Goal: Task Accomplishment & Management: Complete application form

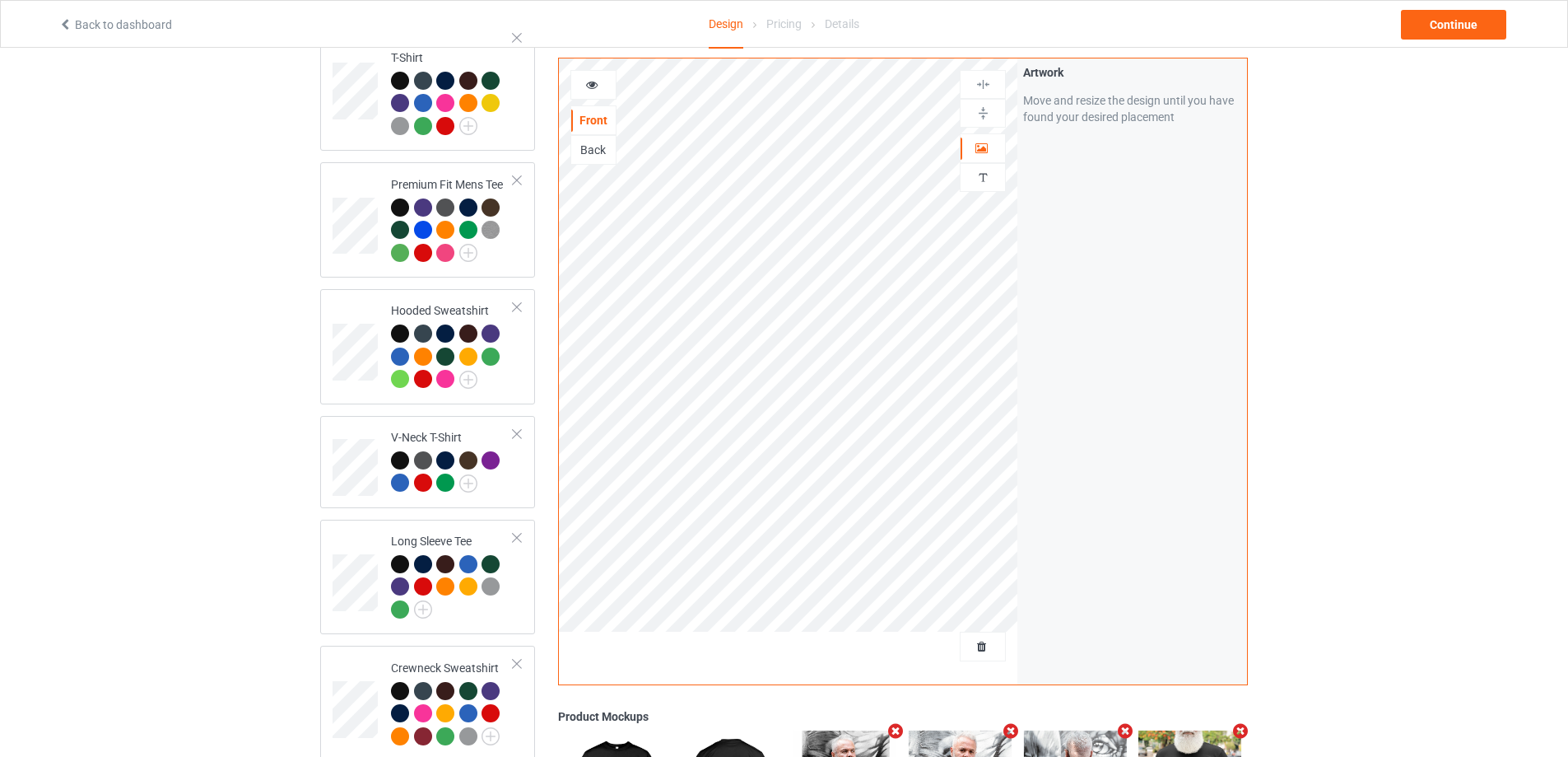
scroll to position [247, 0]
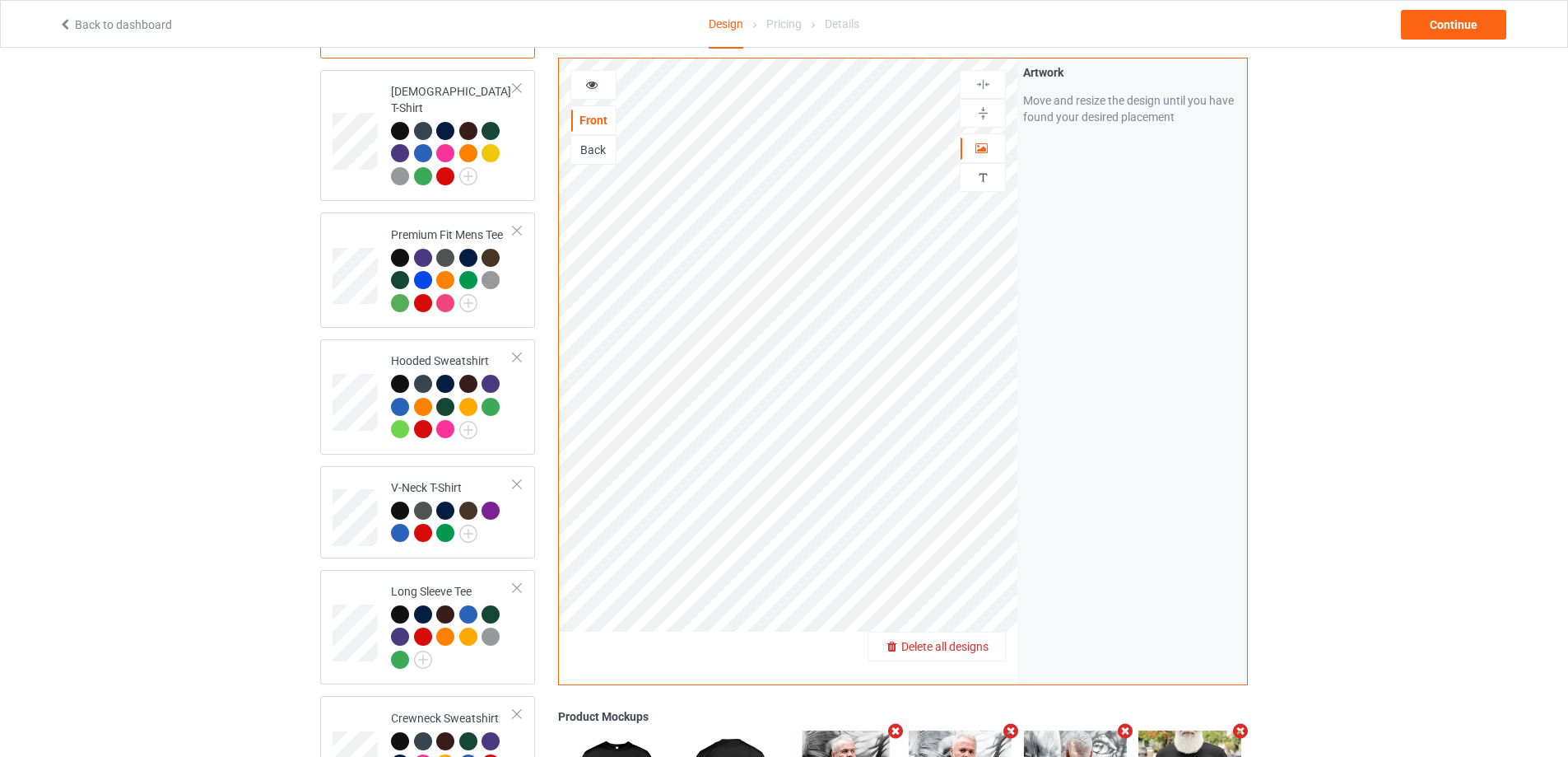
click at [980, 650] on span "Delete all designs" at bounding box center [945, 646] width 87 height 13
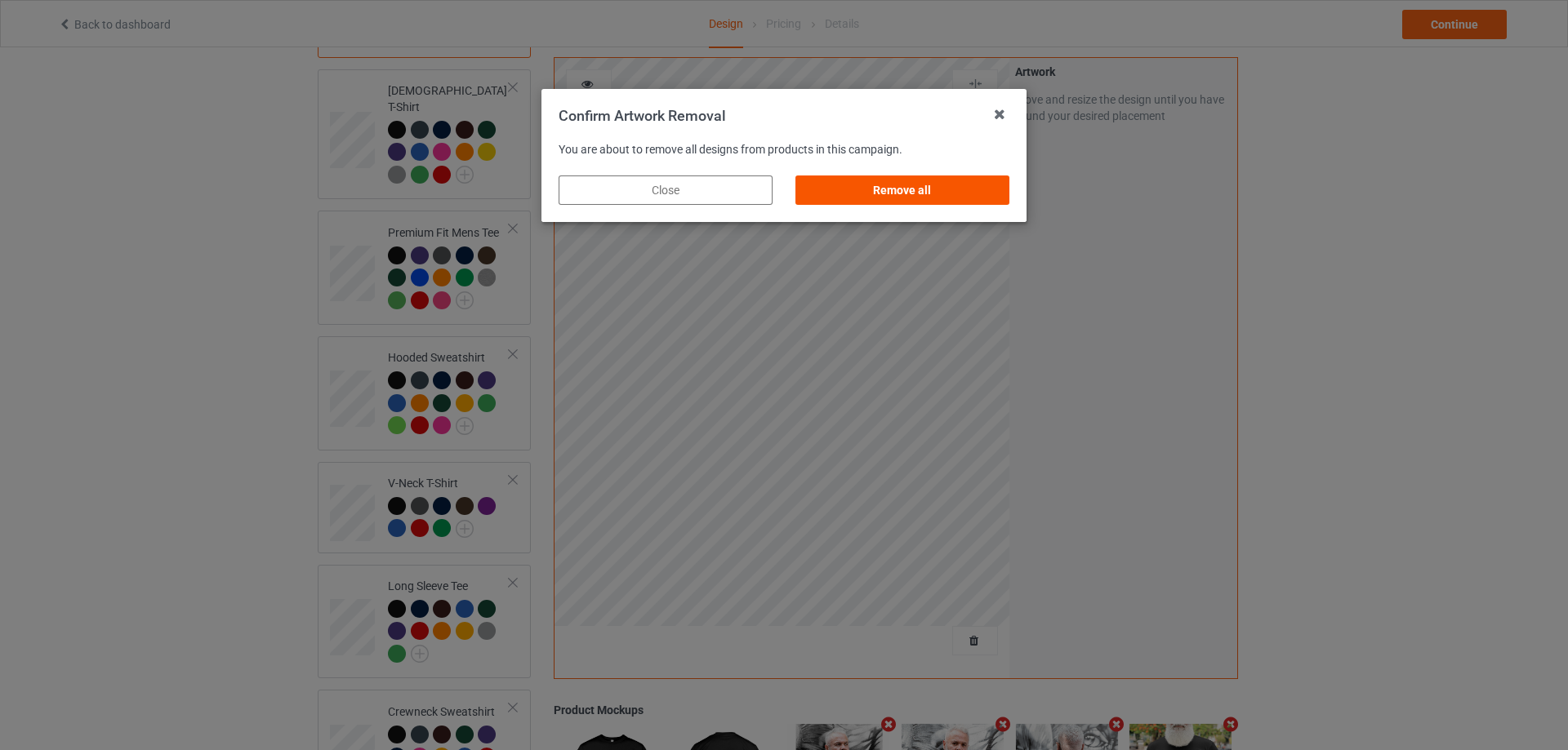
click at [918, 192] on div "Remove all" at bounding box center [902, 190] width 214 height 29
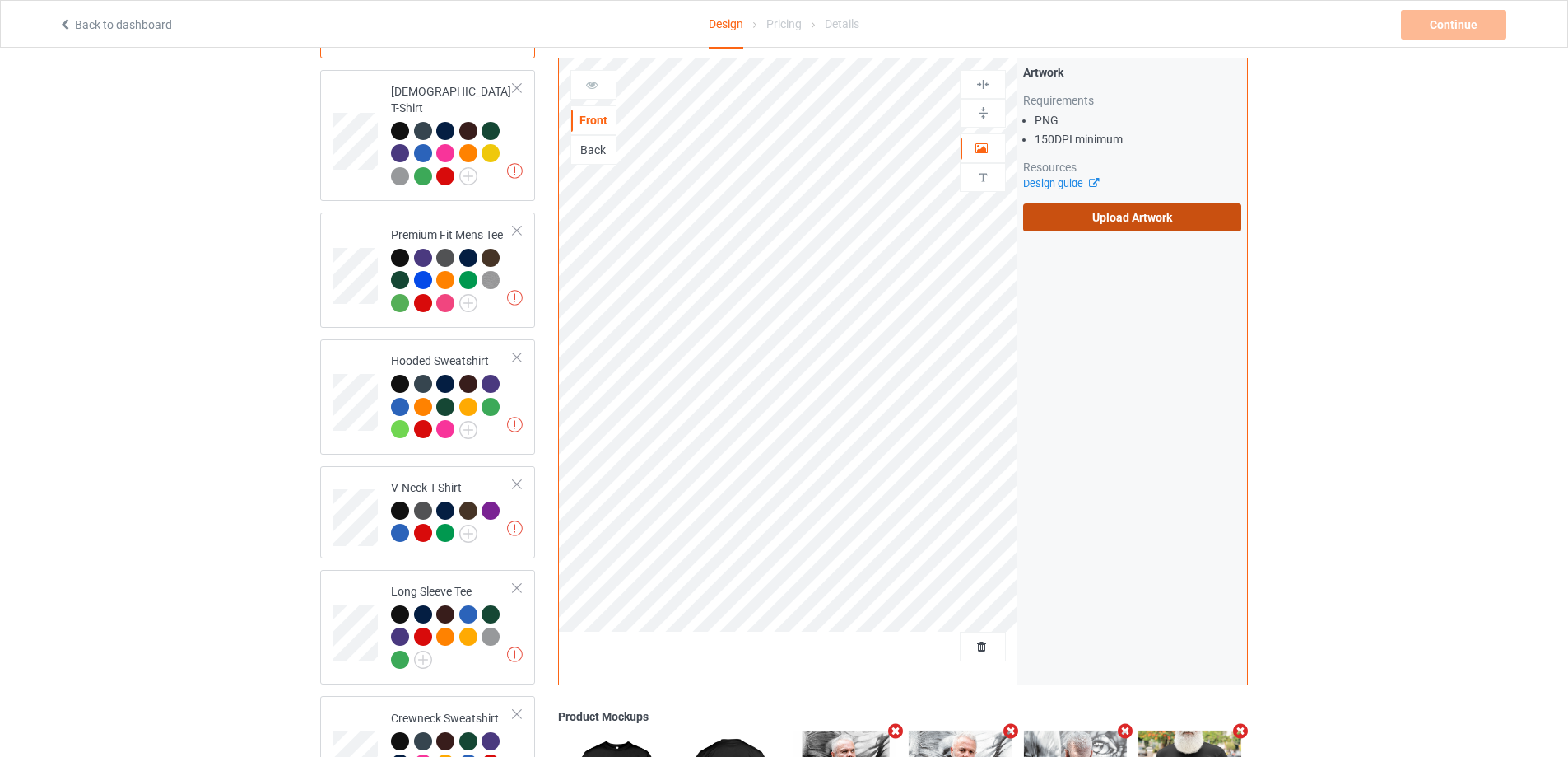
click at [1084, 219] on label "Upload Artwork" at bounding box center [1132, 218] width 218 height 28
click at [0, 0] on input "Upload Artwork" at bounding box center [0, 0] width 0 height 0
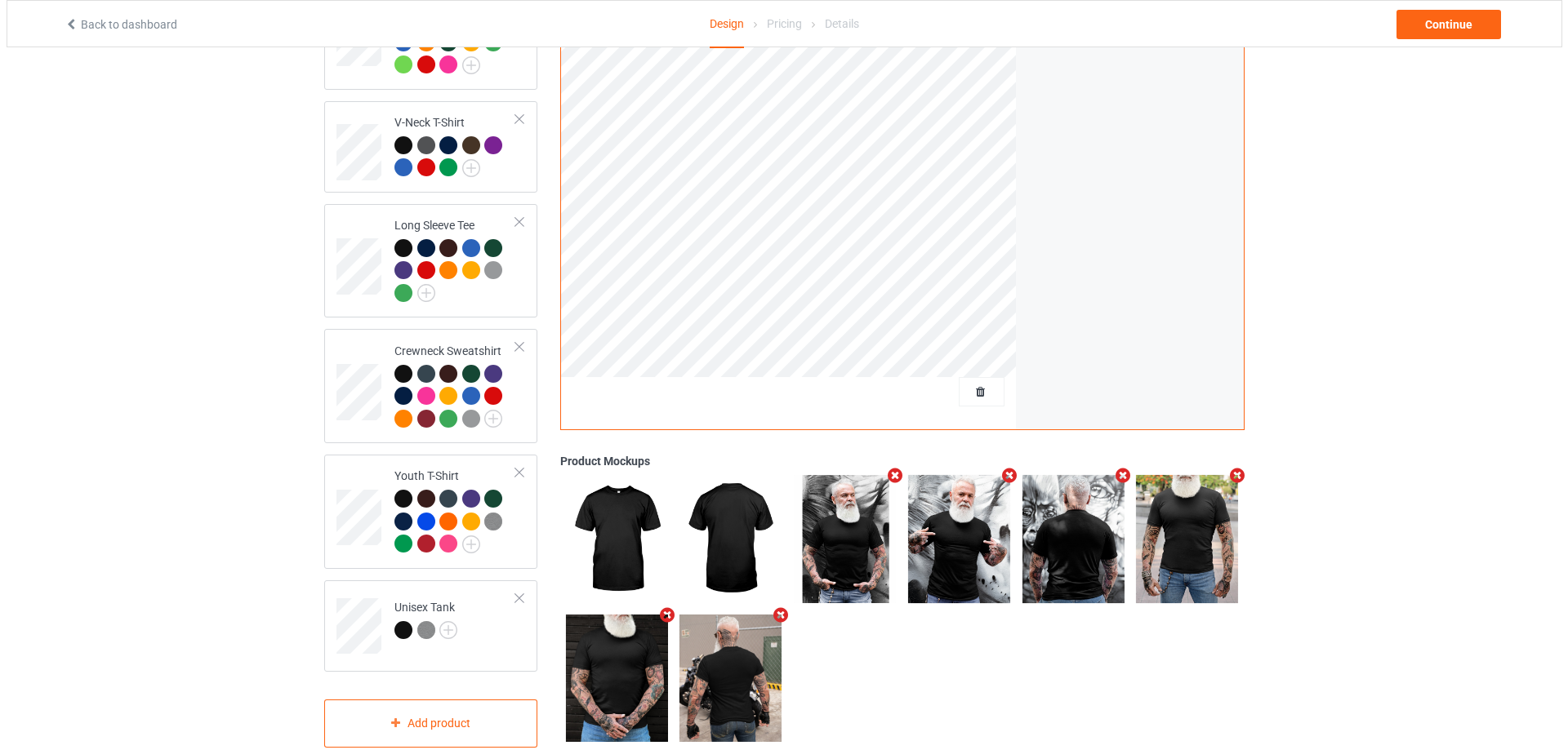
scroll to position [628, 0]
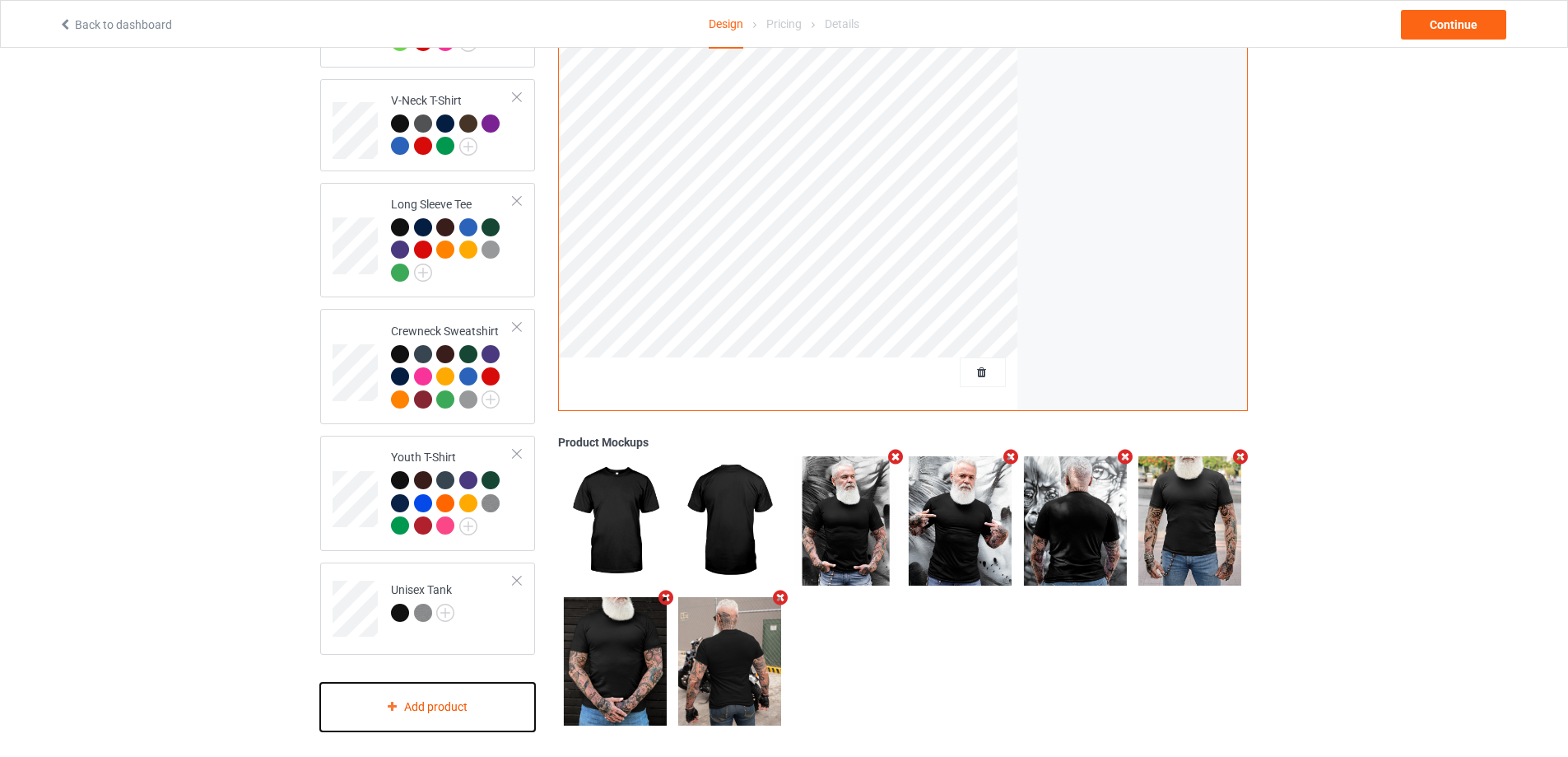
click at [395, 704] on div "Add product" at bounding box center [428, 707] width 215 height 48
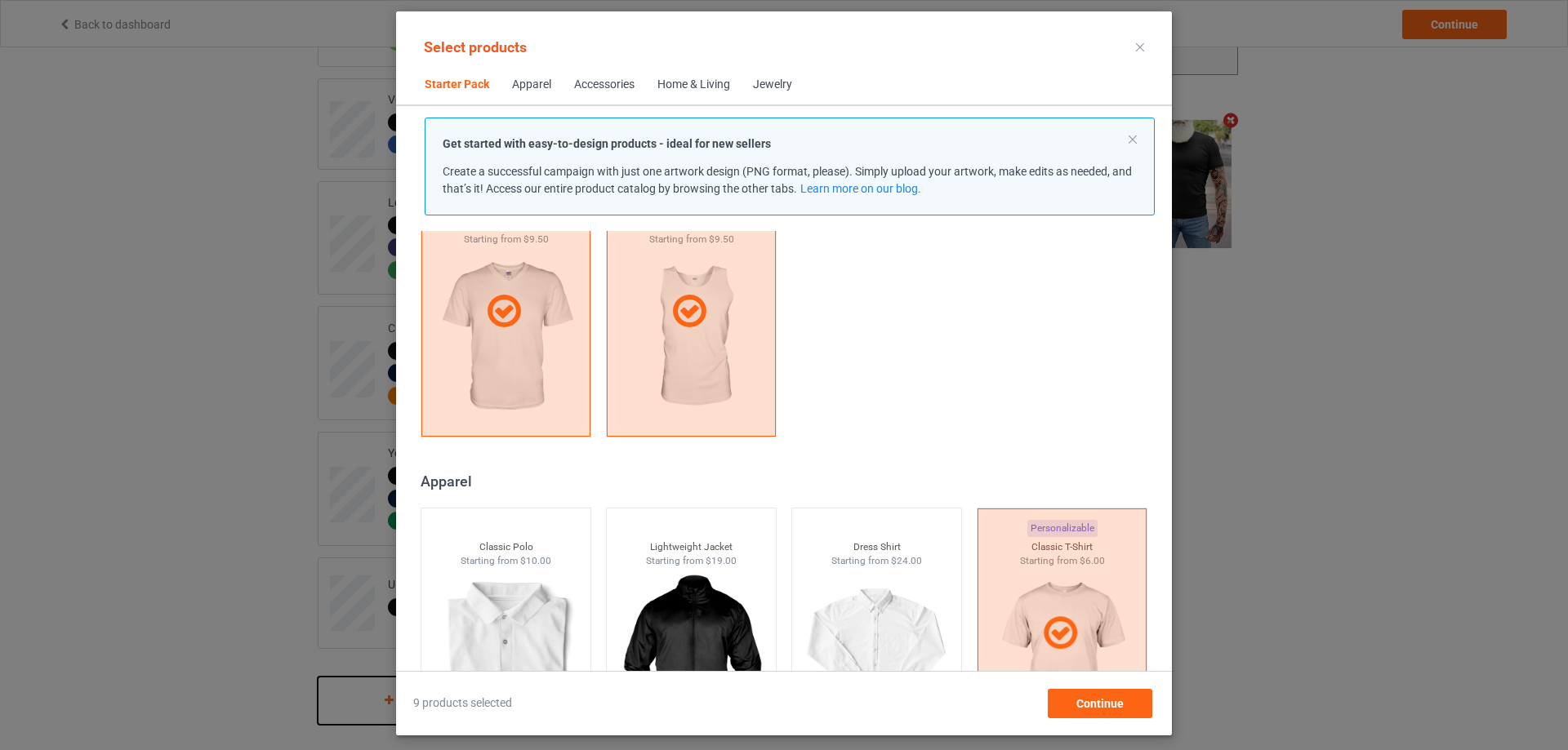
scroll to position [510, 0]
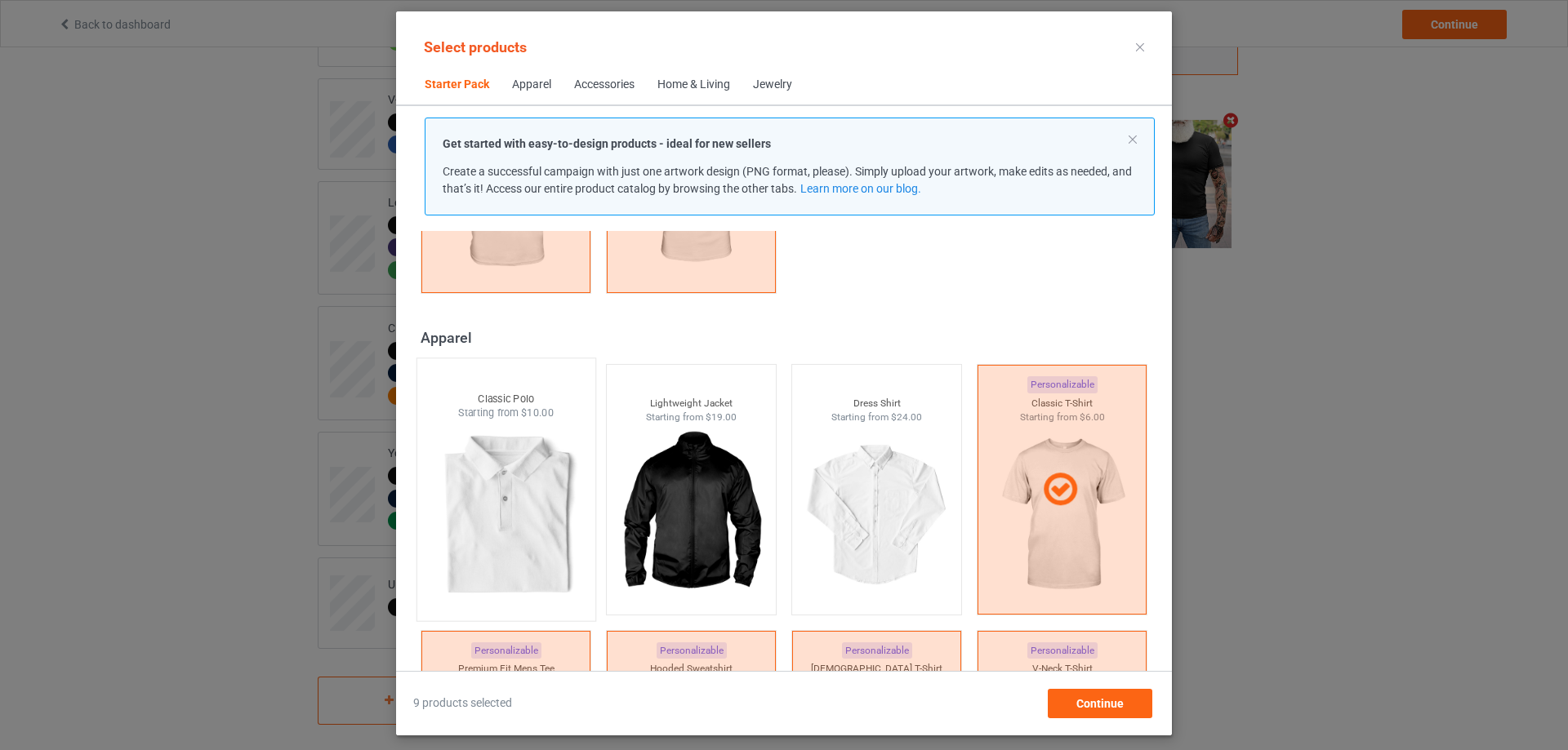
click at [492, 442] on img at bounding box center [505, 516] width 154 height 192
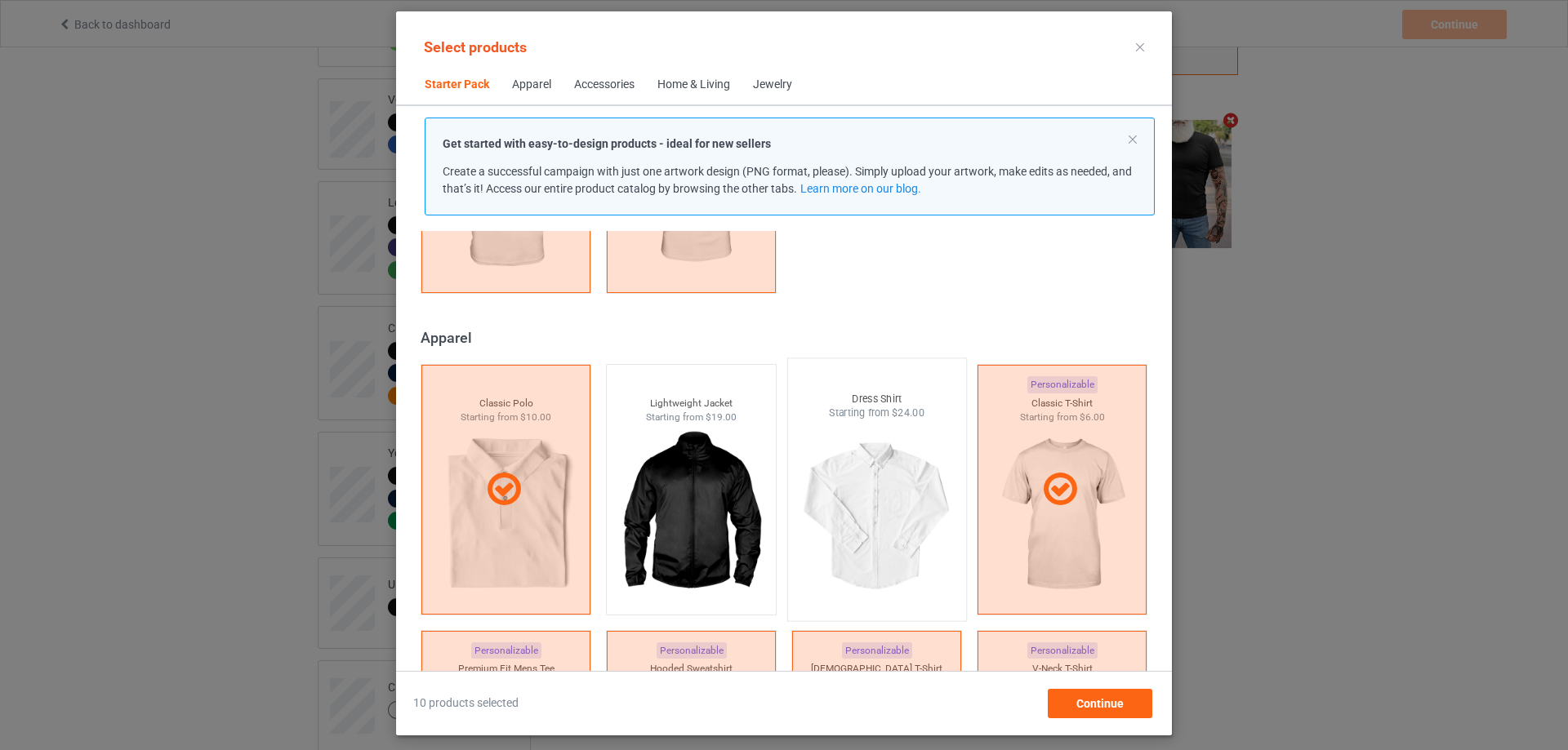
click at [854, 478] on img at bounding box center [876, 516] width 154 height 192
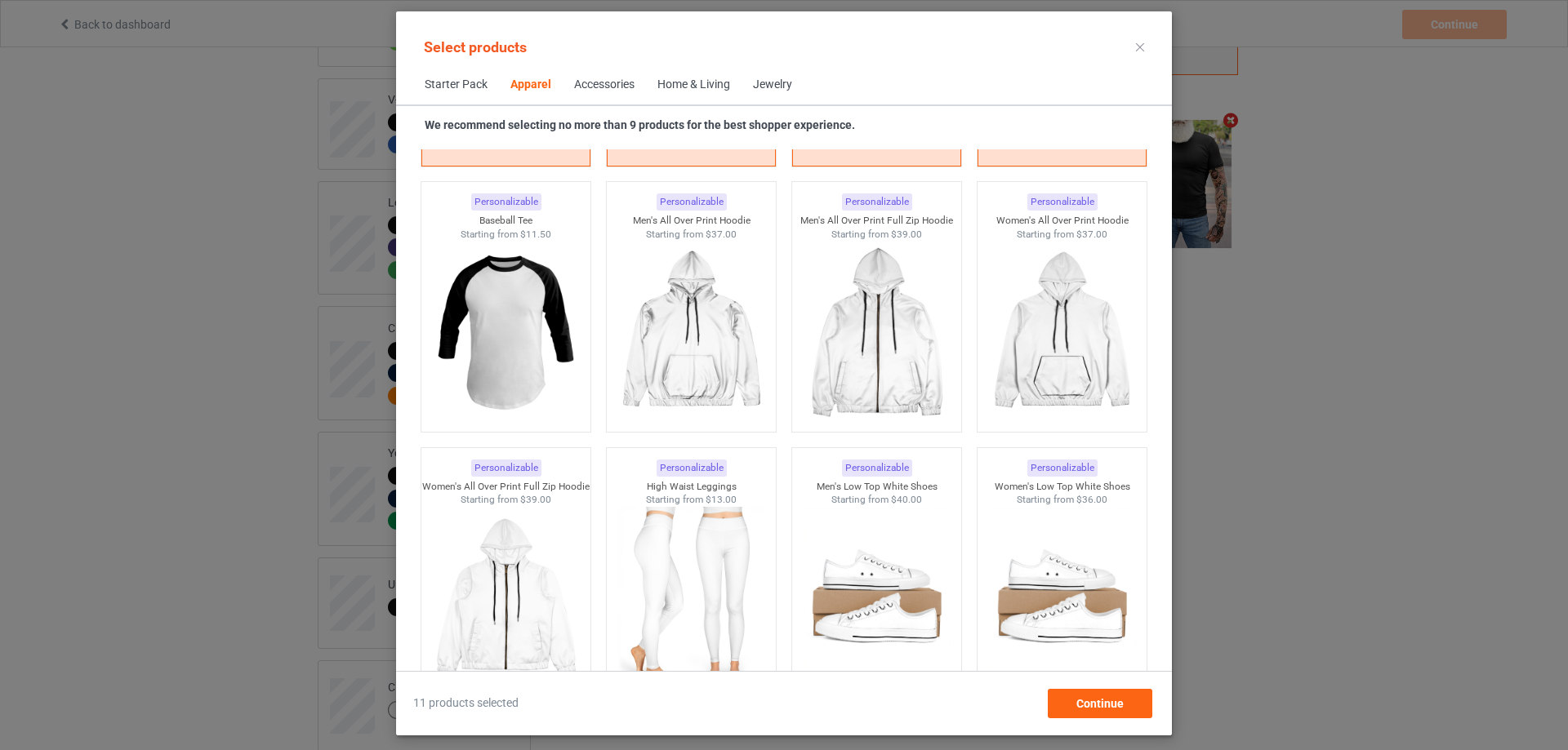
click at [606, 80] on div "Accessories" at bounding box center [605, 85] width 61 height 17
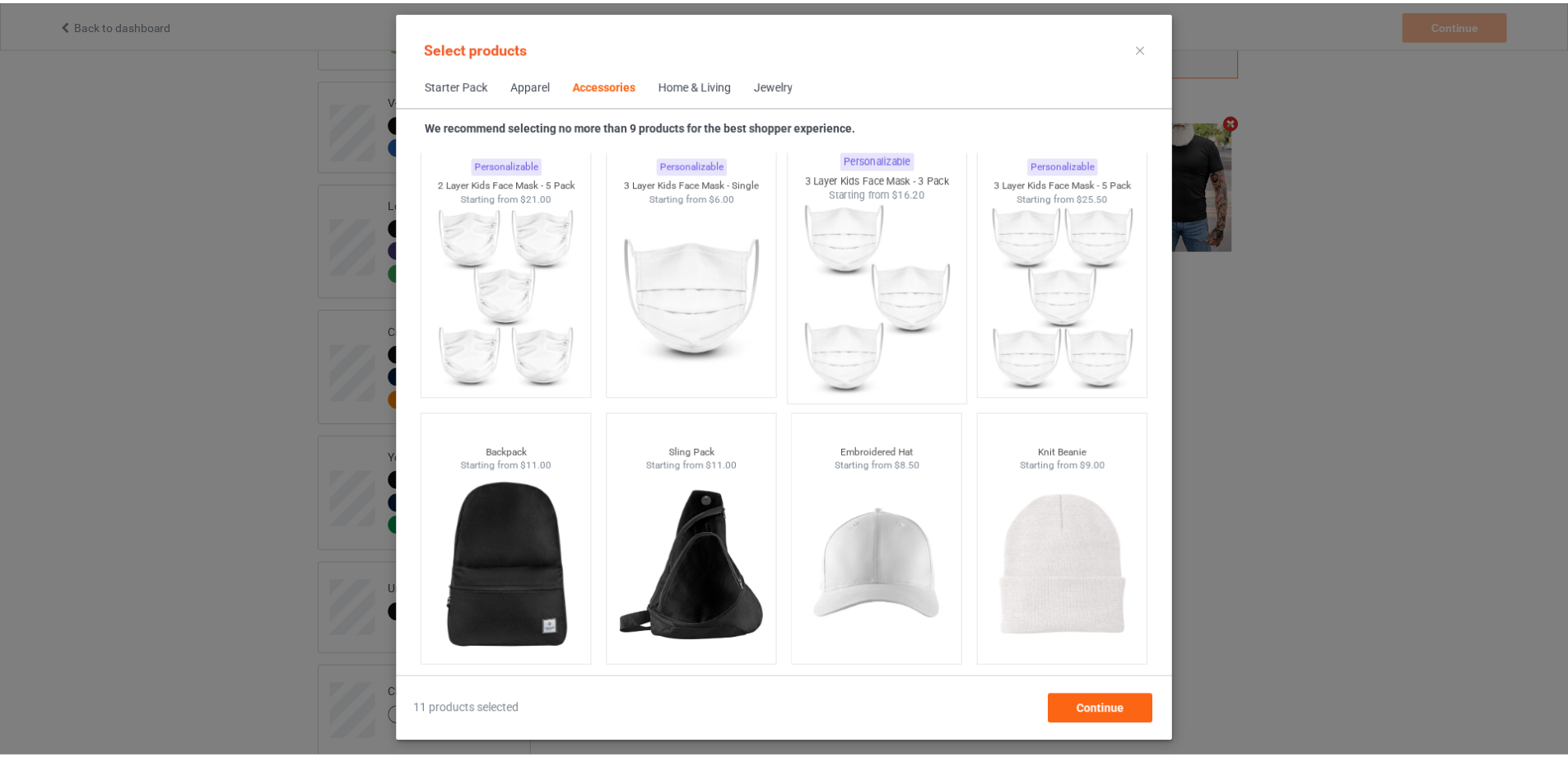
scroll to position [4690, 0]
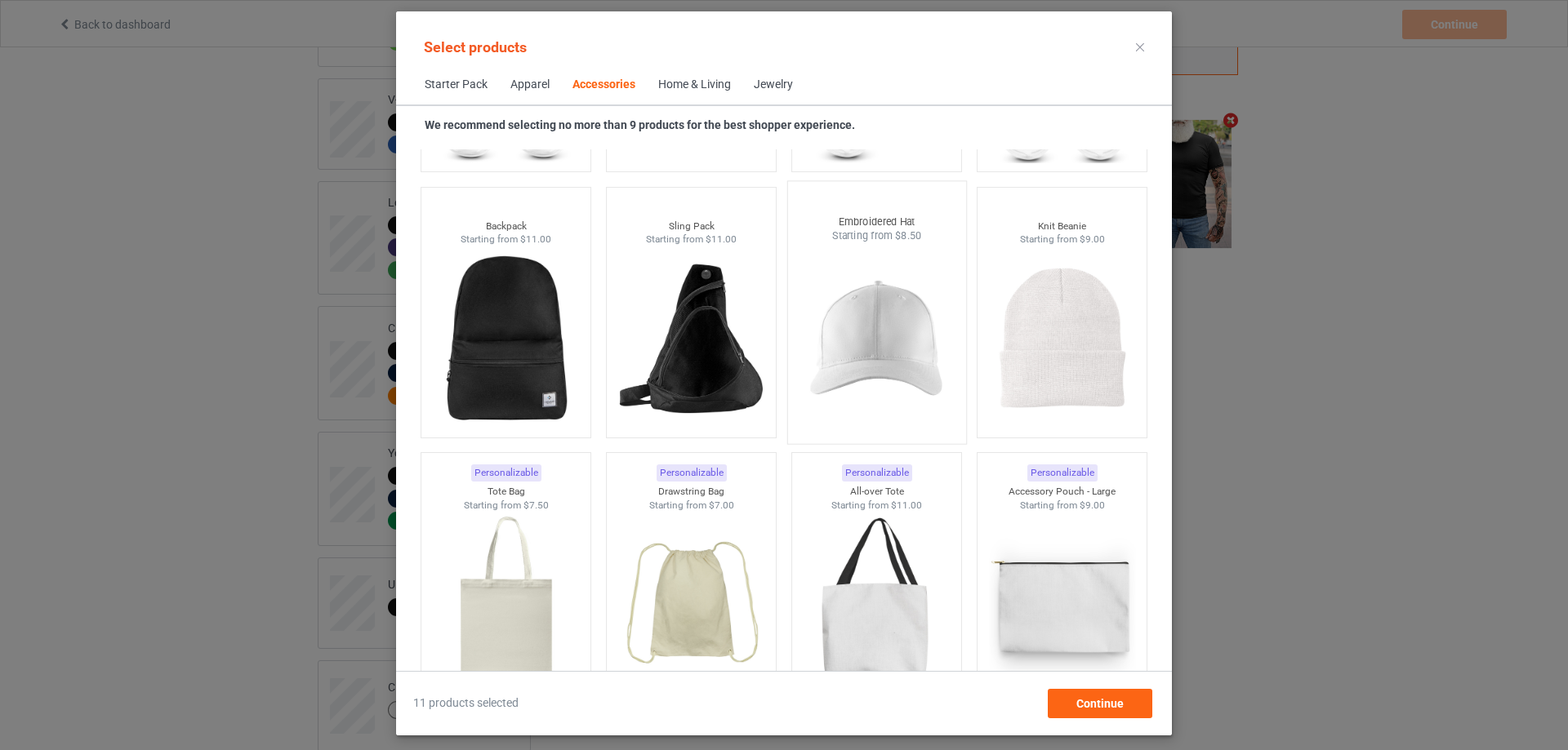
click at [884, 390] on img at bounding box center [876, 339] width 154 height 192
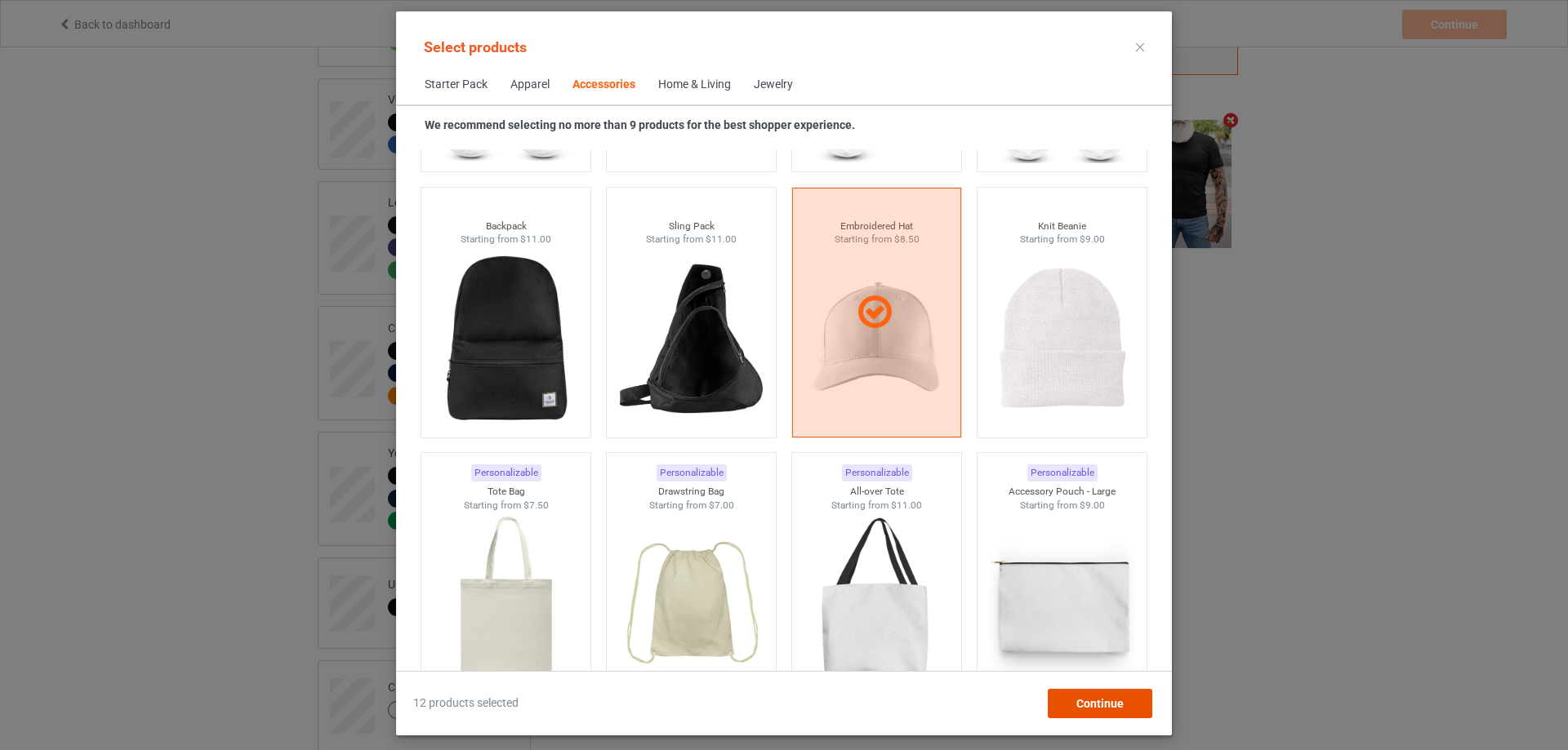
click at [1120, 706] on span "Continue" at bounding box center [1099, 703] width 47 height 13
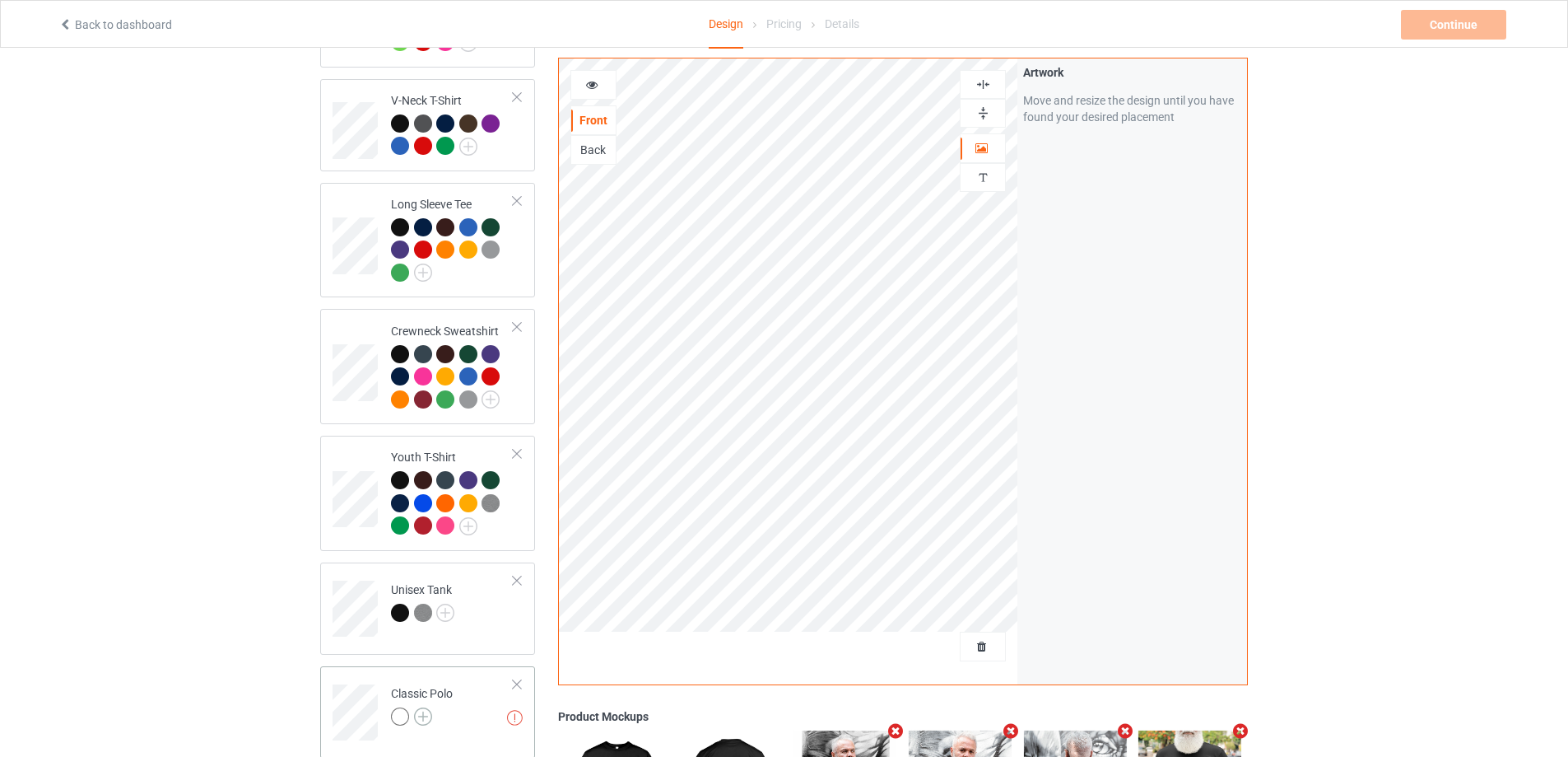
click at [429, 708] on img at bounding box center [422, 716] width 18 height 18
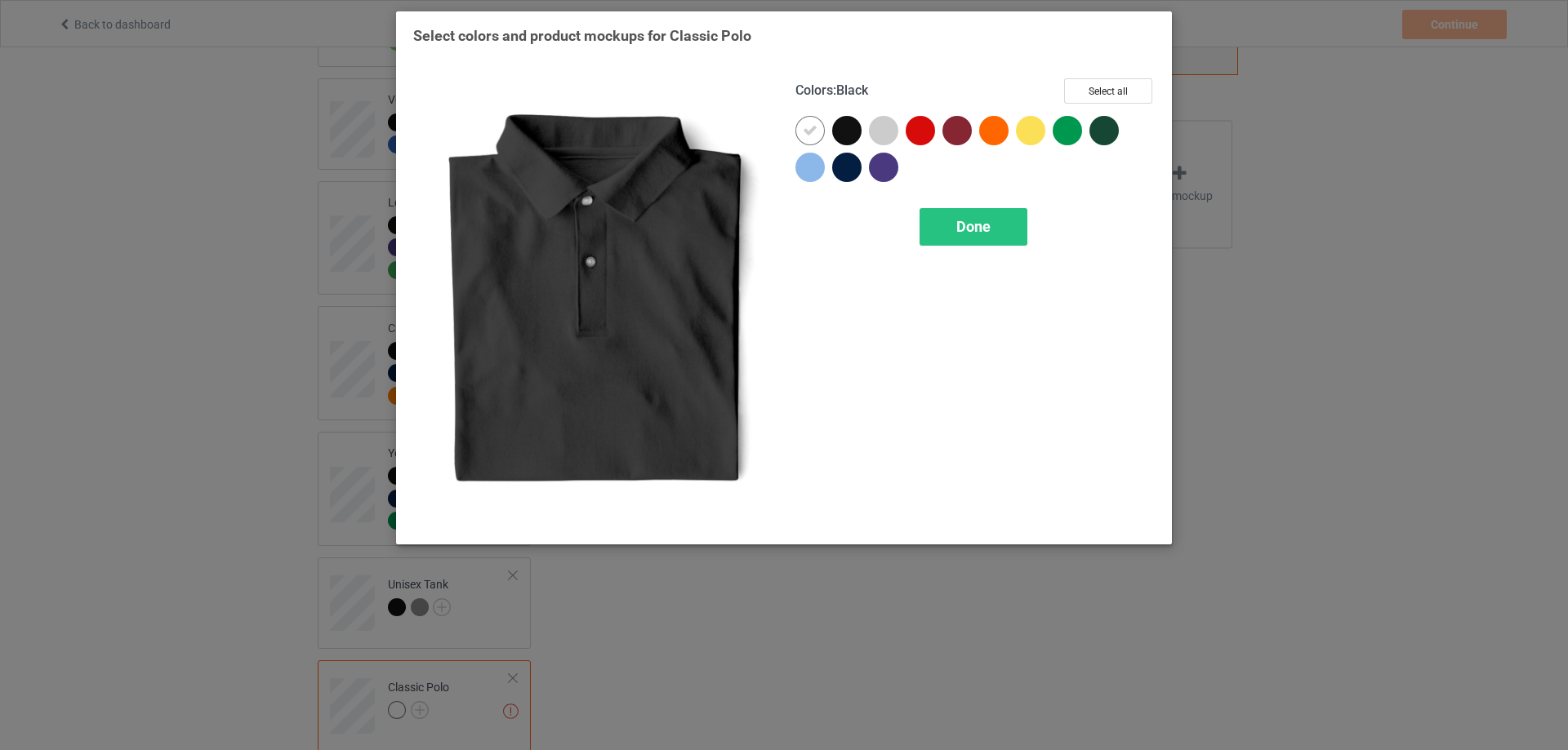
click at [845, 128] on div at bounding box center [847, 131] width 29 height 29
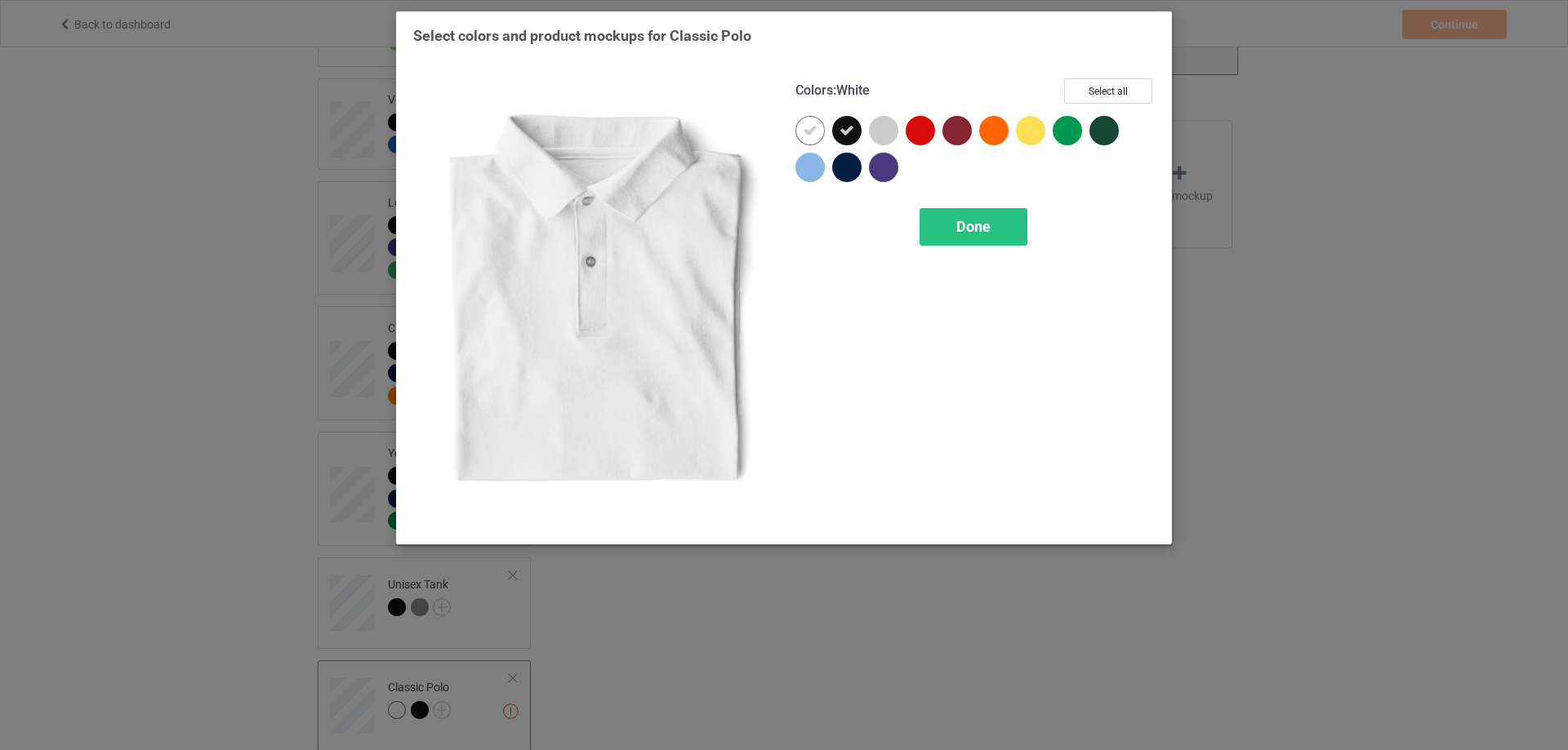
drag, startPoint x: 808, startPoint y: 136, endPoint x: 963, endPoint y: 136, distance: 155.0
click at [810, 136] on icon at bounding box center [810, 131] width 15 height 15
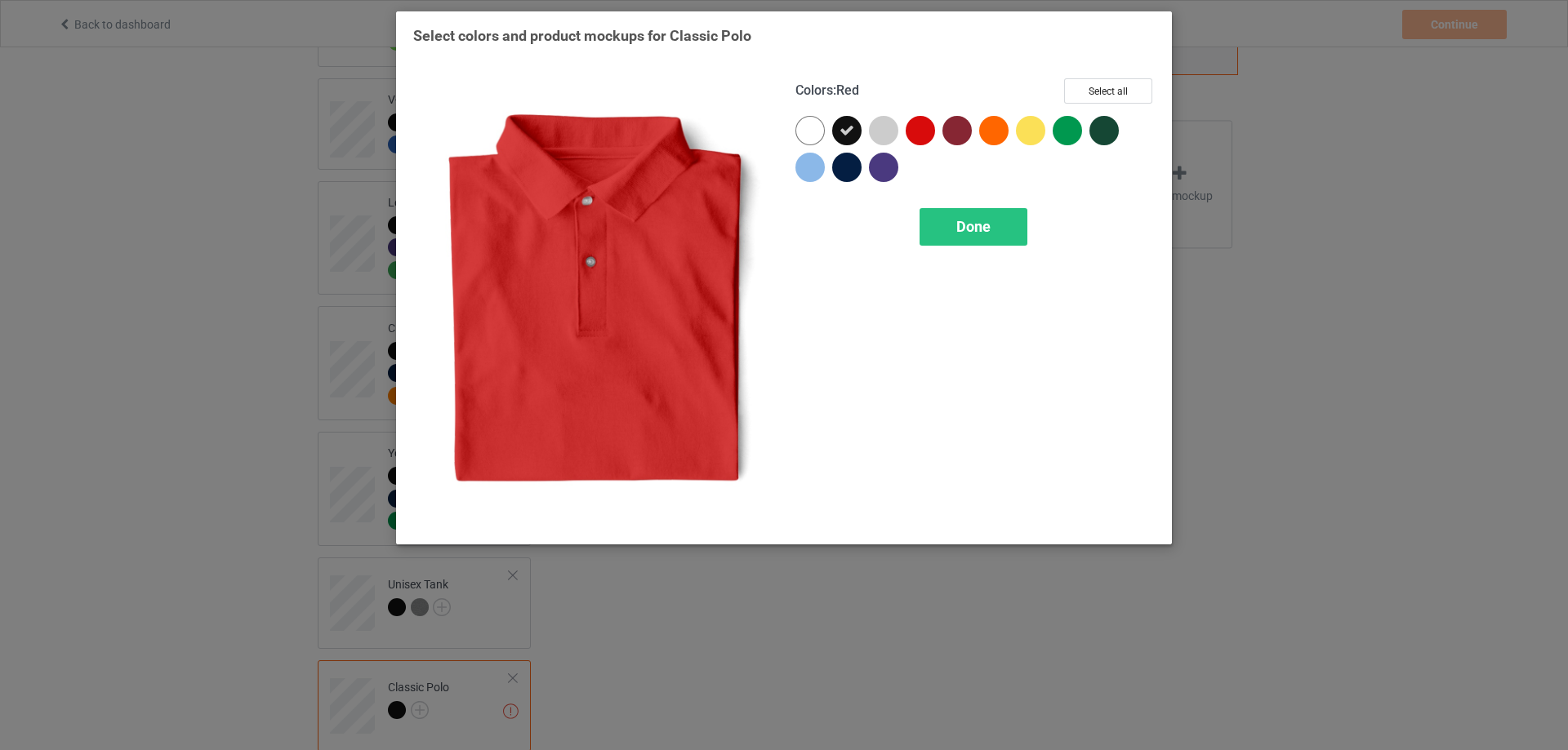
click at [923, 134] on div at bounding box center [920, 131] width 29 height 29
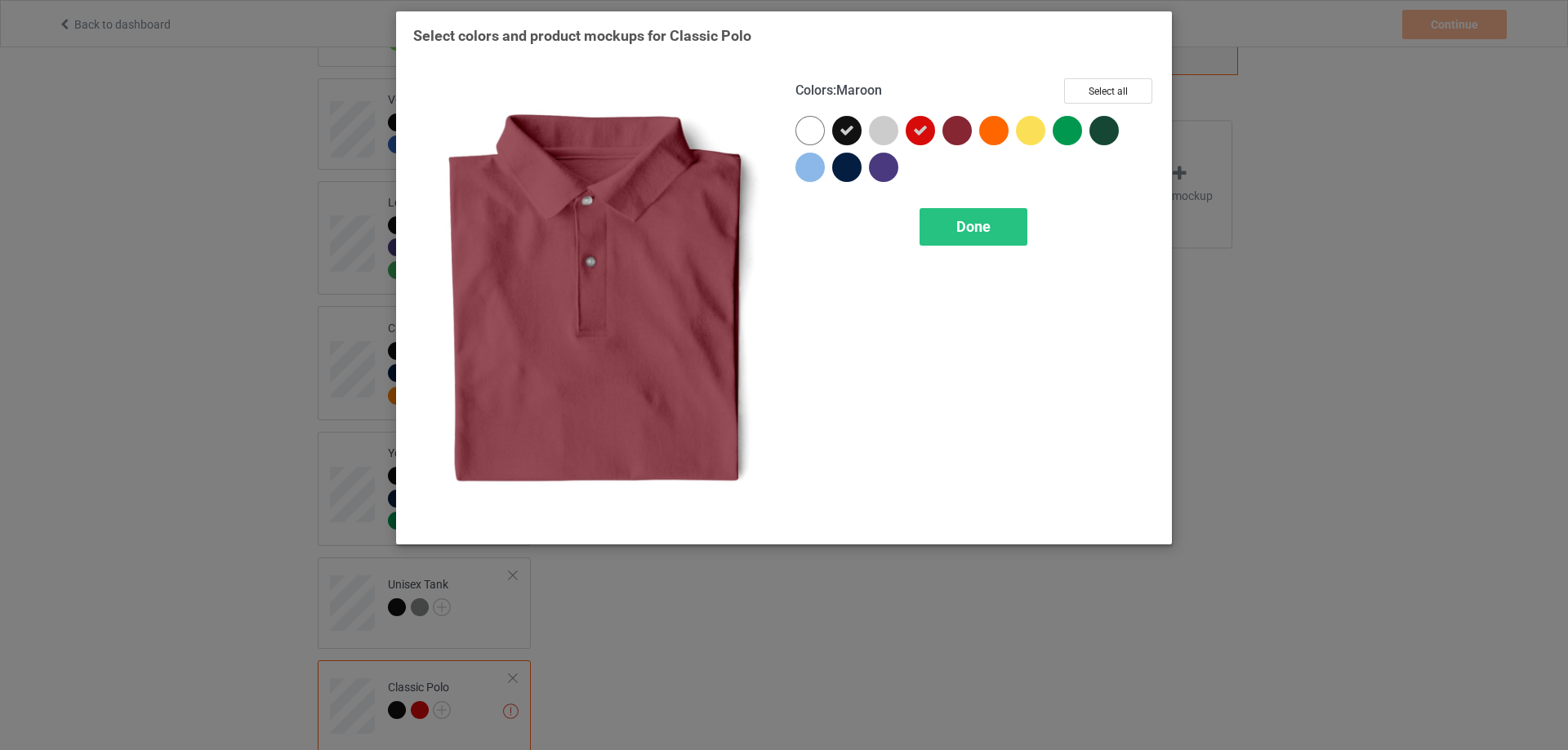
click at [962, 135] on div at bounding box center [957, 131] width 29 height 29
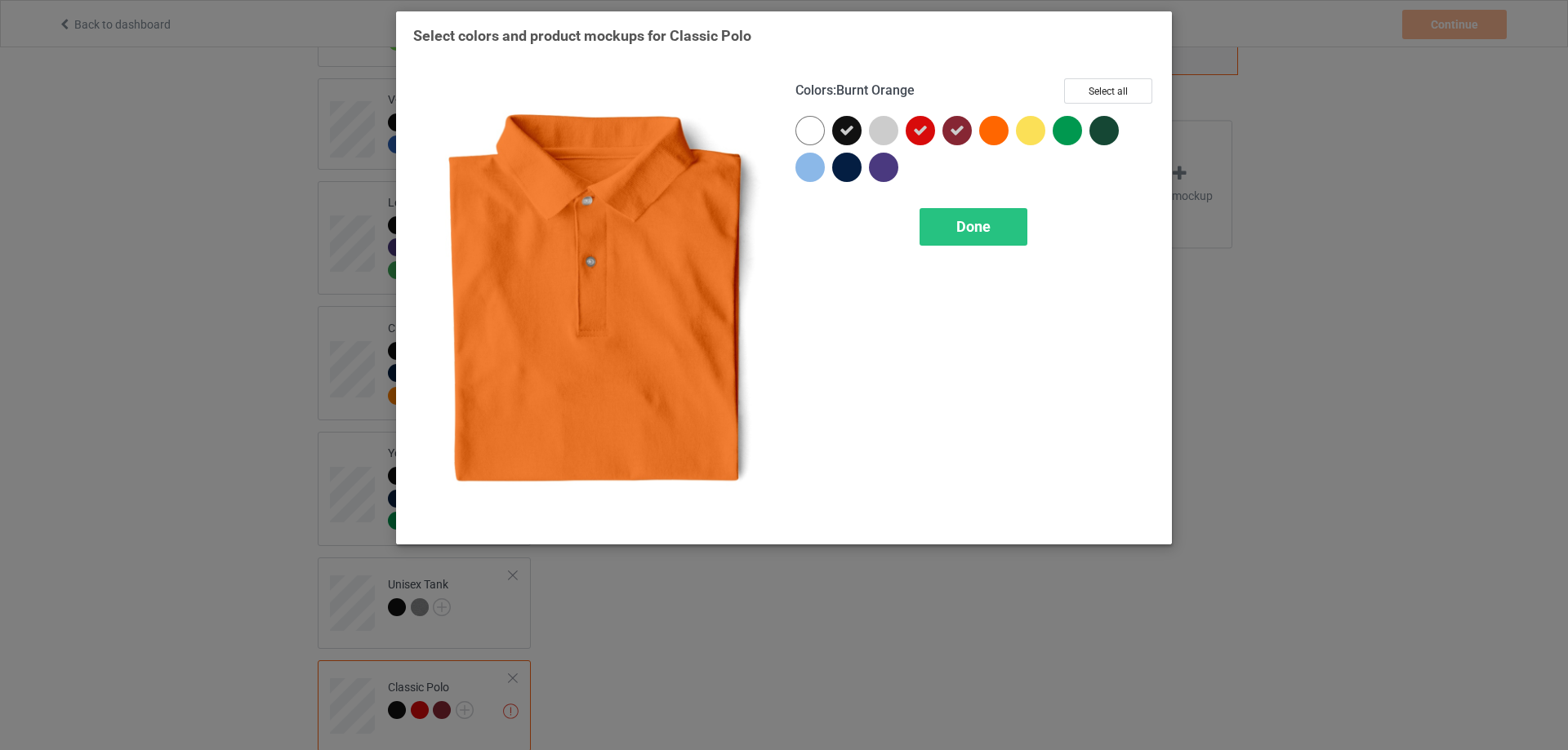
click at [1002, 135] on div at bounding box center [994, 131] width 29 height 29
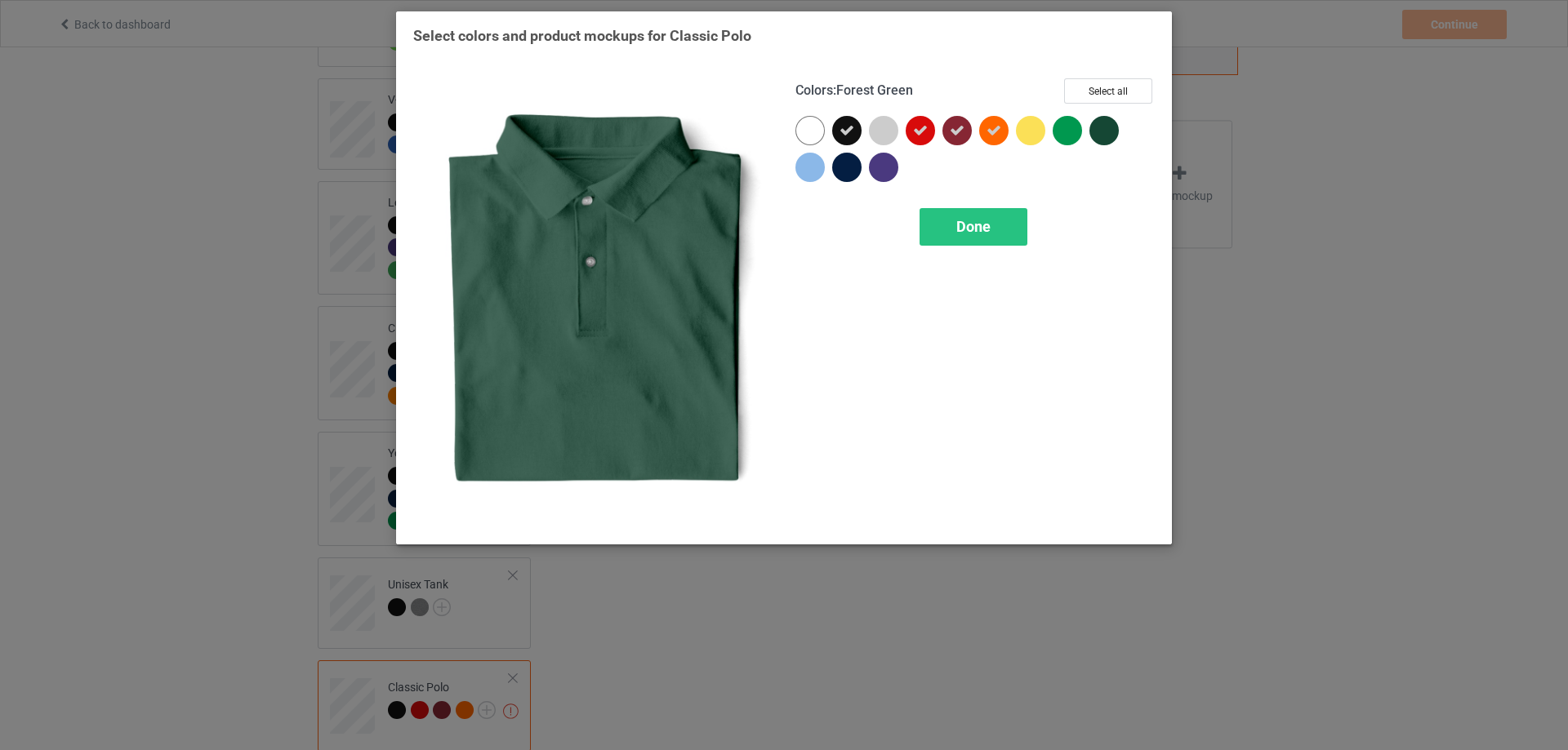
click at [1102, 135] on div at bounding box center [1103, 131] width 29 height 29
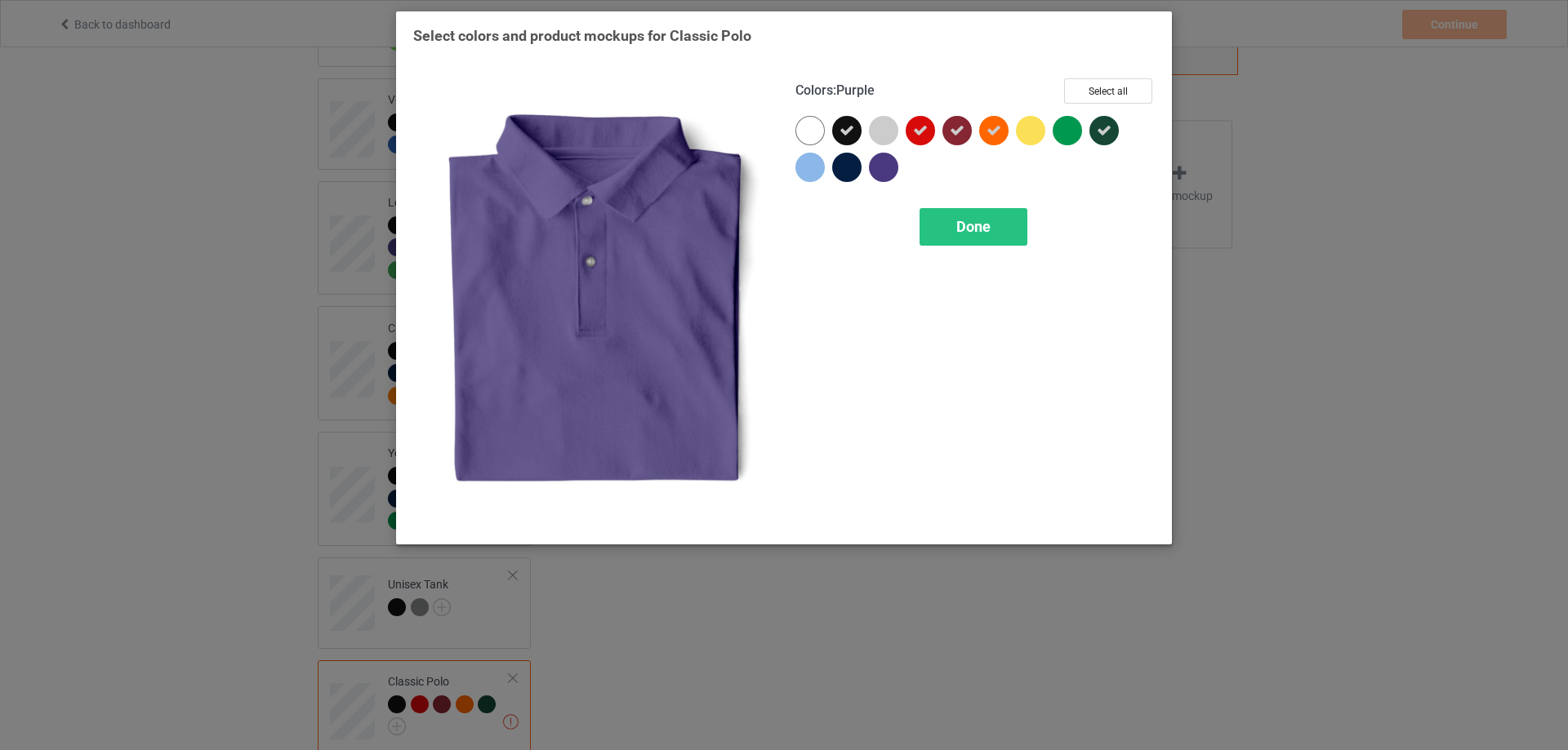
click at [884, 165] on div at bounding box center [883, 168] width 29 height 29
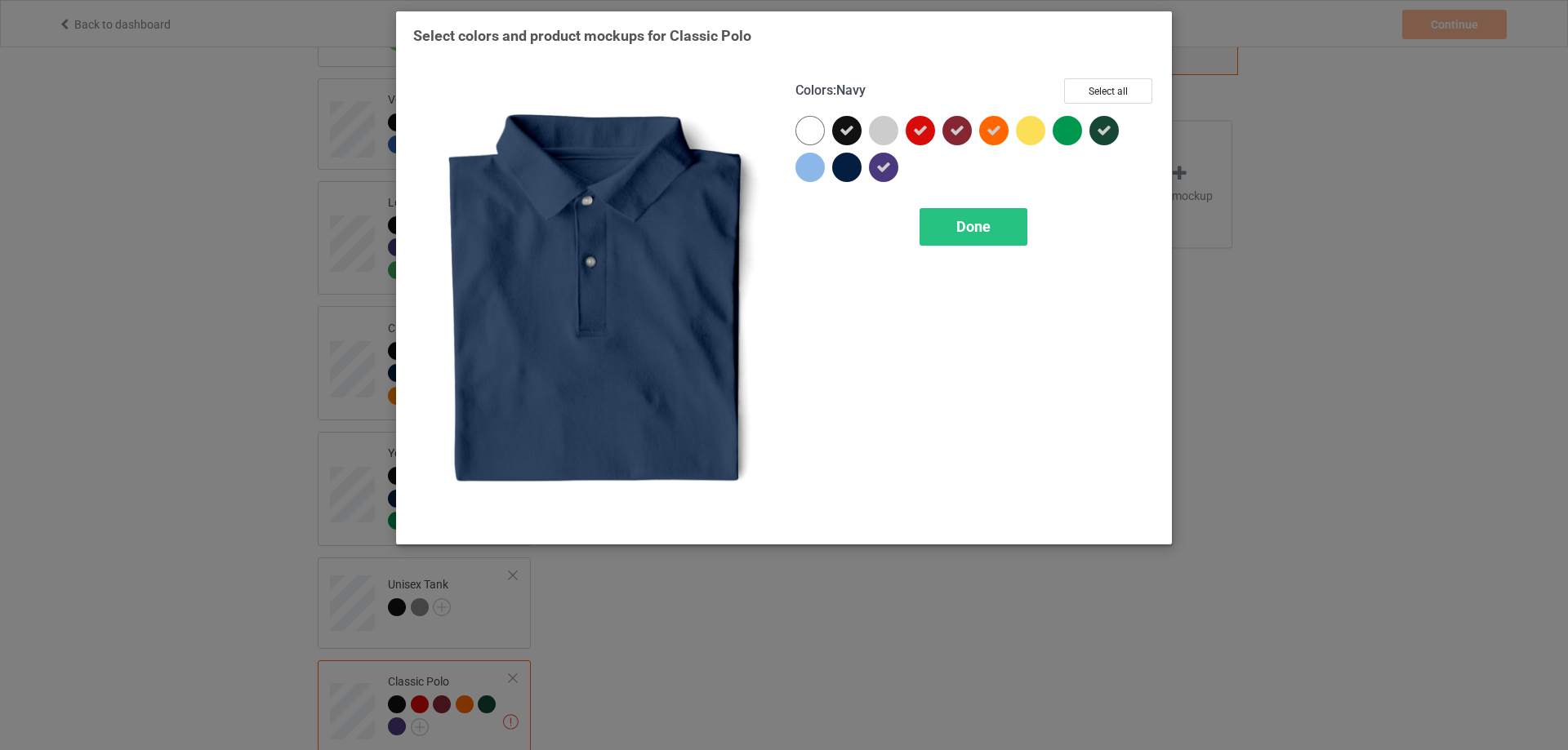
drag, startPoint x: 853, startPoint y: 166, endPoint x: 833, endPoint y: 166, distance: 20.0
click at [845, 166] on div at bounding box center [851, 171] width 37 height 37
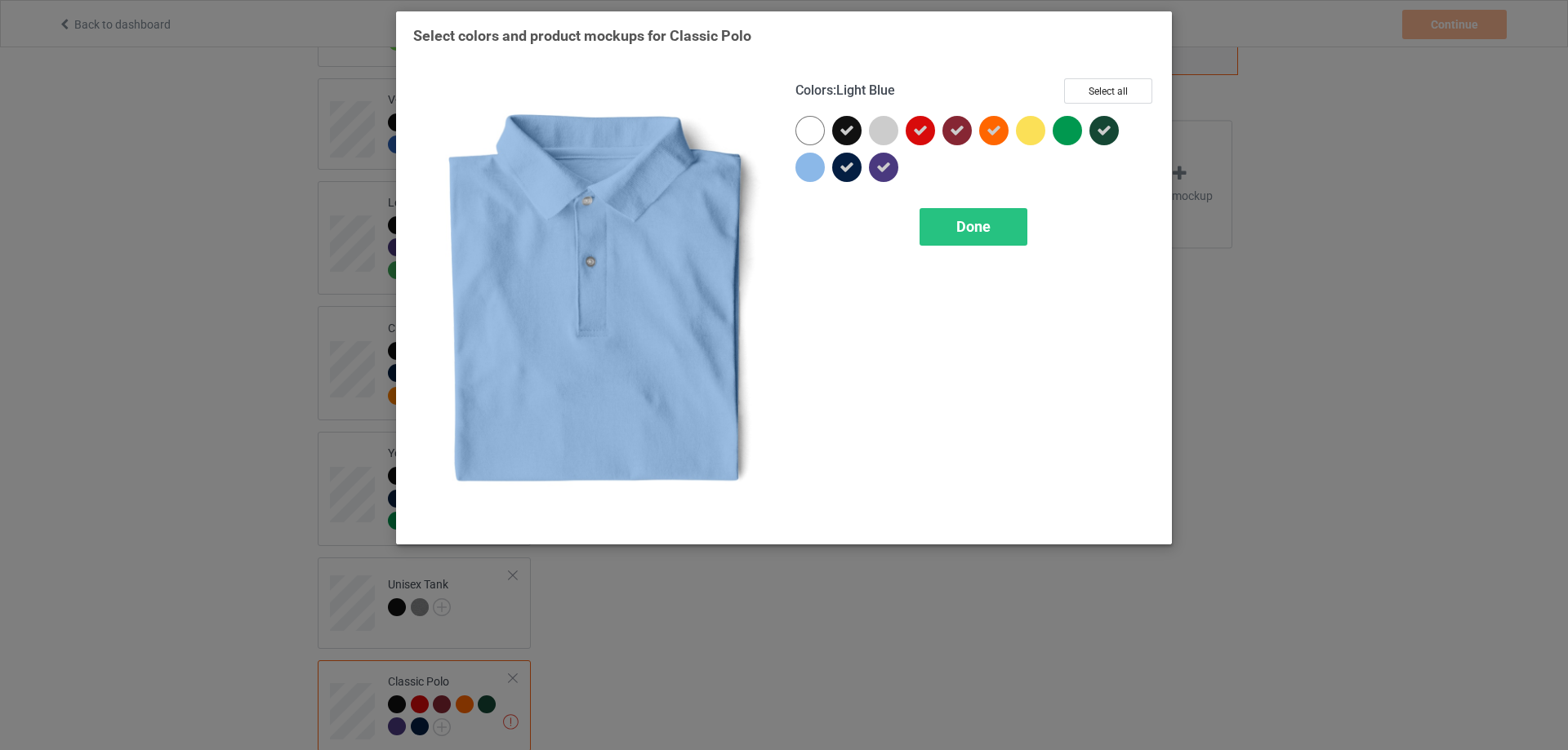
click at [802, 166] on div at bounding box center [810, 168] width 29 height 29
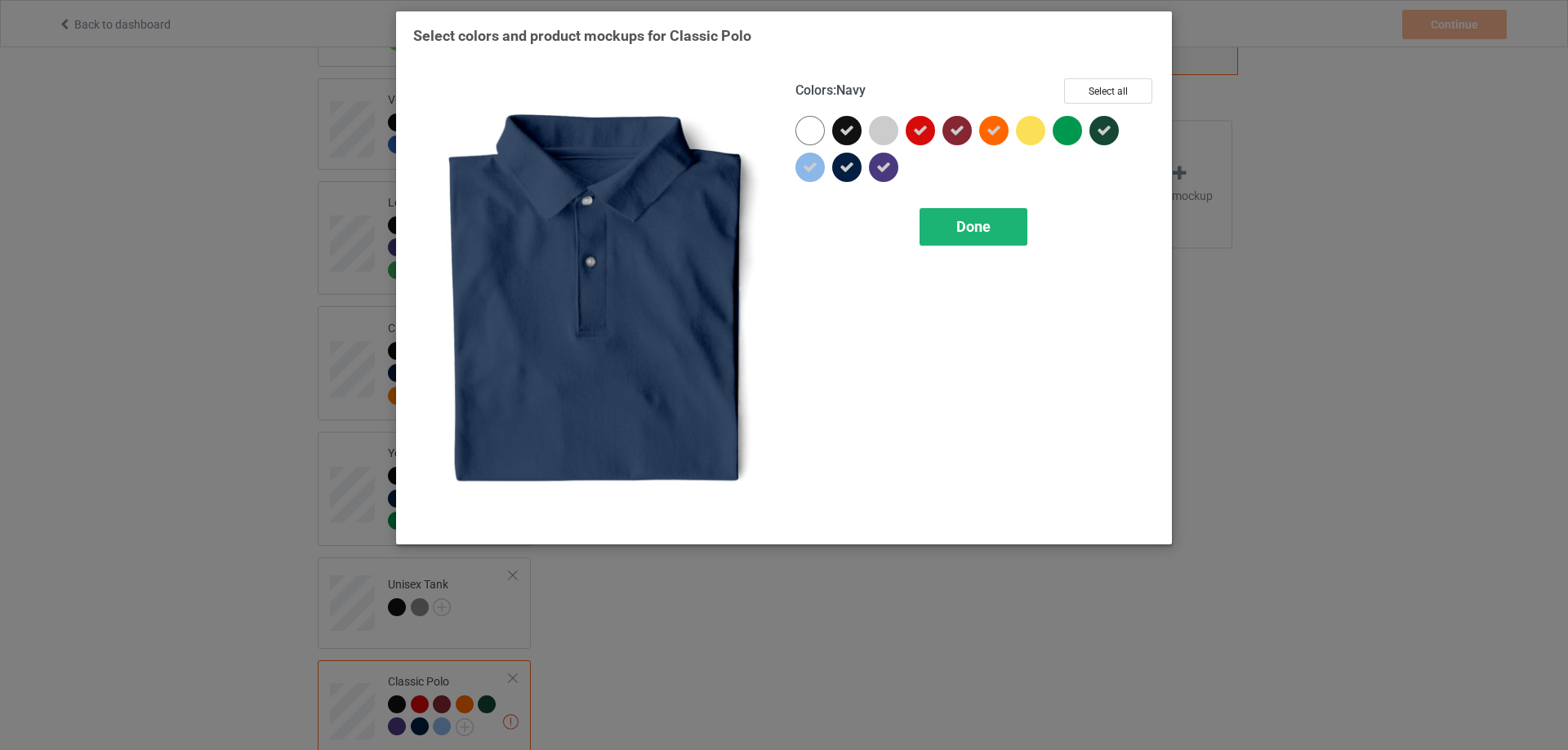
click at [996, 235] on div "Done" at bounding box center [973, 227] width 108 height 38
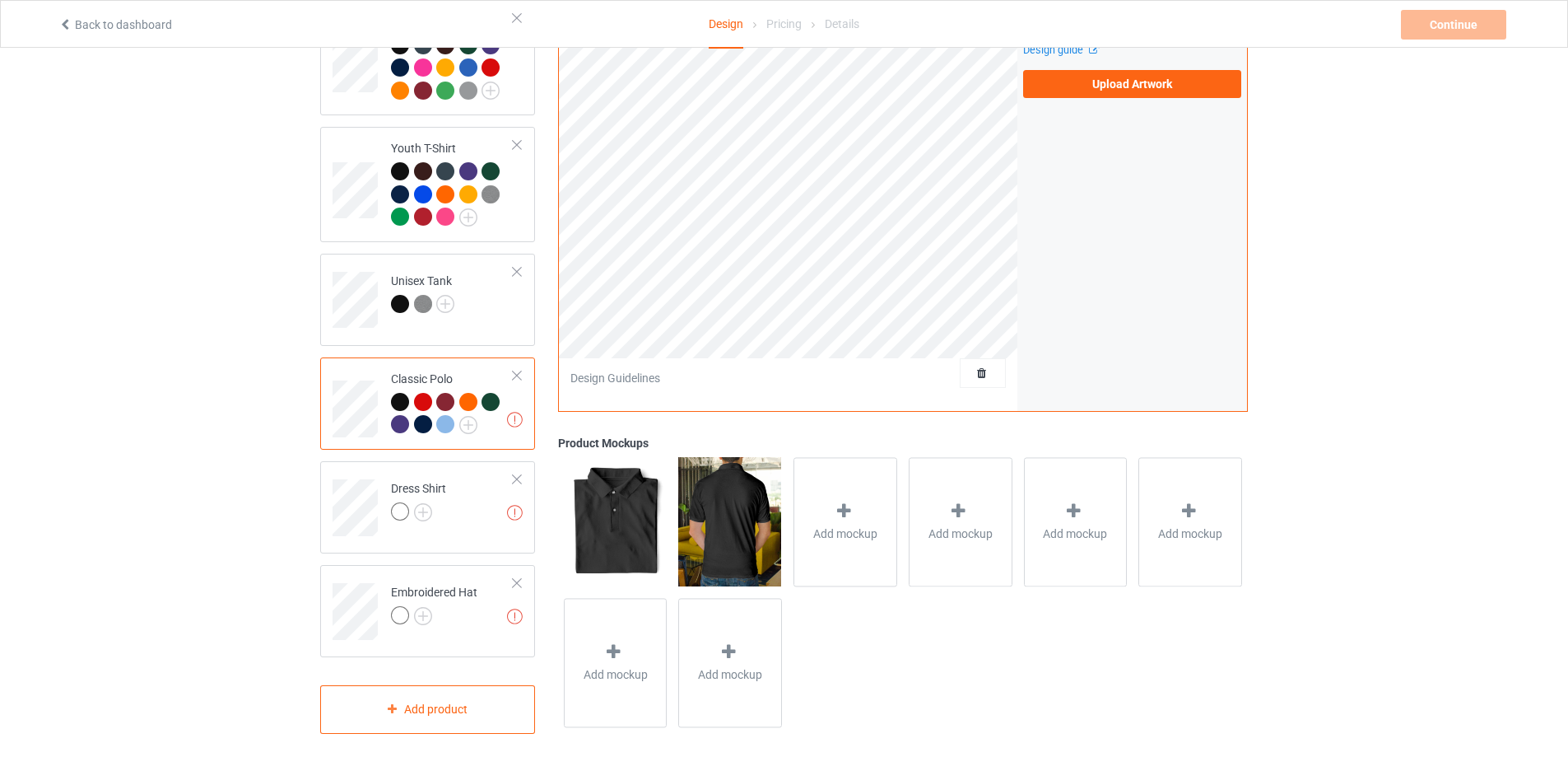
scroll to position [947, 0]
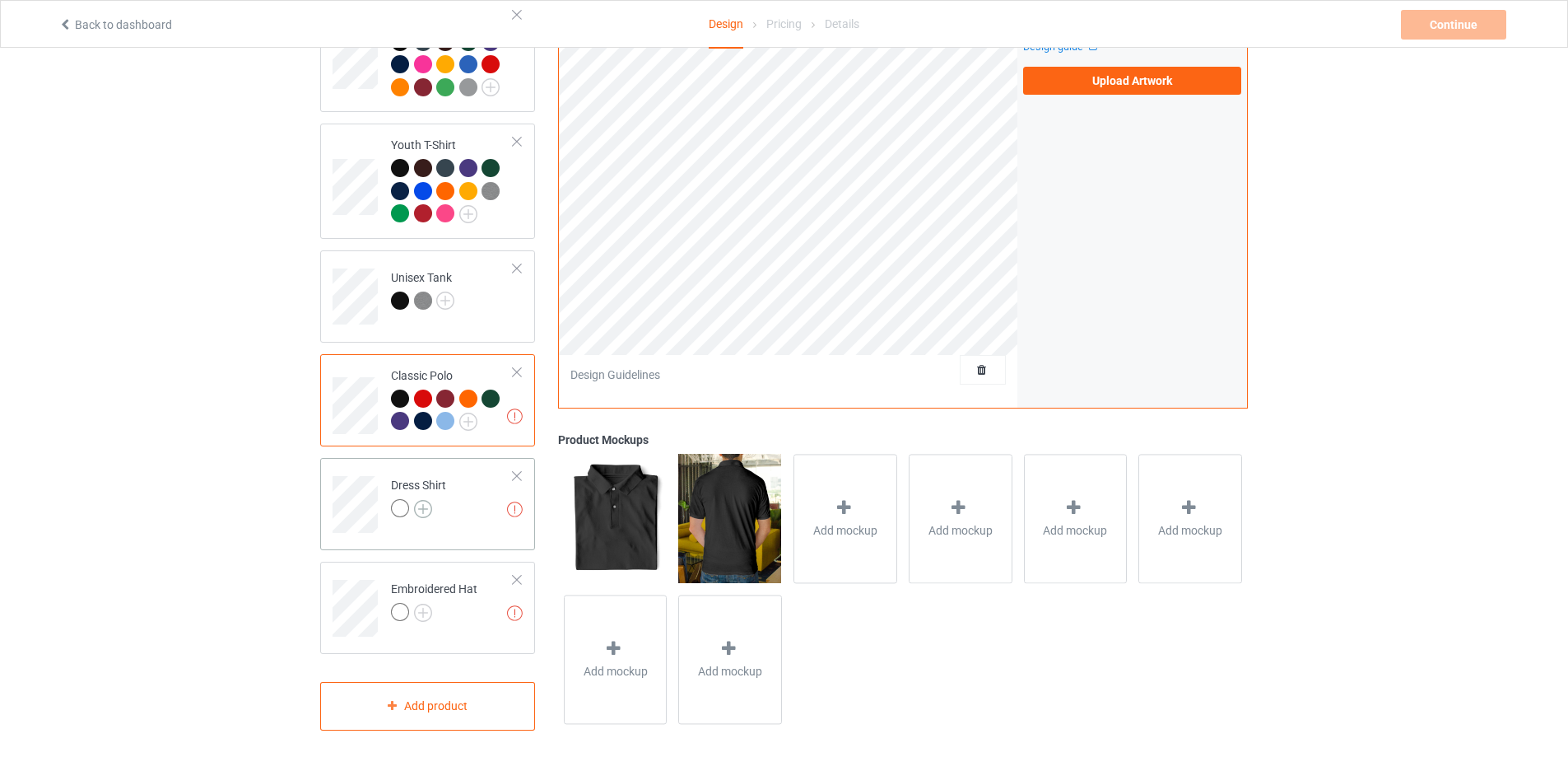
click at [427, 500] on img at bounding box center [422, 509] width 18 height 18
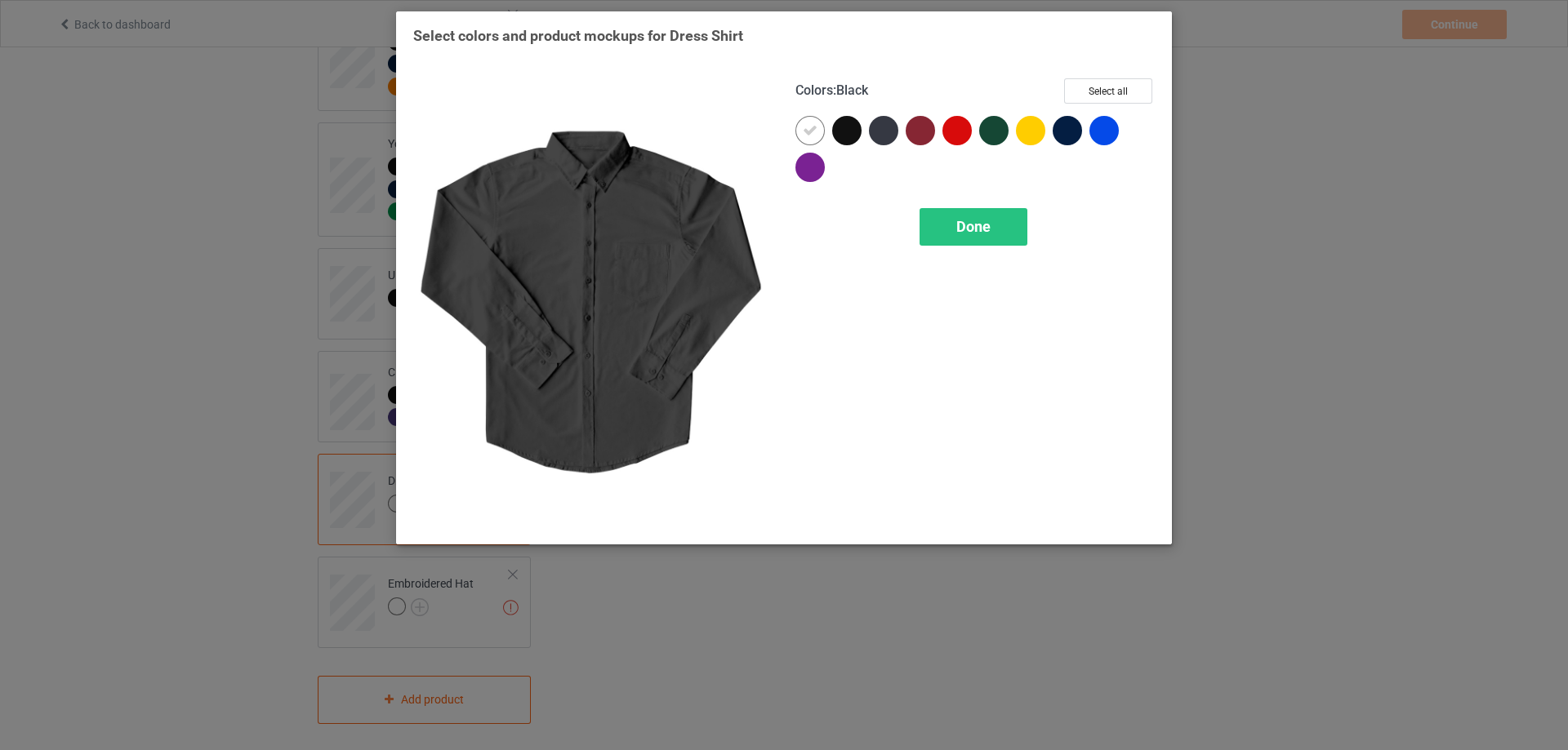
click at [848, 137] on div at bounding box center [847, 131] width 29 height 29
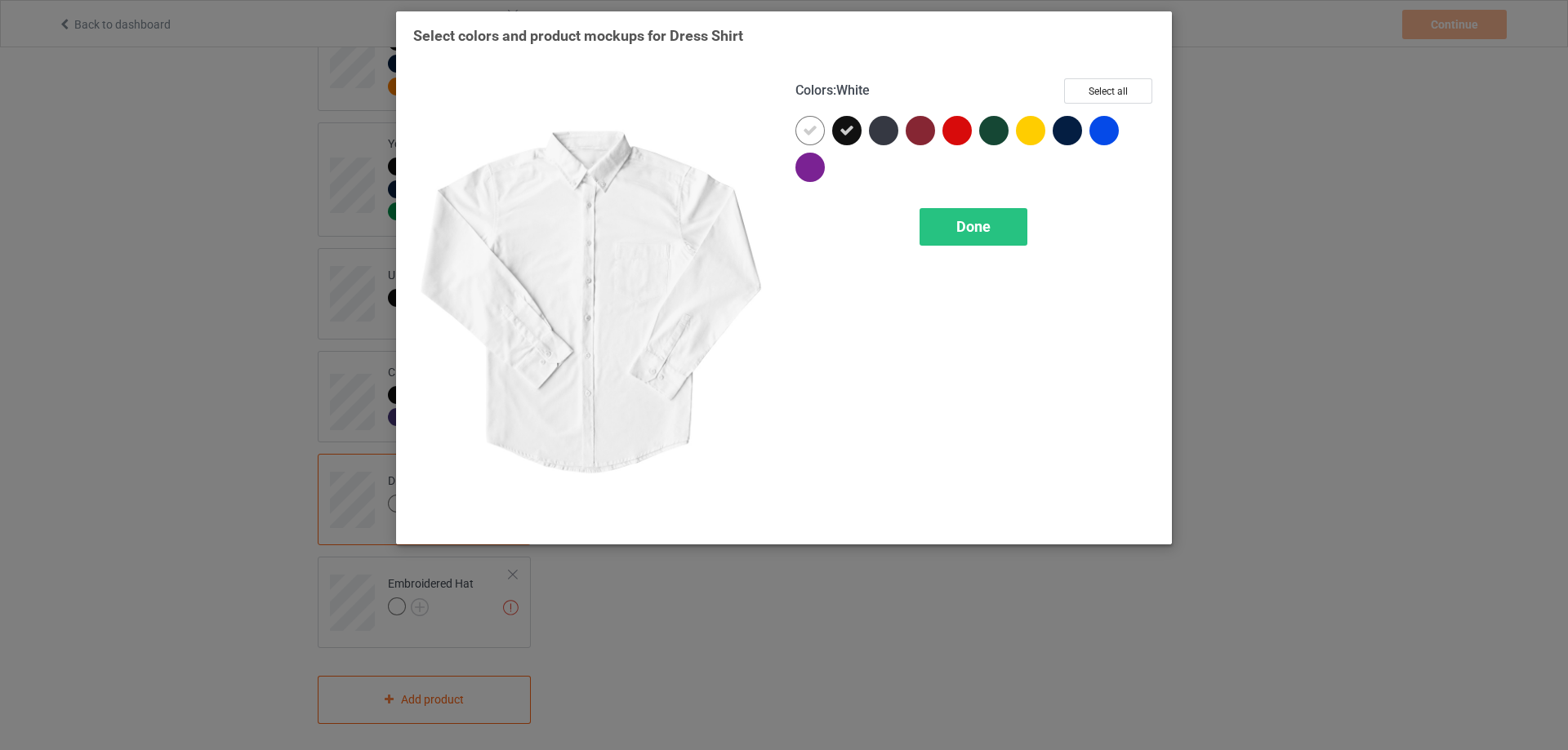
click at [817, 135] on icon at bounding box center [810, 131] width 15 height 15
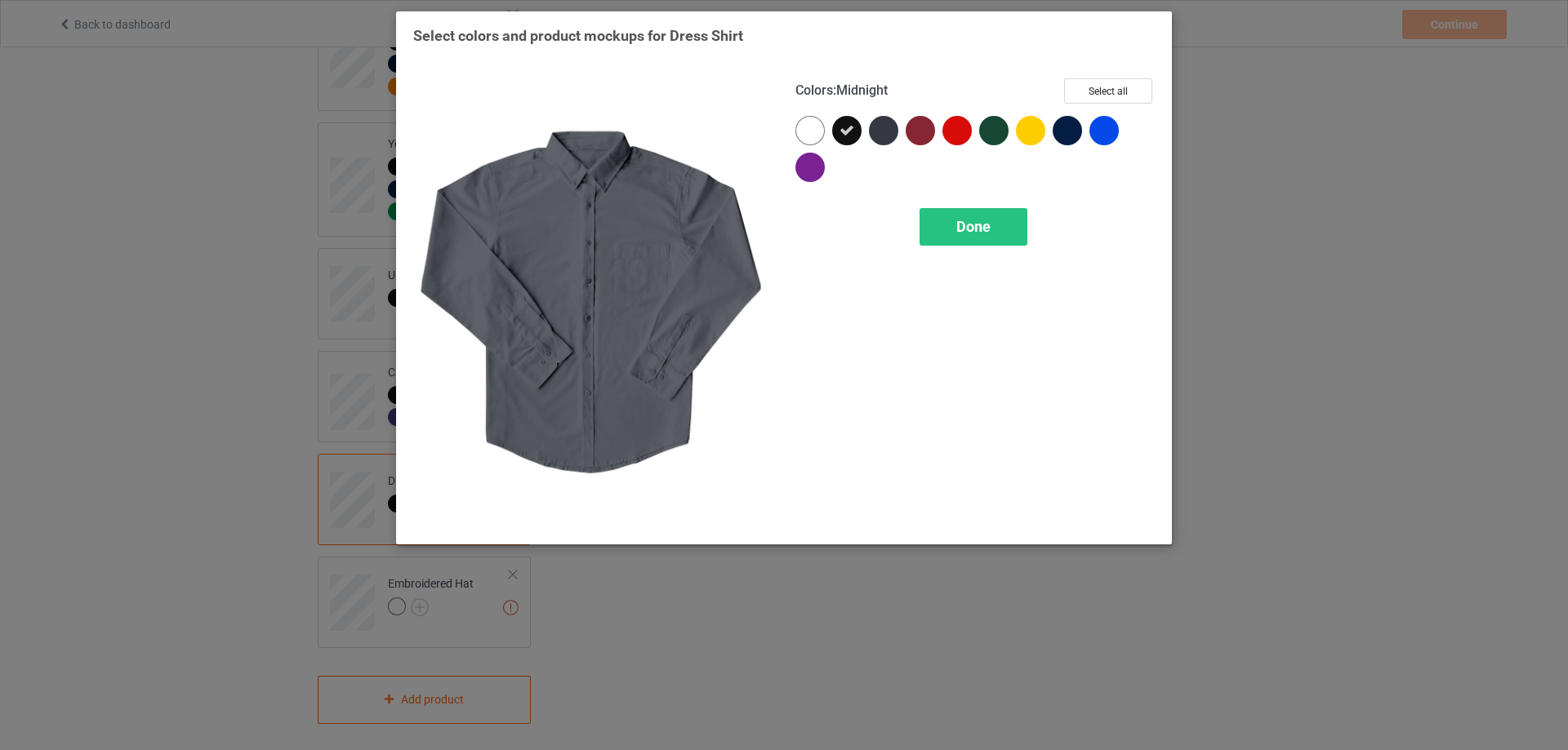
click at [901, 125] on div at bounding box center [887, 135] width 37 height 37
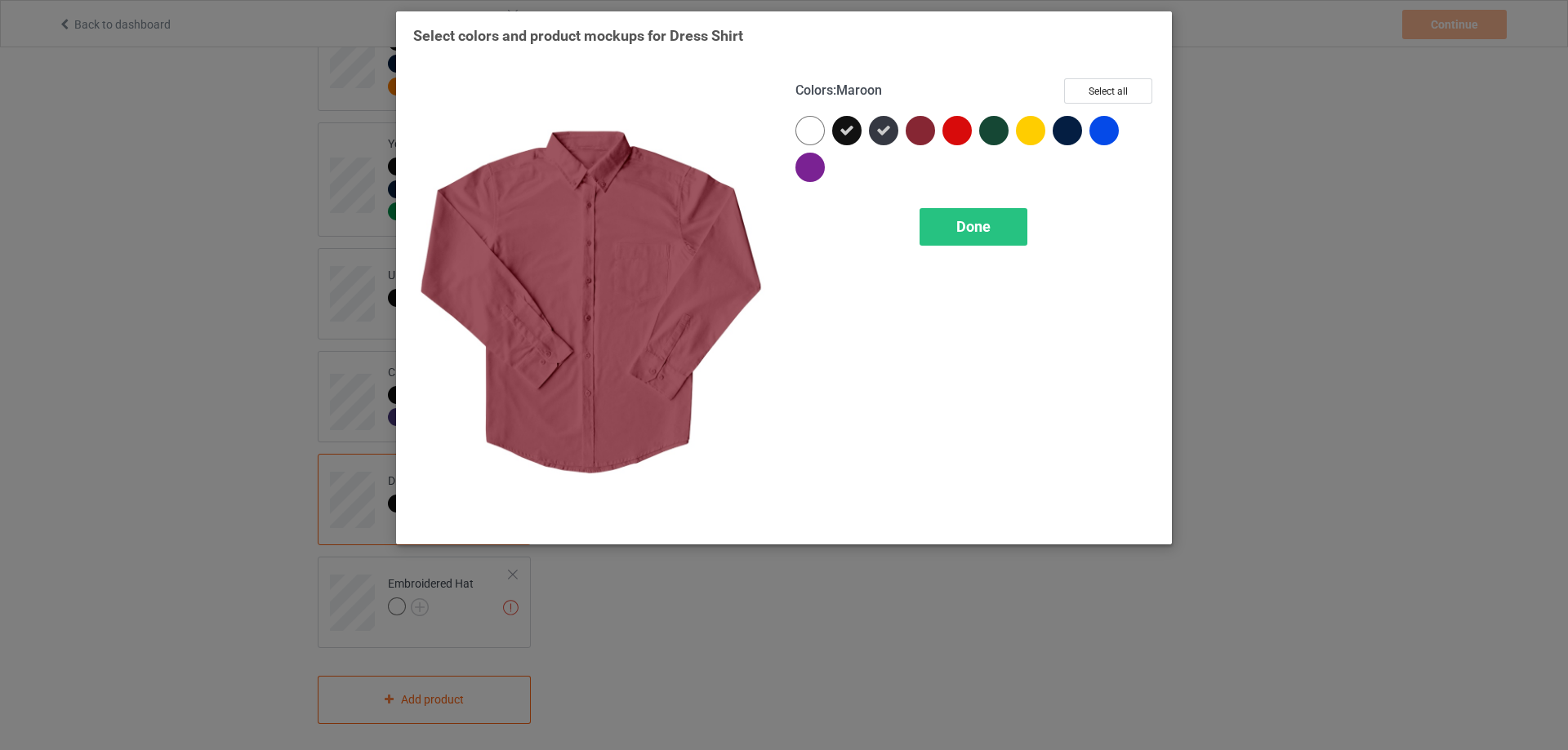
drag, startPoint x: 919, startPoint y: 132, endPoint x: 990, endPoint y: 132, distance: 71.0
click at [928, 132] on div at bounding box center [920, 131] width 29 height 29
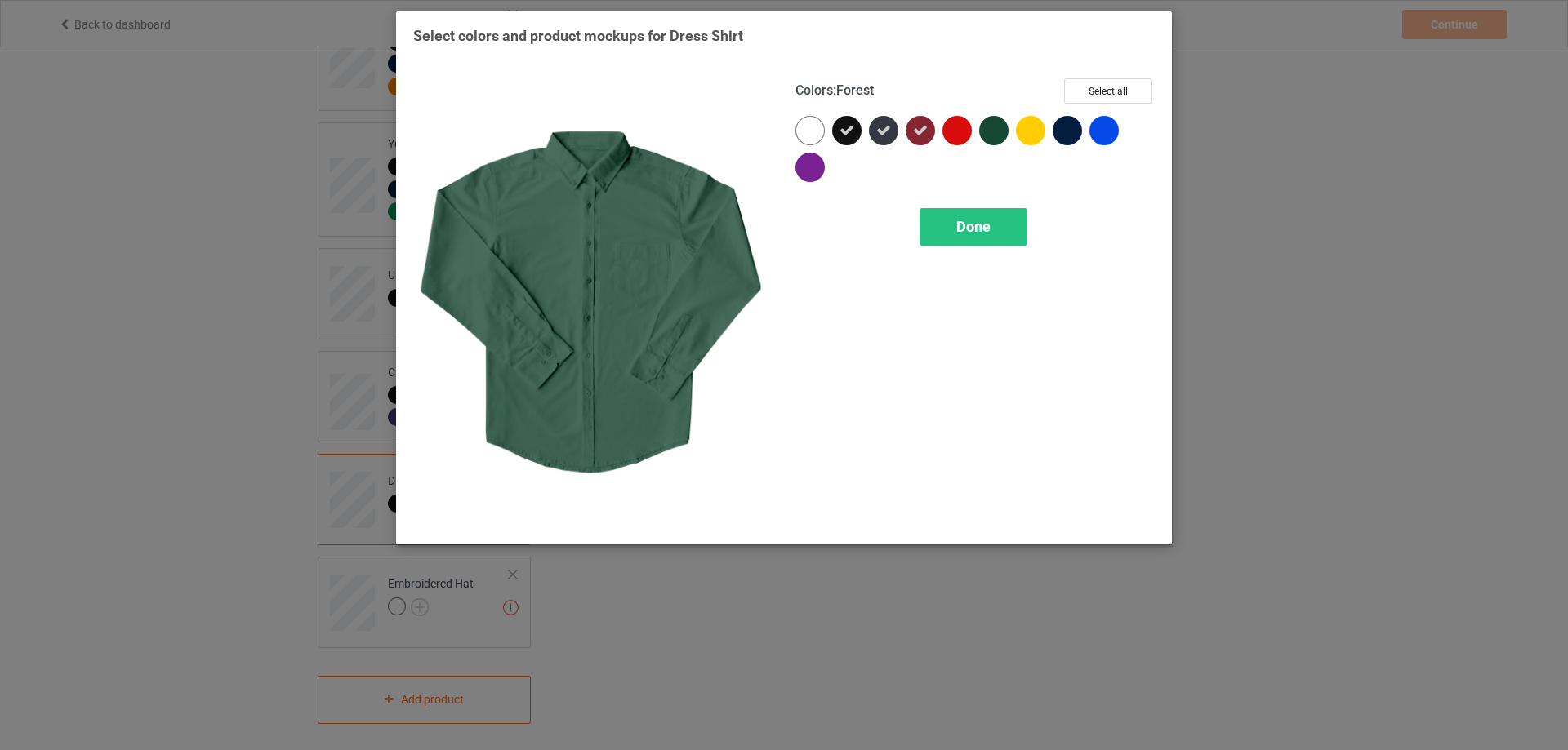
click at [992, 134] on div at bounding box center [994, 131] width 29 height 29
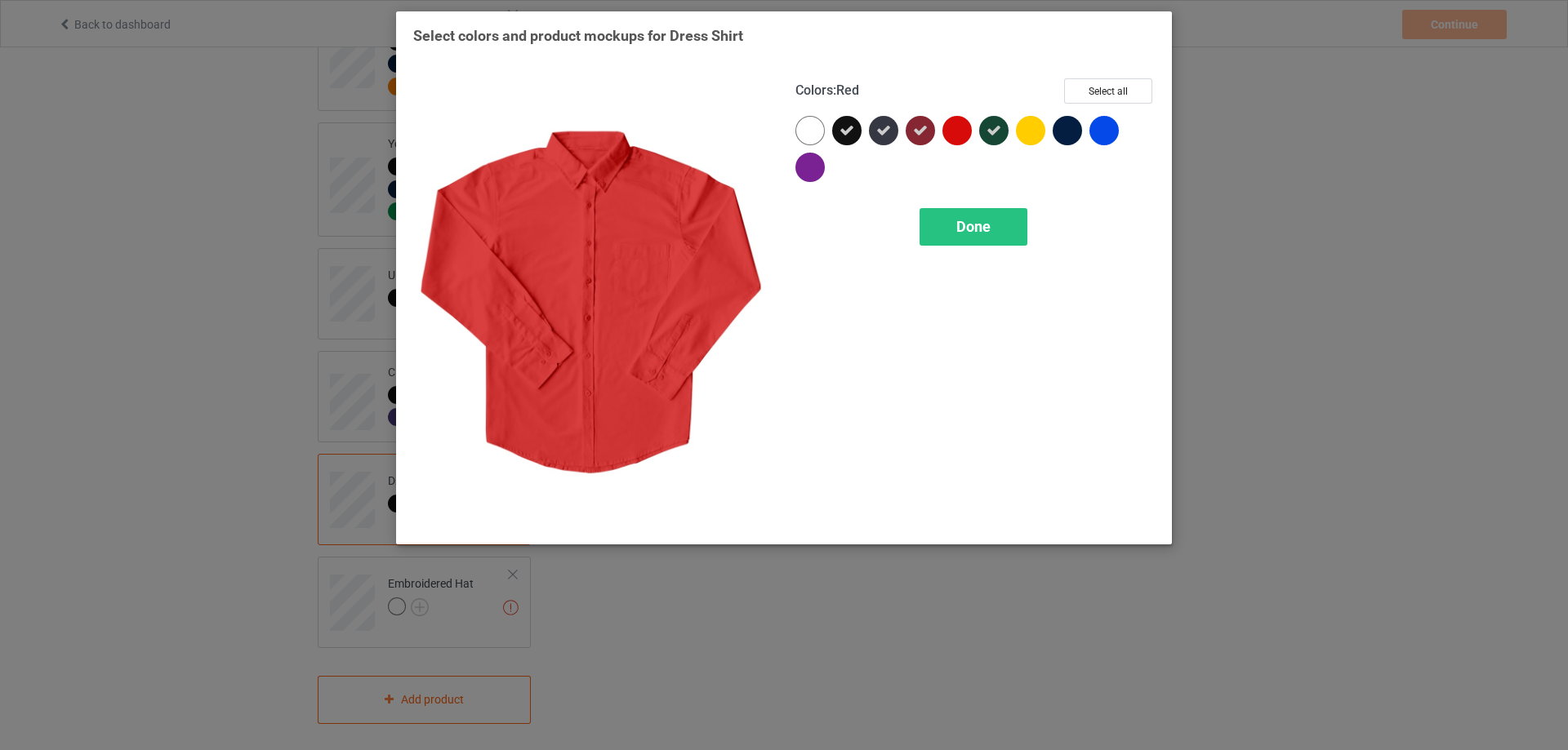
click at [960, 135] on div at bounding box center [957, 131] width 29 height 29
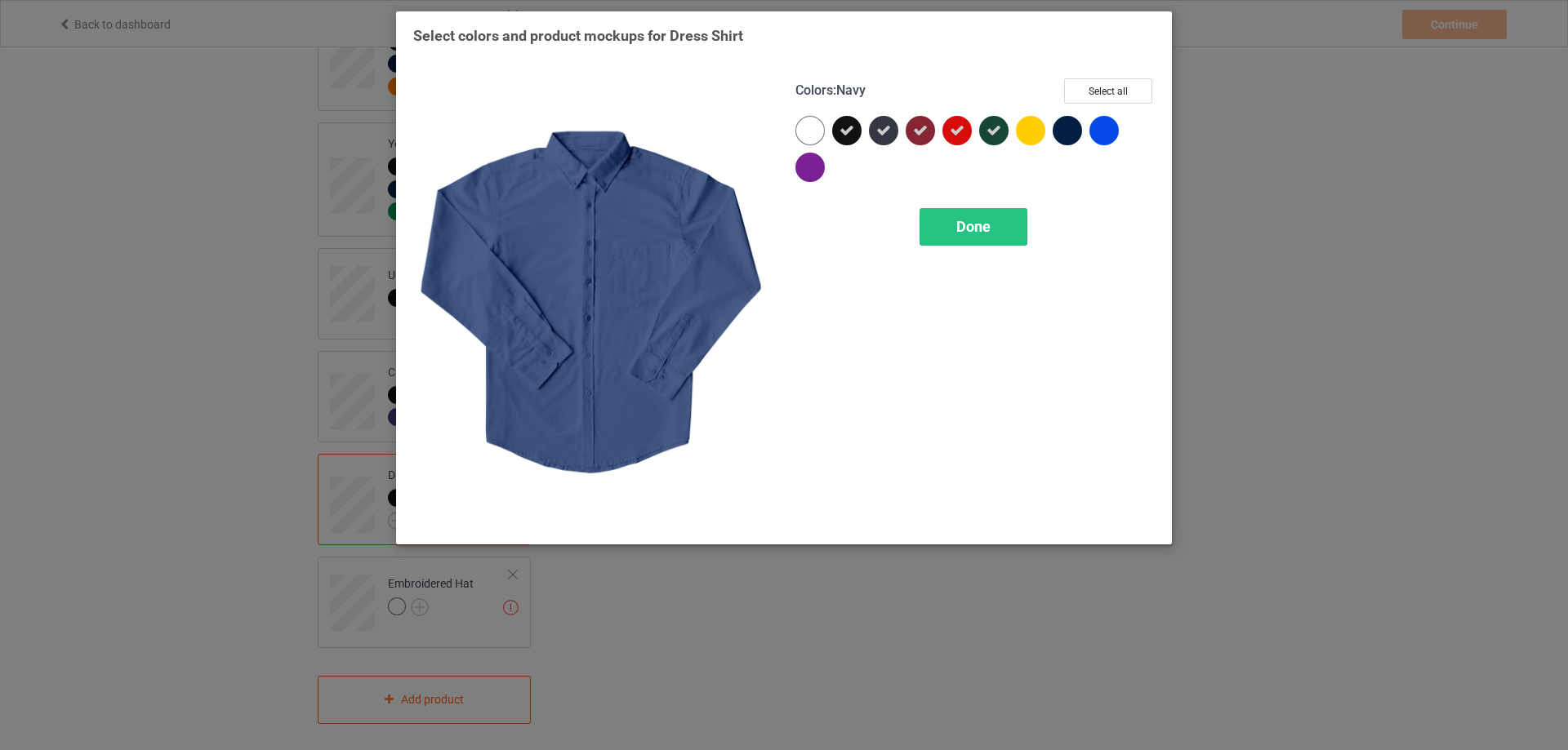
click at [1065, 133] on div at bounding box center [1067, 131] width 29 height 29
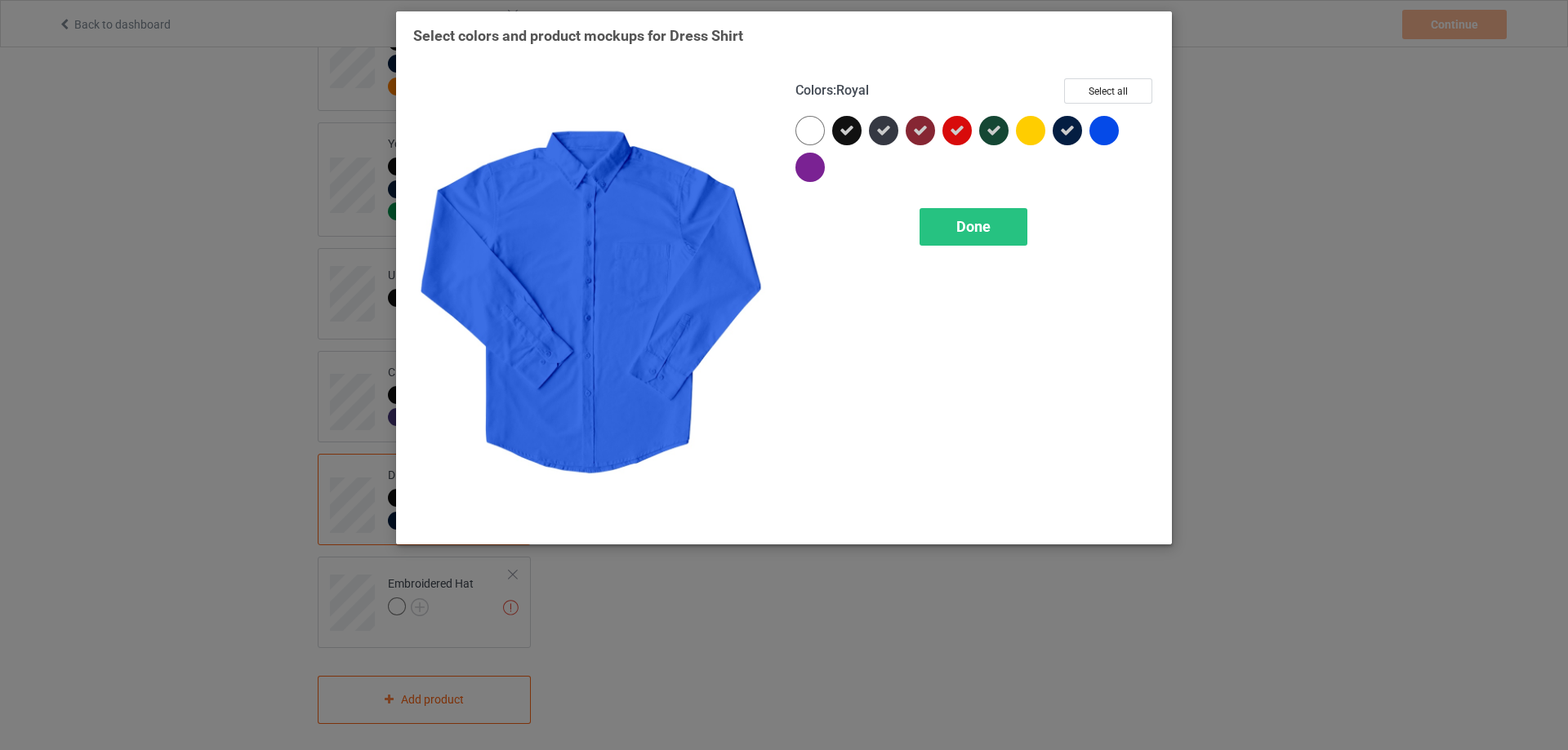
drag, startPoint x: 1118, startPoint y: 138, endPoint x: 1101, endPoint y: 142, distance: 17.5
click at [1114, 139] on div at bounding box center [1103, 131] width 29 height 29
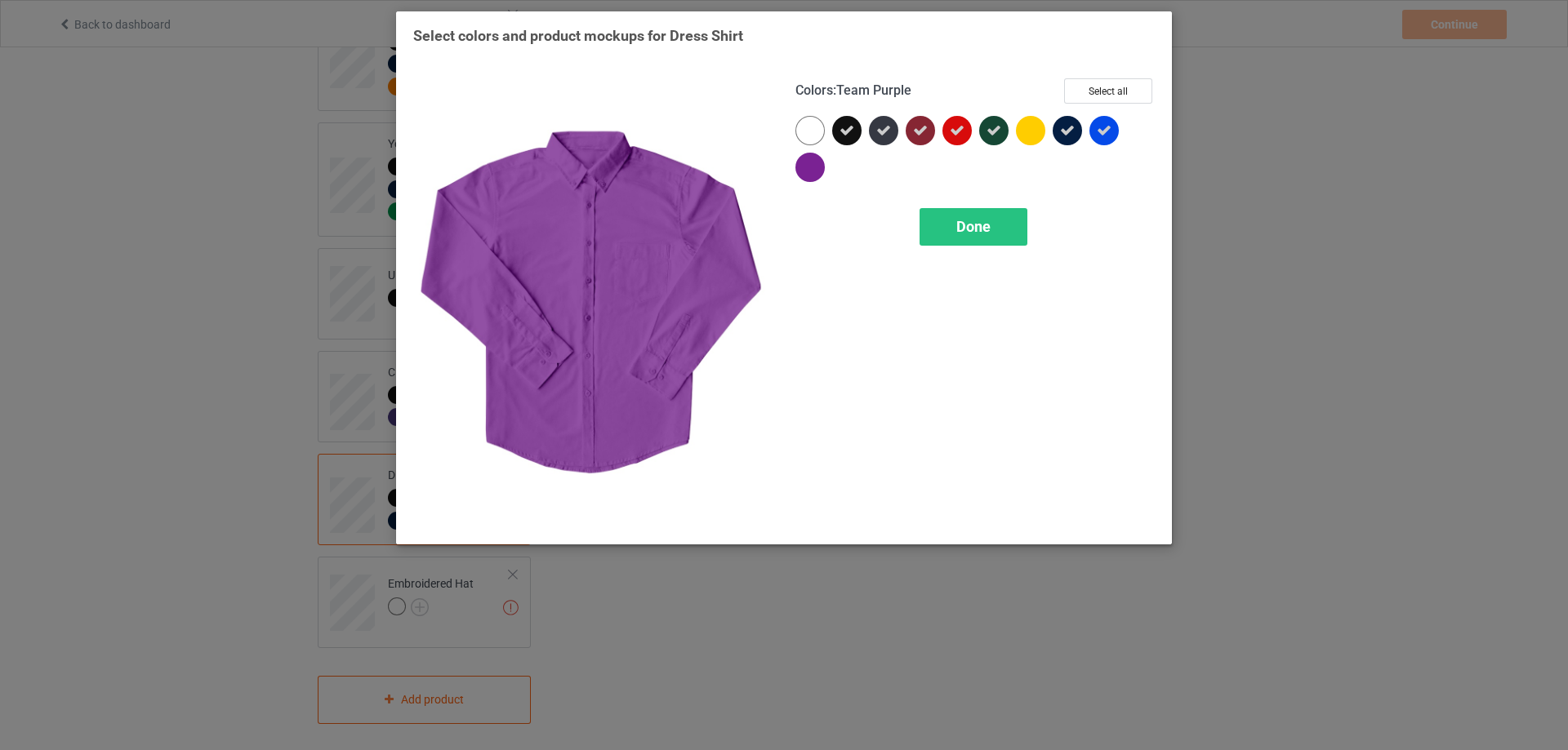
click at [817, 165] on div at bounding box center [810, 168] width 29 height 29
click at [972, 225] on span "Done" at bounding box center [973, 226] width 34 height 18
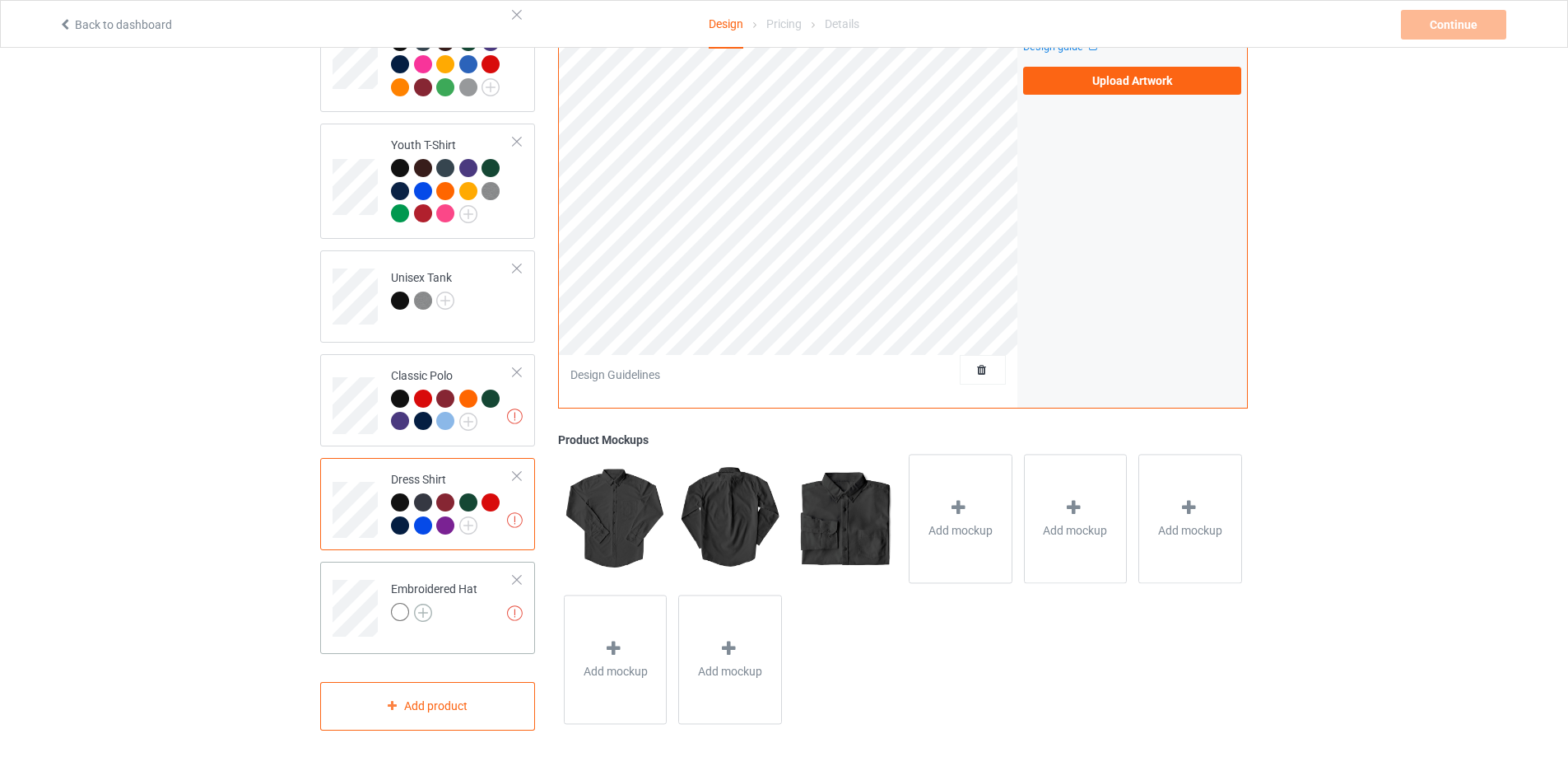
click at [421, 605] on img at bounding box center [422, 612] width 18 height 18
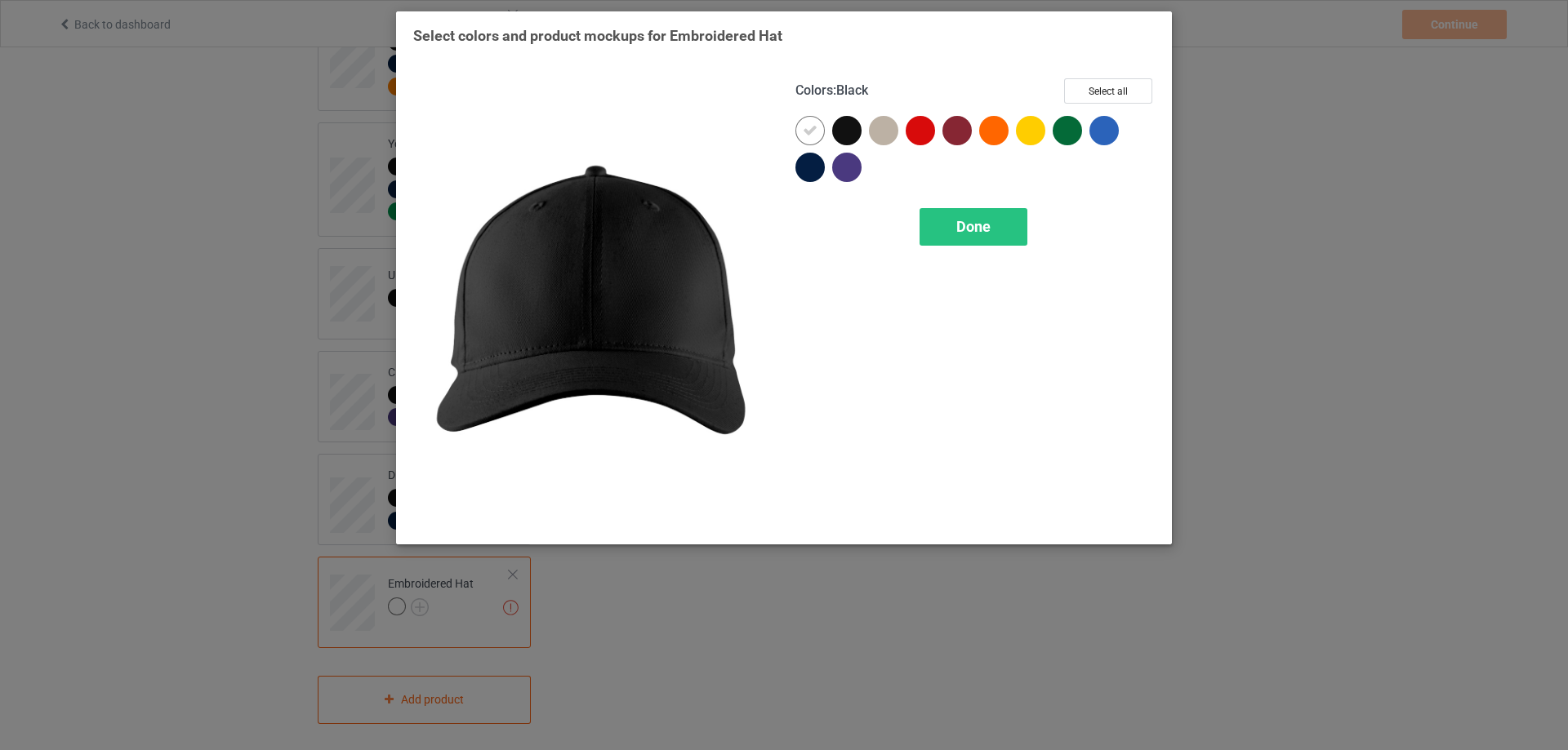
click at [846, 136] on div at bounding box center [847, 131] width 29 height 29
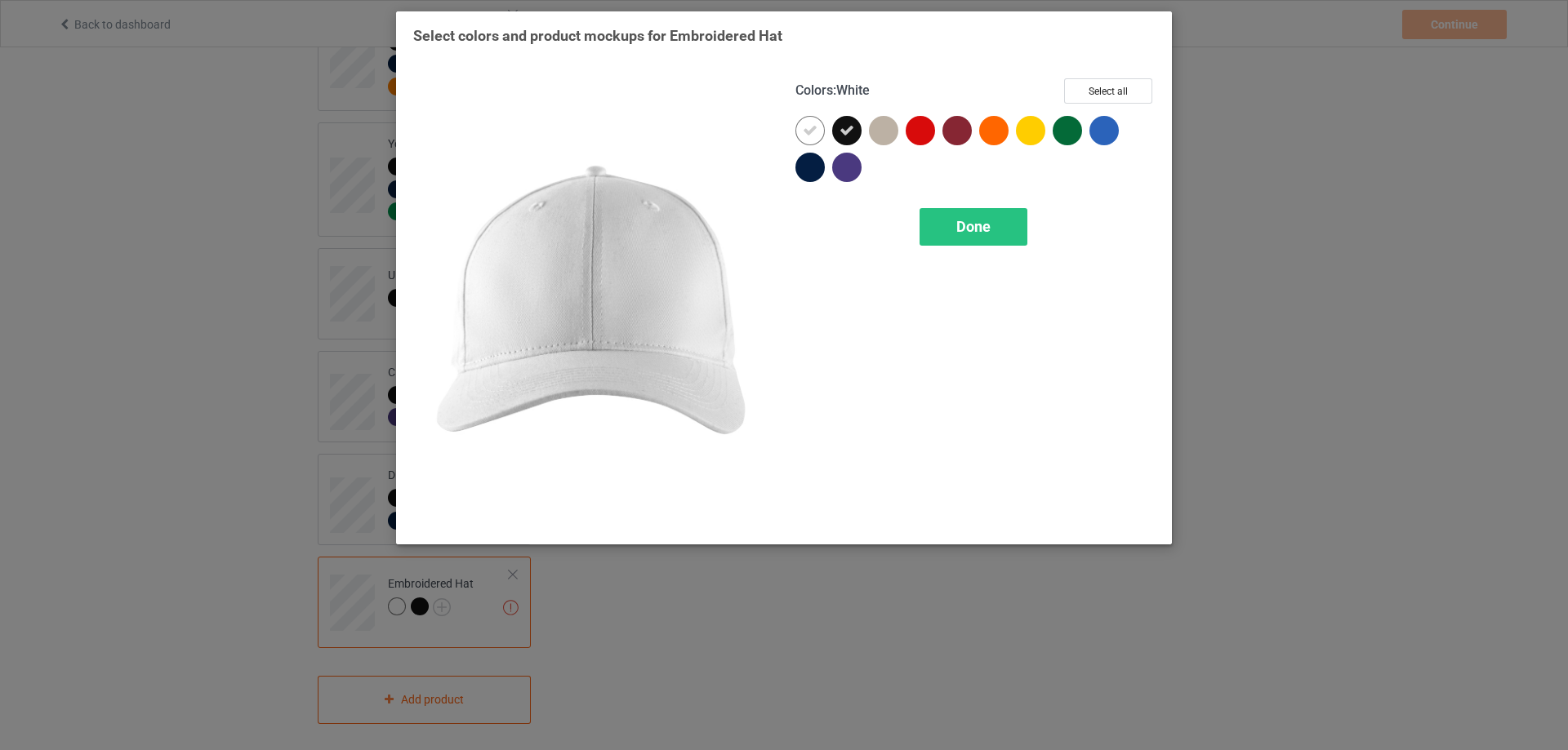
click at [819, 134] on div at bounding box center [810, 131] width 29 height 29
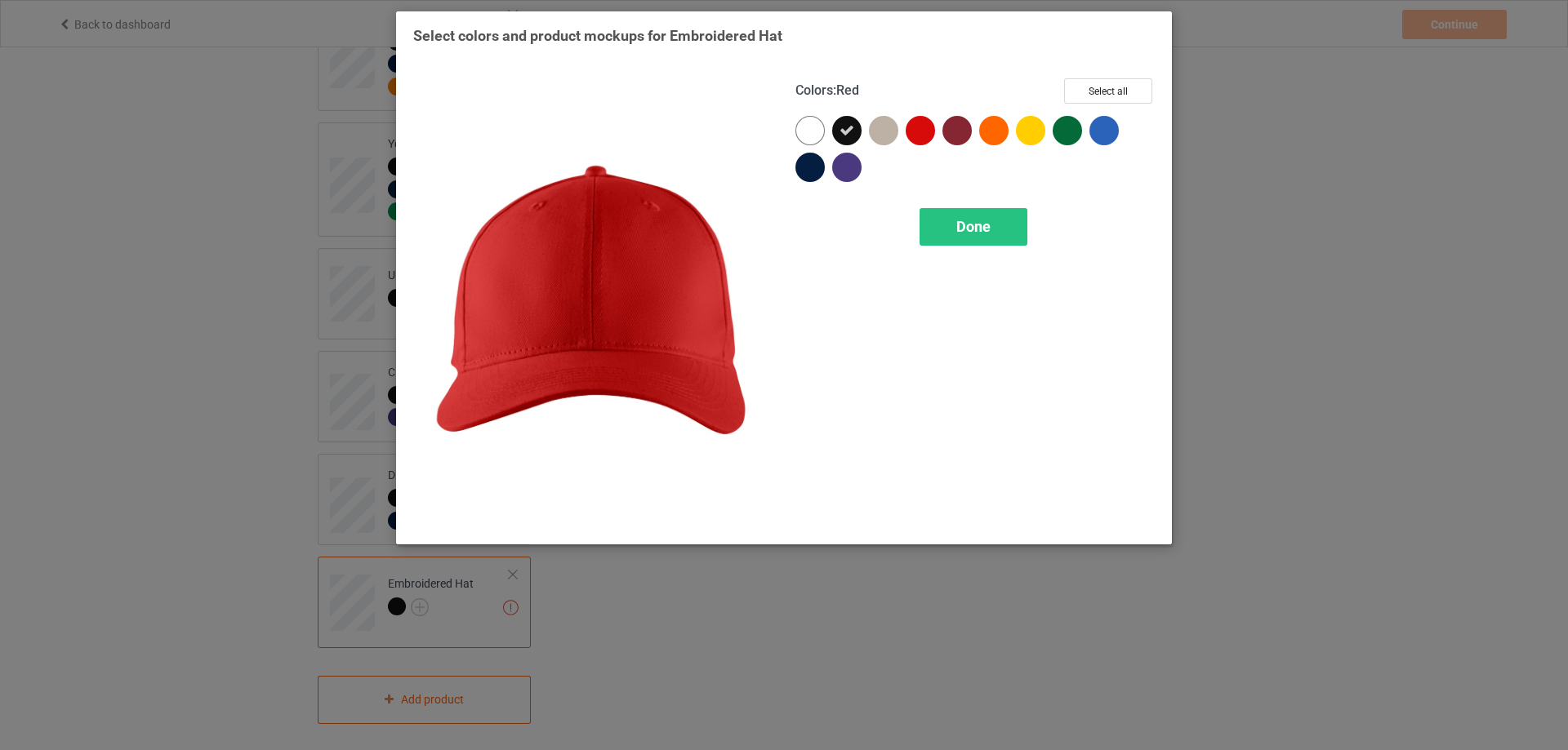
click at [917, 136] on div at bounding box center [920, 131] width 29 height 29
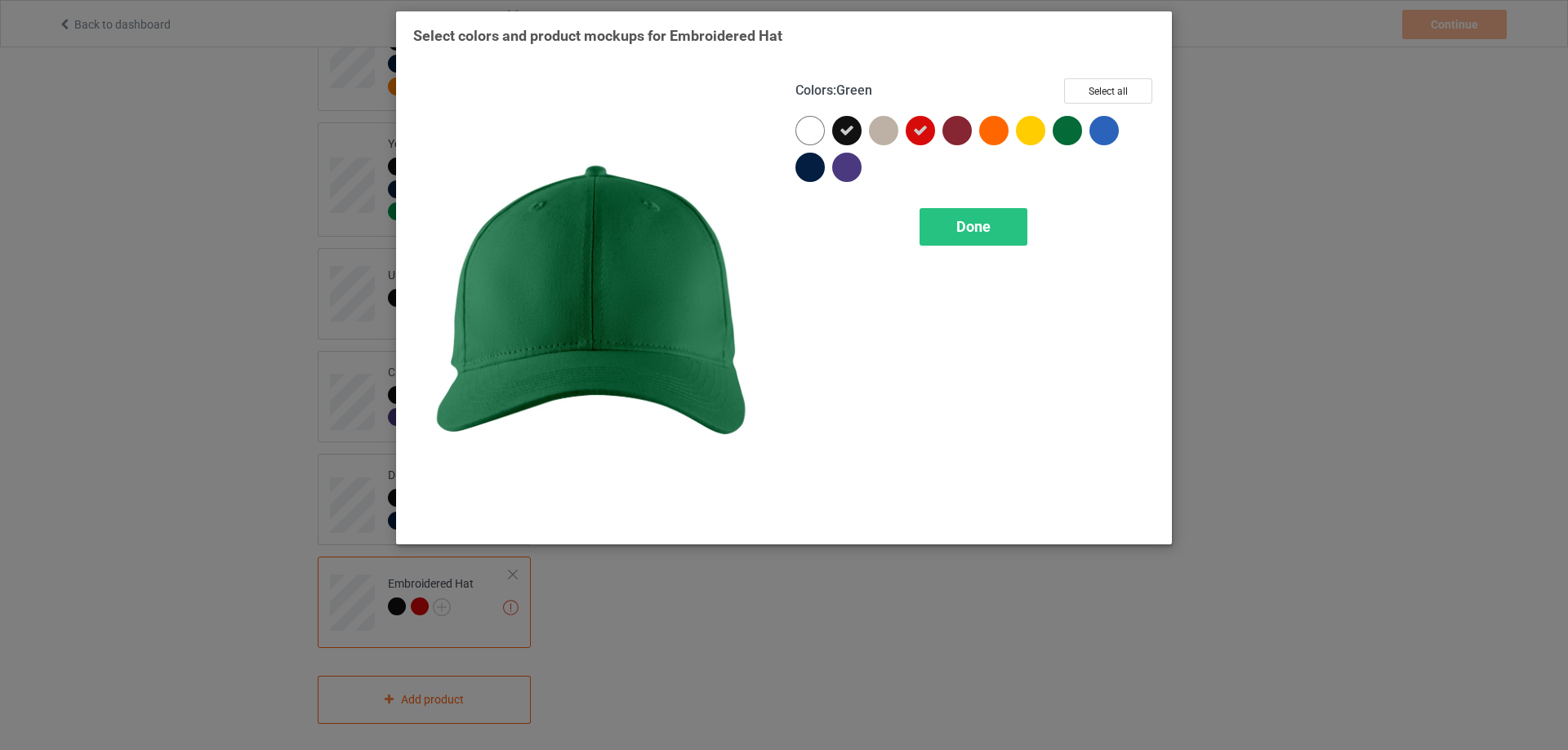
click at [1067, 133] on div at bounding box center [1067, 131] width 29 height 29
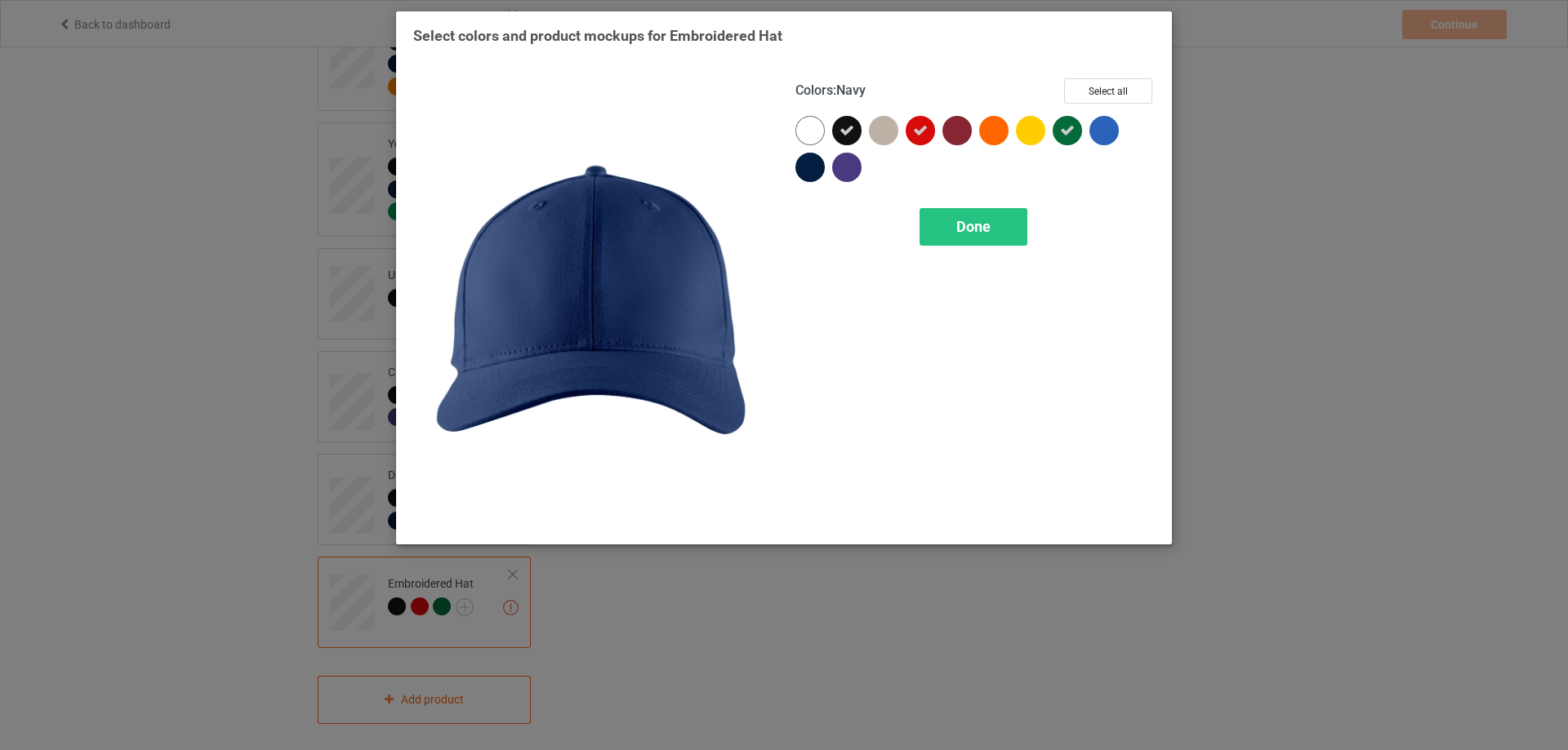
drag, startPoint x: 810, startPoint y: 168, endPoint x: 884, endPoint y: 155, distance: 75.1
click at [813, 167] on div at bounding box center [810, 168] width 29 height 29
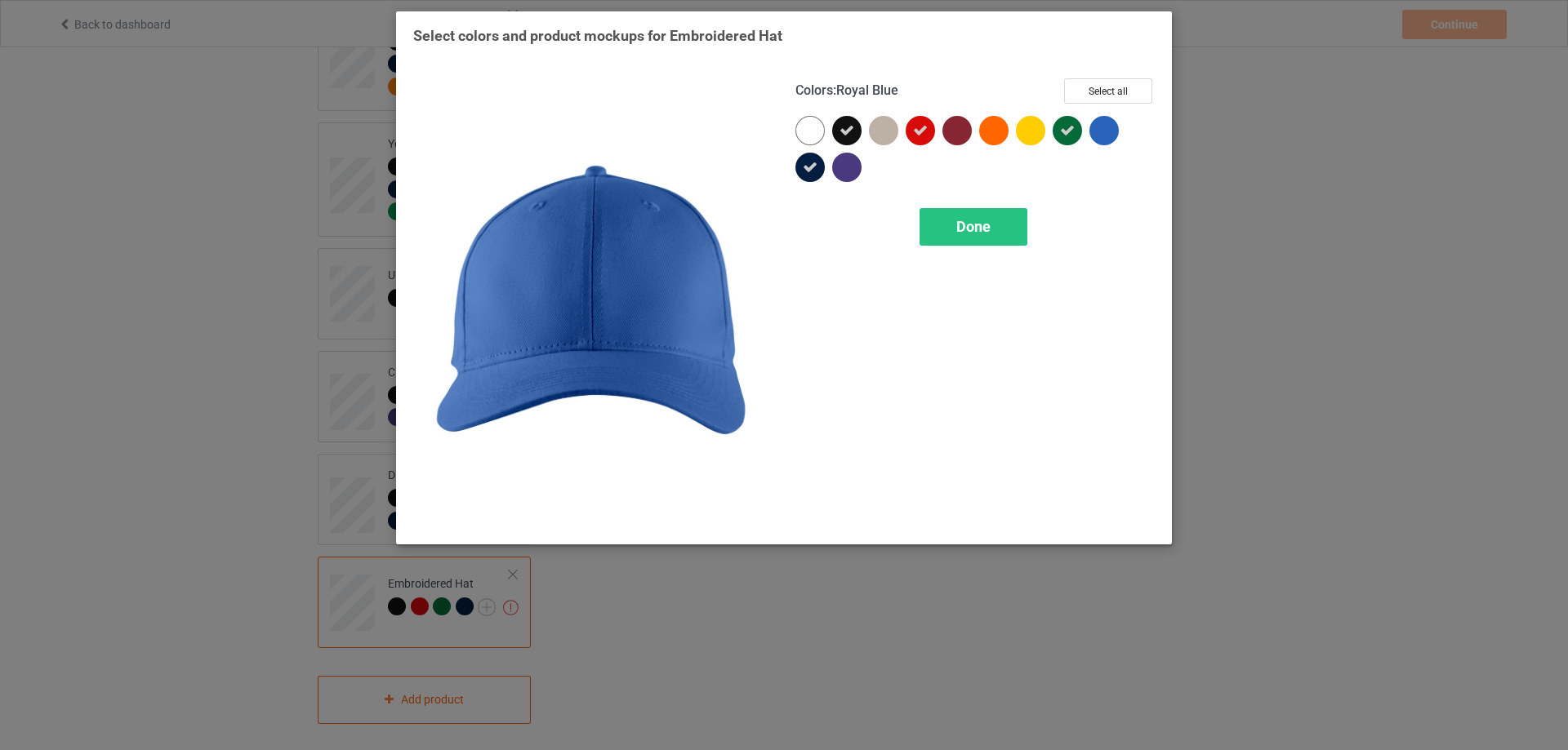
drag, startPoint x: 1101, startPoint y: 132, endPoint x: 944, endPoint y: 163, distance: 160.0
click at [1074, 137] on div at bounding box center [975, 153] width 360 height 74
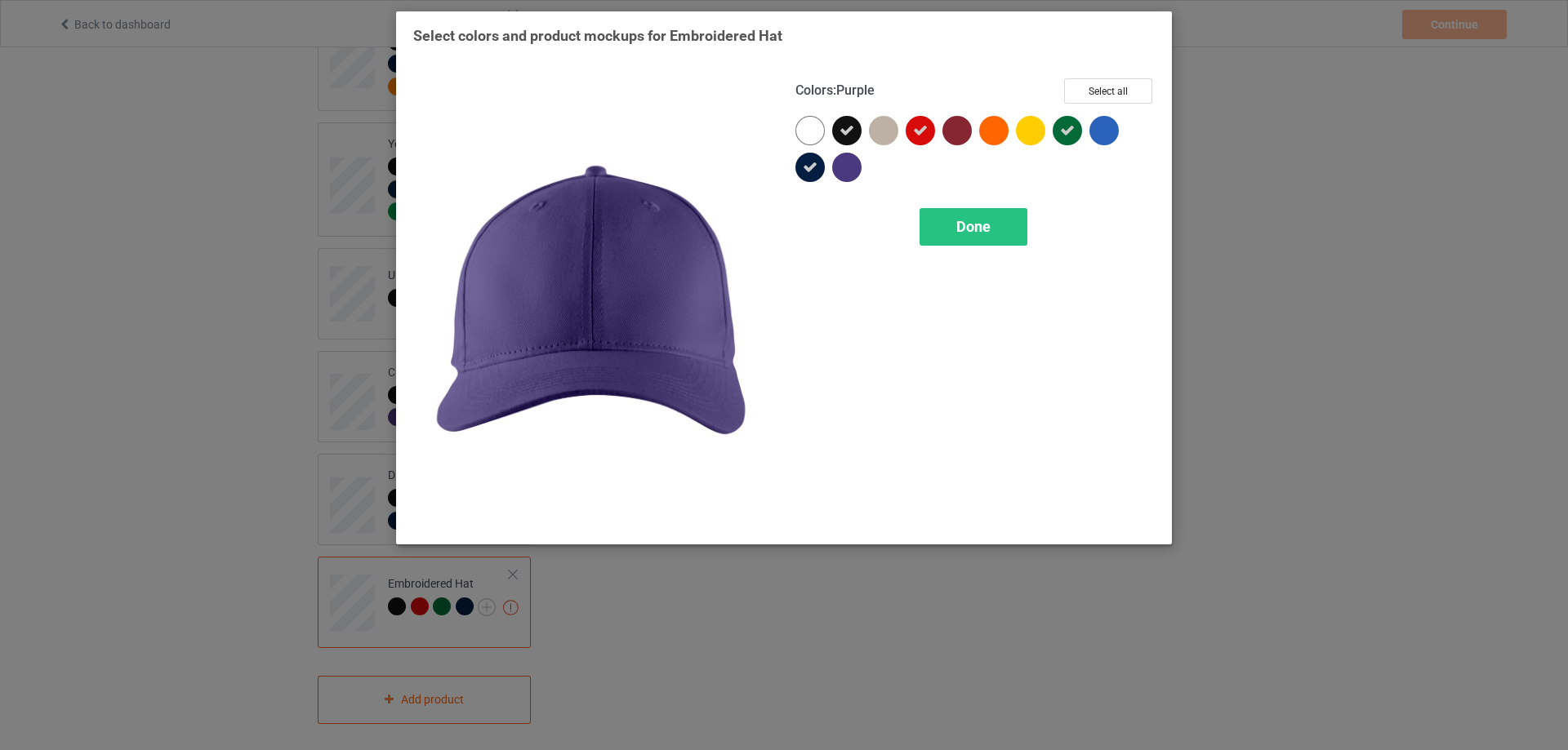
click at [850, 168] on div at bounding box center [847, 168] width 29 height 29
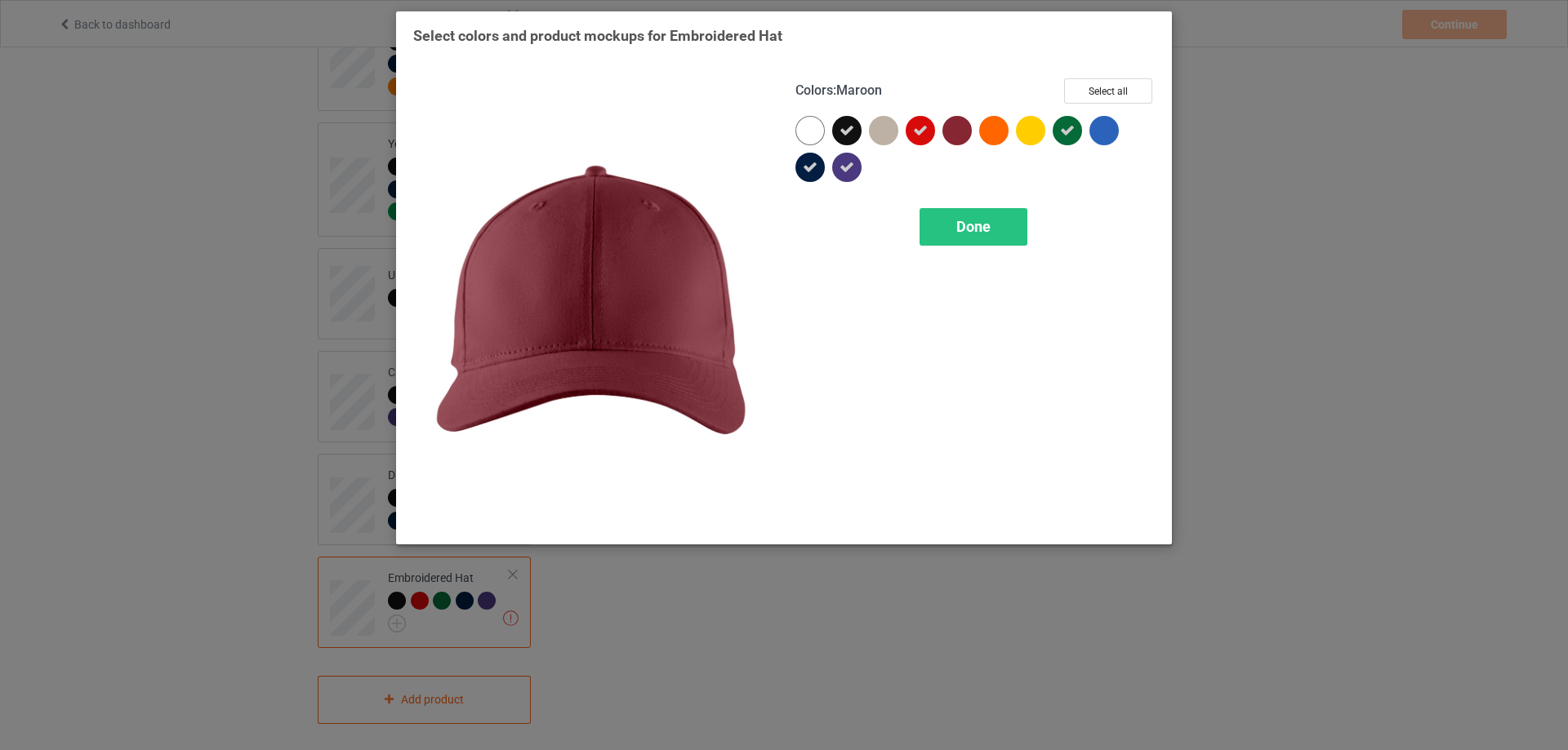
click at [963, 134] on div at bounding box center [957, 131] width 29 height 29
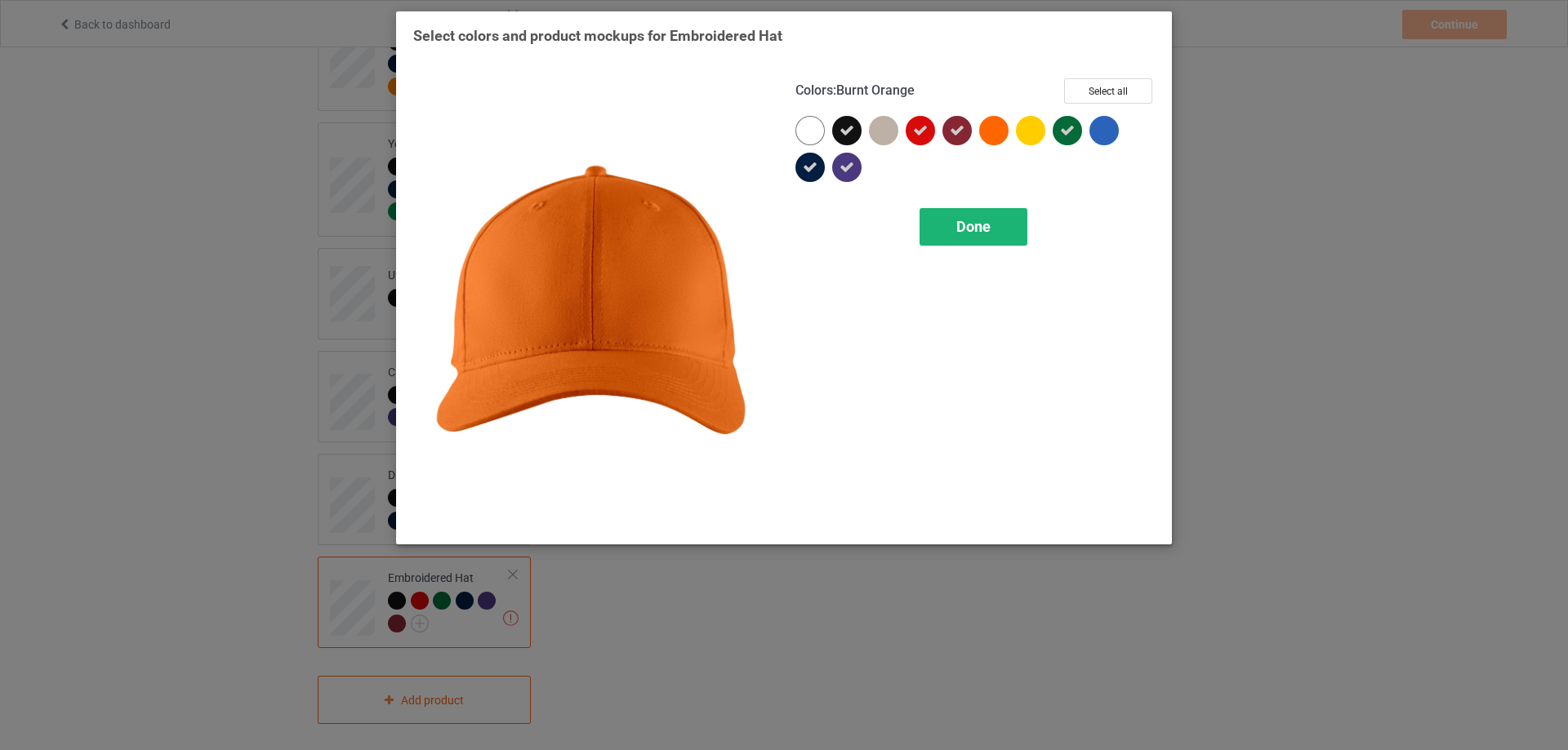
click at [959, 226] on span "Done" at bounding box center [973, 226] width 34 height 18
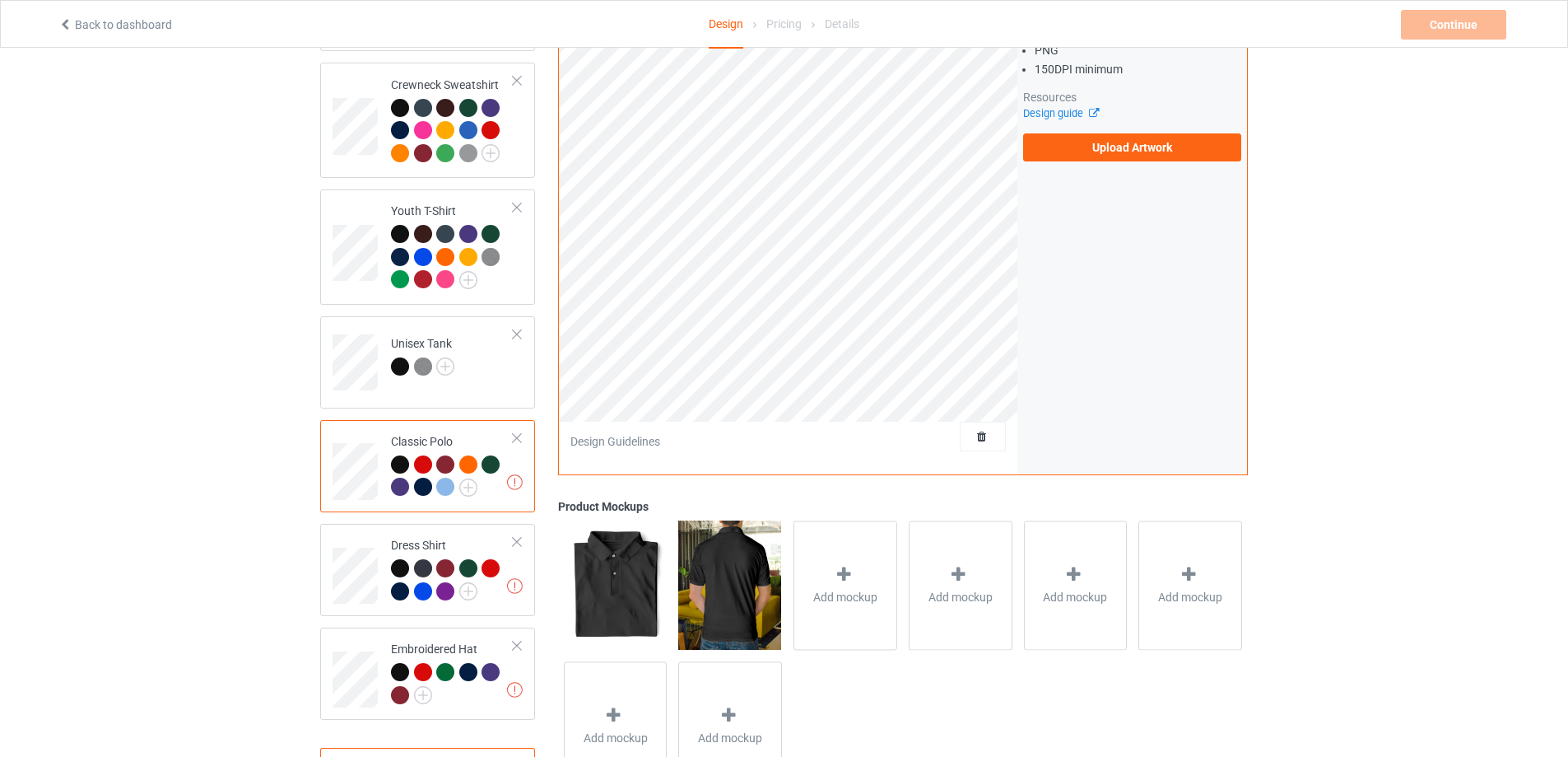
scroll to position [782, 0]
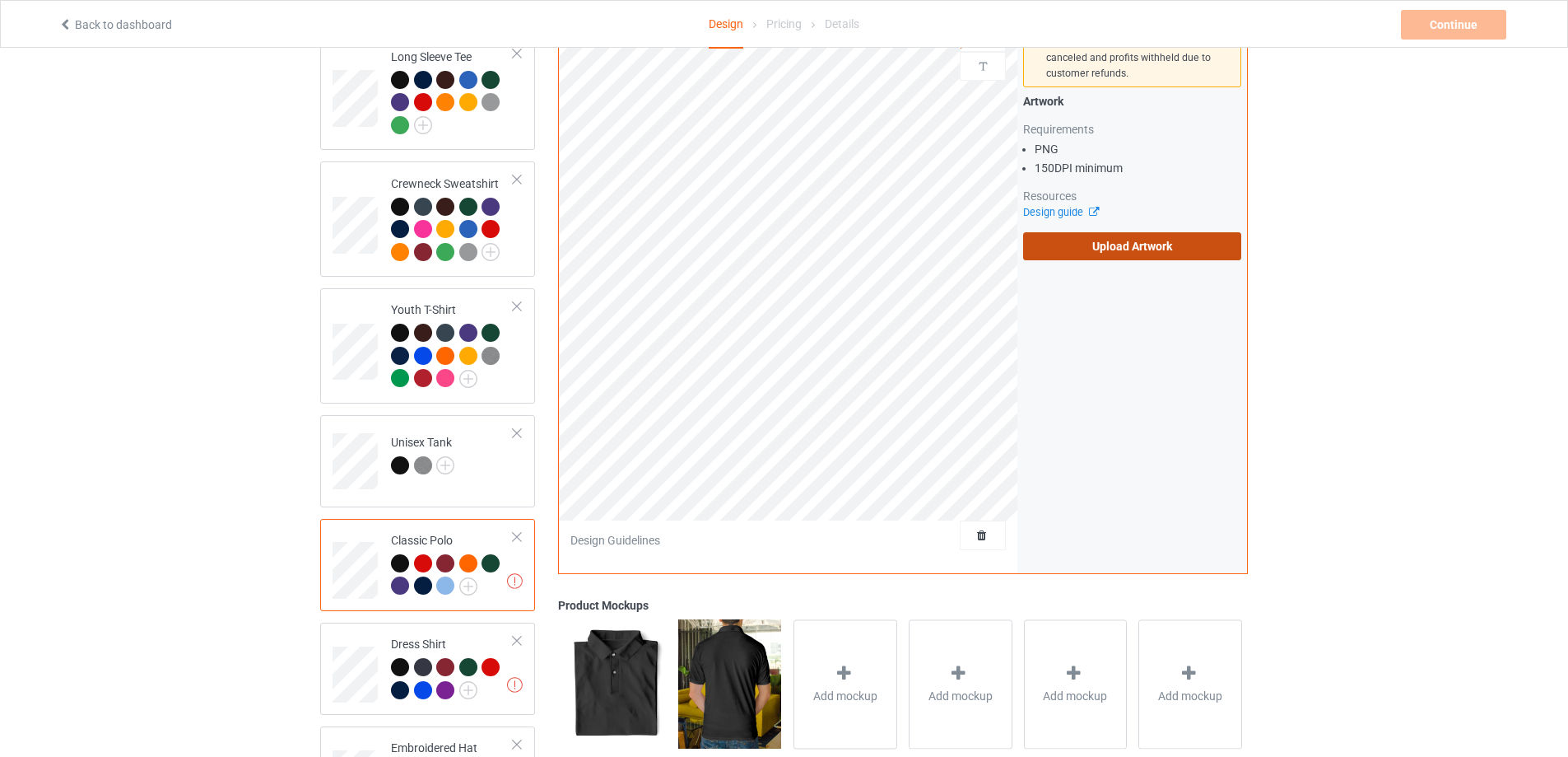
click at [1104, 242] on label "Upload Artwork" at bounding box center [1132, 246] width 218 height 28
click at [0, 0] on input "Upload Artwork" at bounding box center [0, 0] width 0 height 0
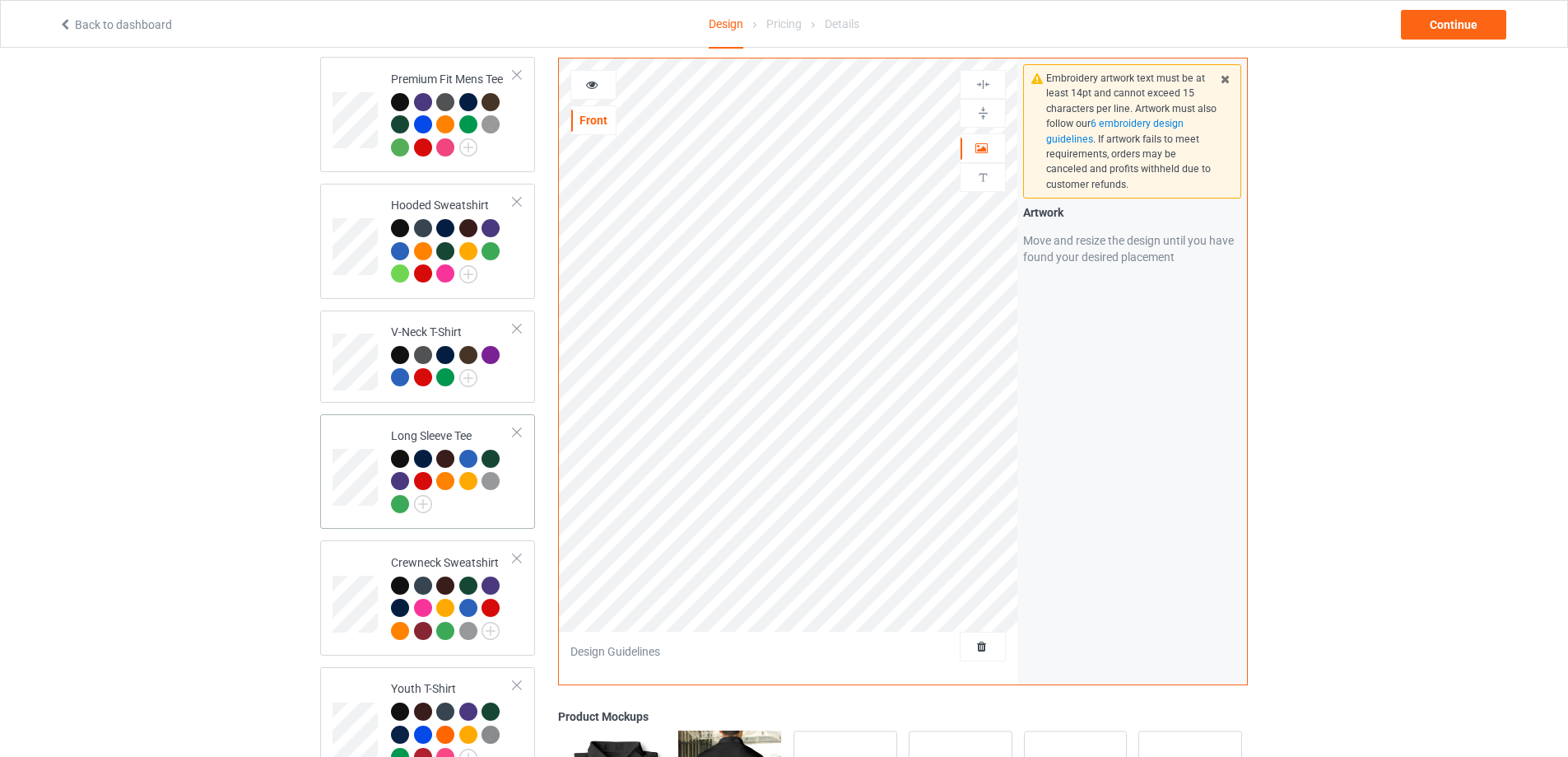
scroll to position [370, 0]
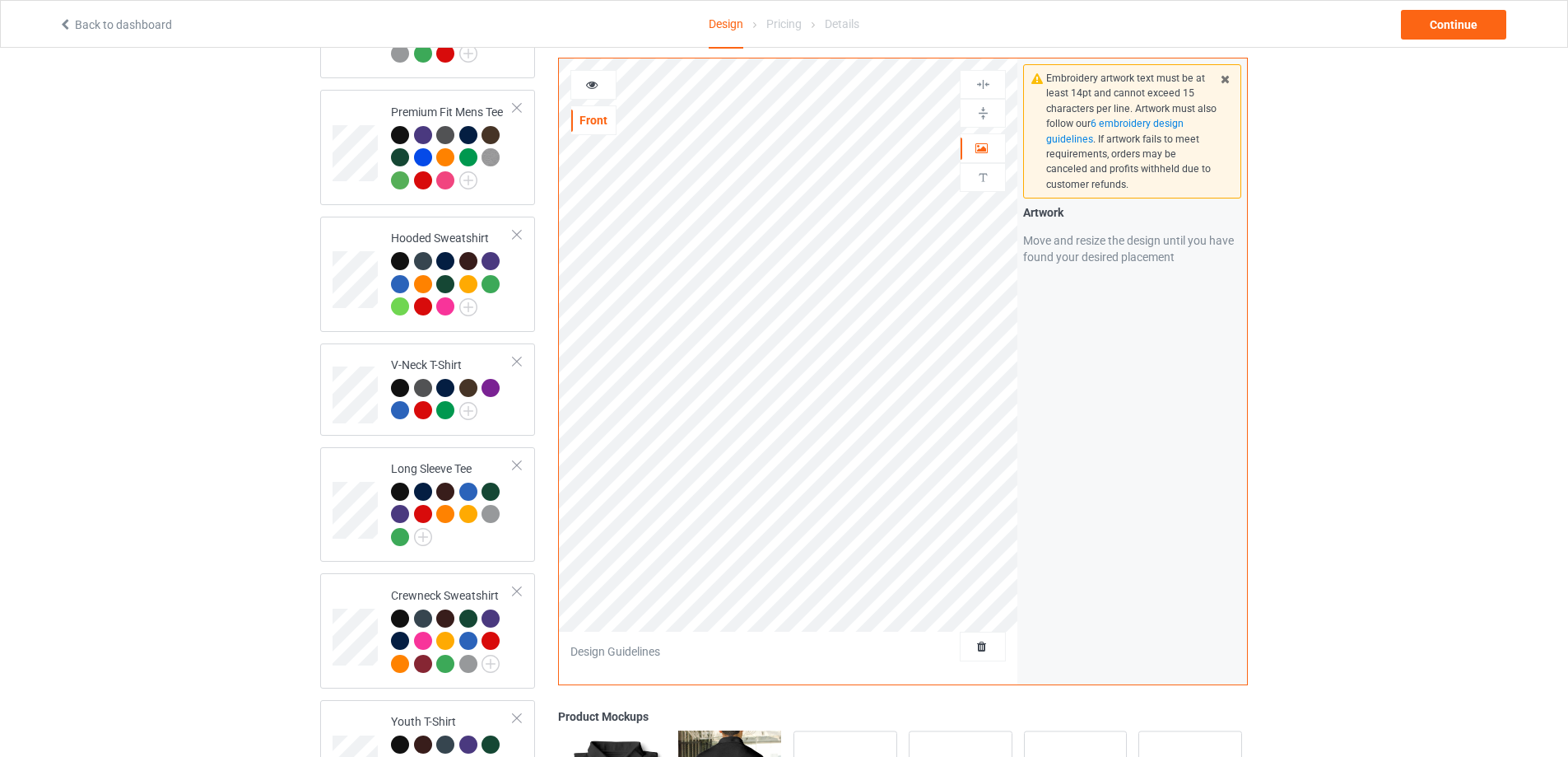
click at [600, 95] on div at bounding box center [594, 85] width 46 height 30
click at [595, 86] on icon at bounding box center [592, 82] width 14 height 11
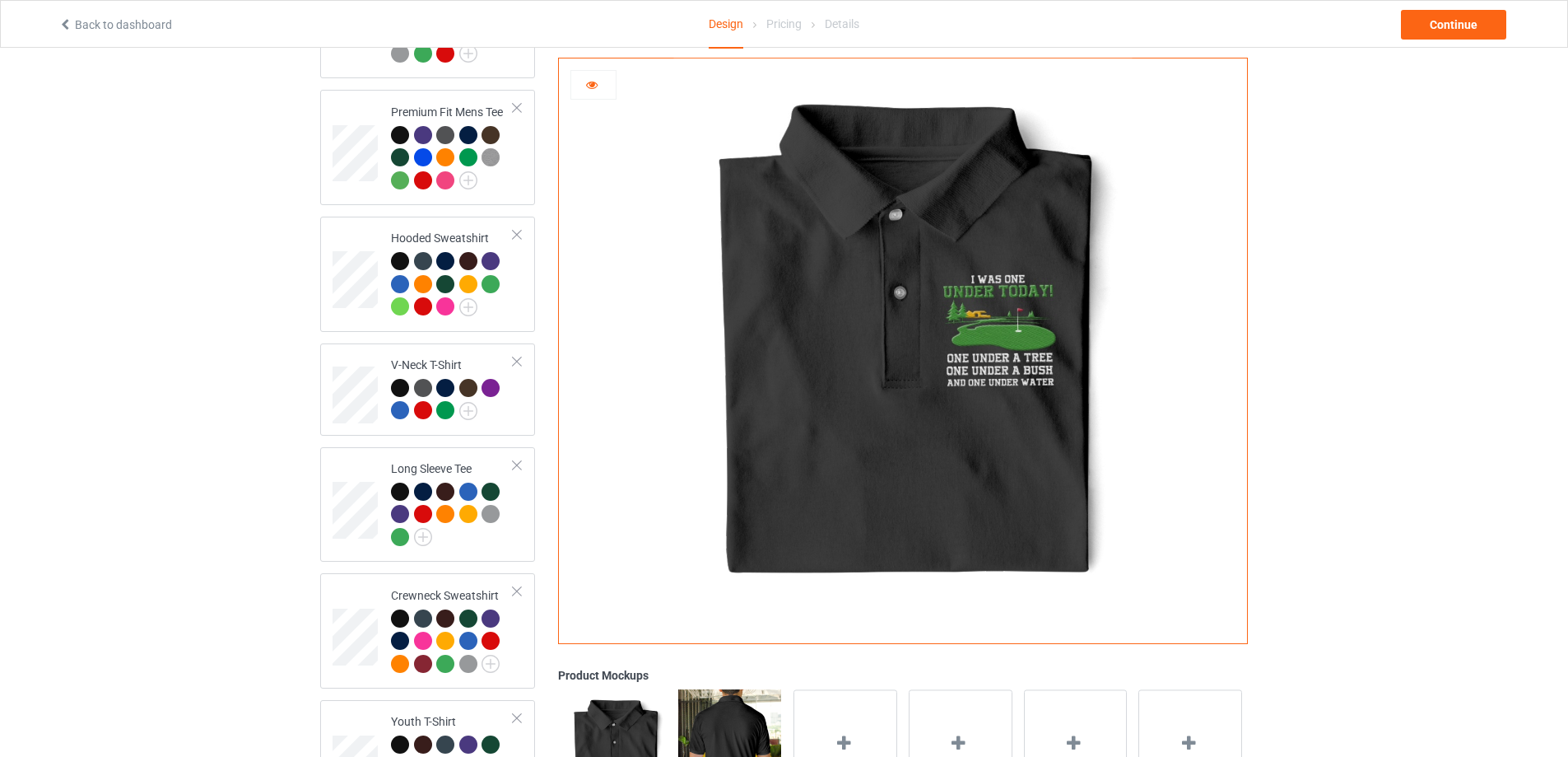
click at [597, 87] on icon at bounding box center [592, 82] width 14 height 11
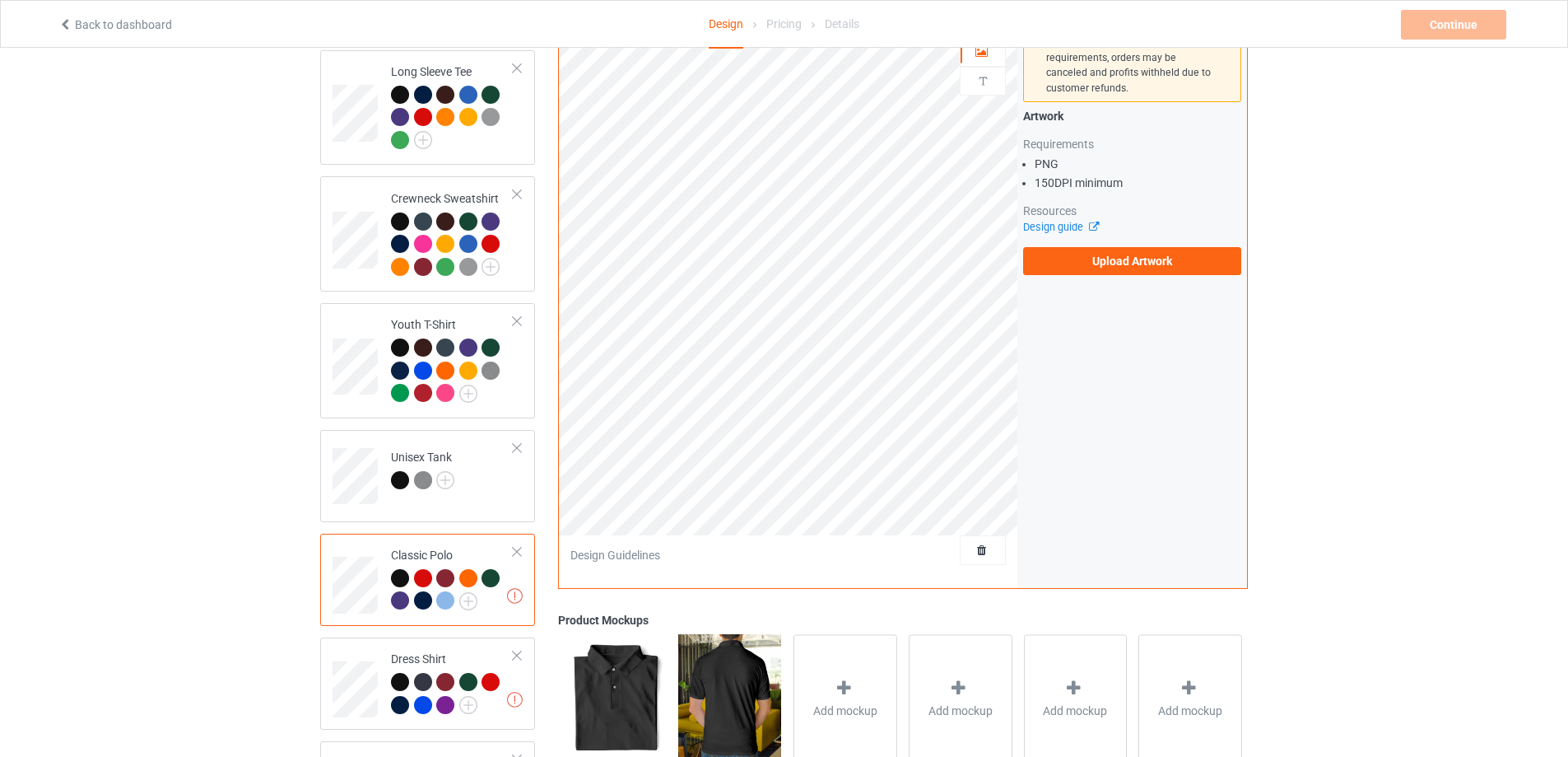
scroll to position [947, 0]
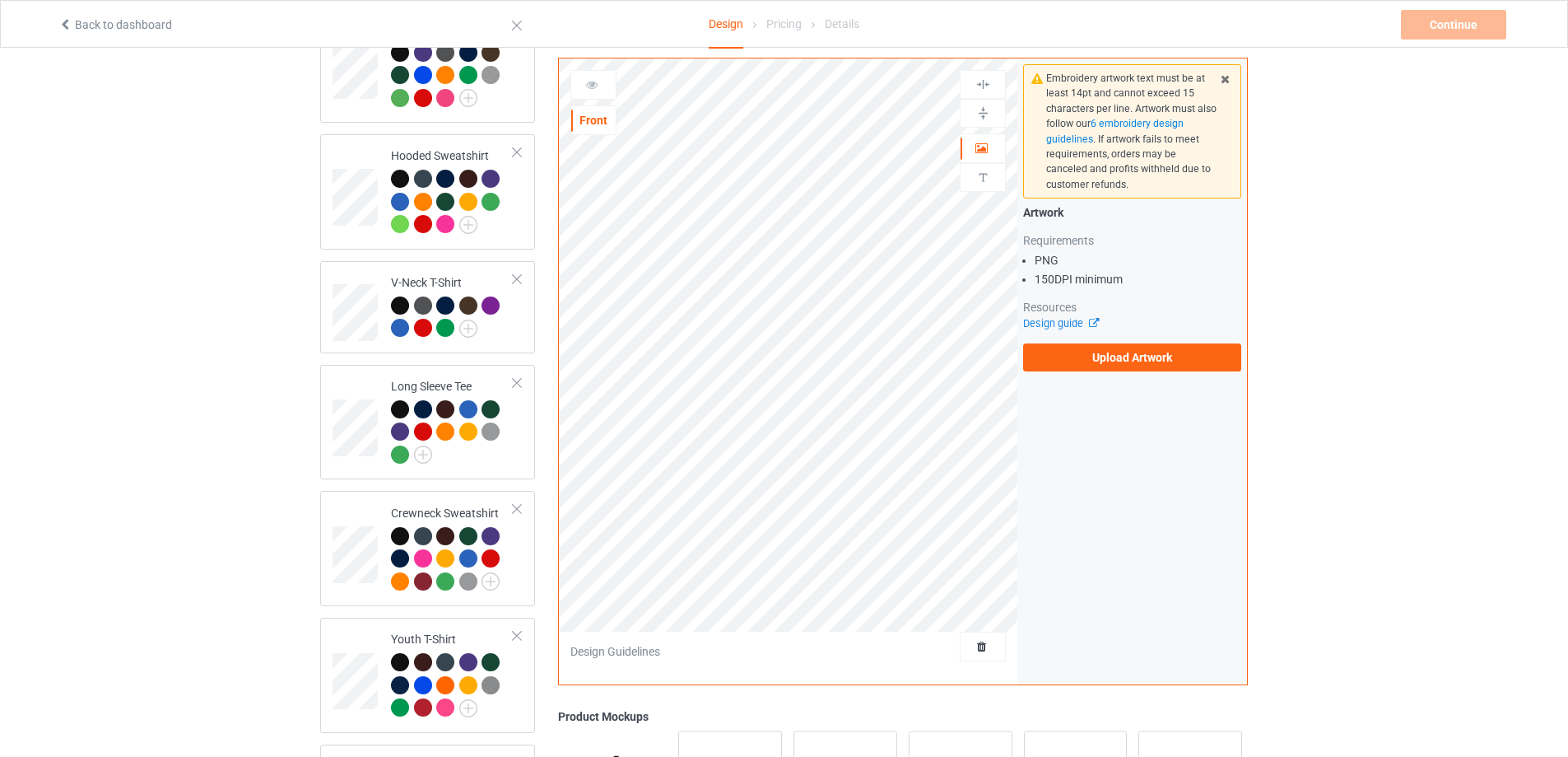
scroll to position [947, 0]
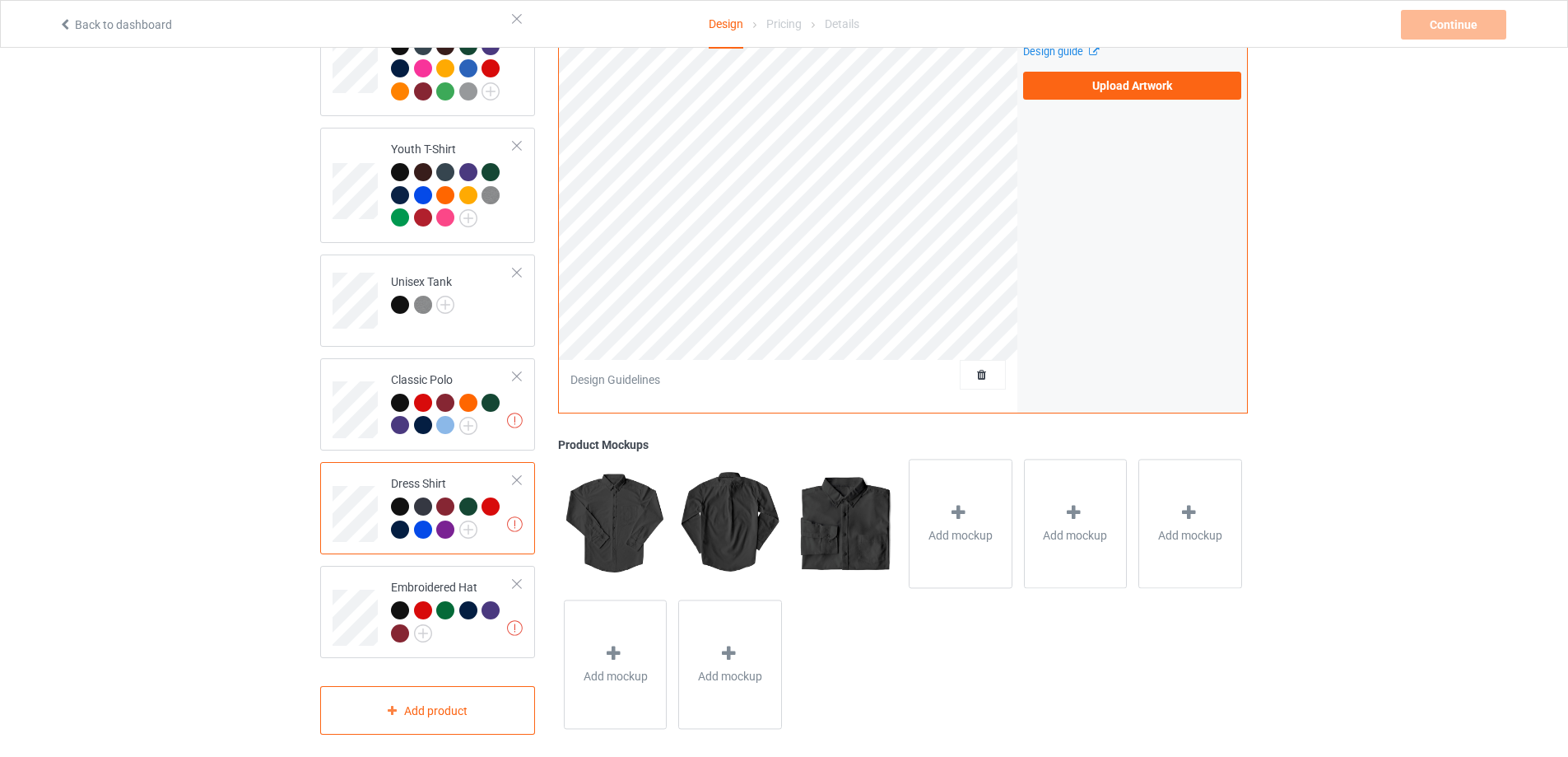
scroll to position [947, 0]
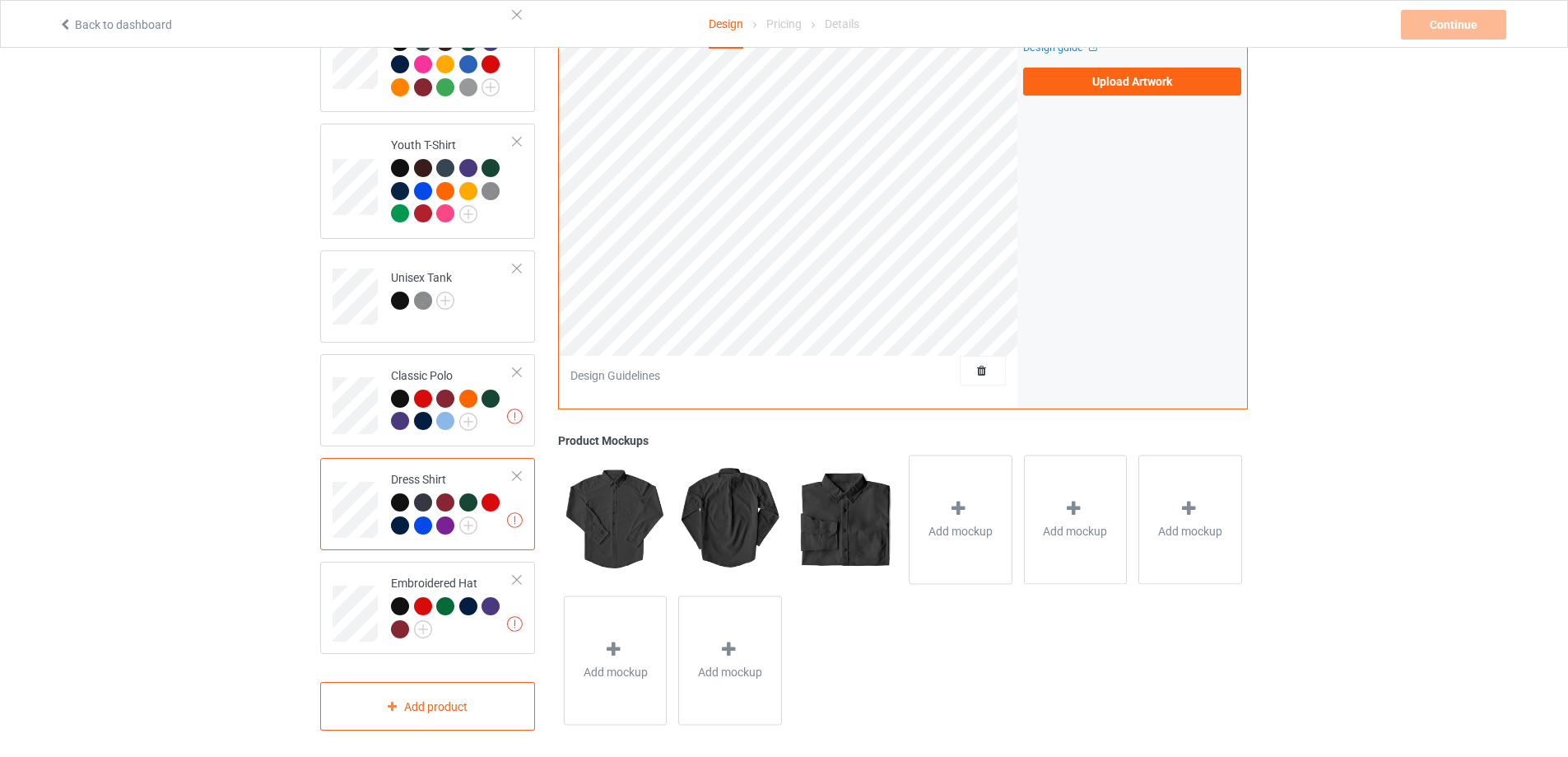
click at [520, 471] on div at bounding box center [517, 476] width 11 height 11
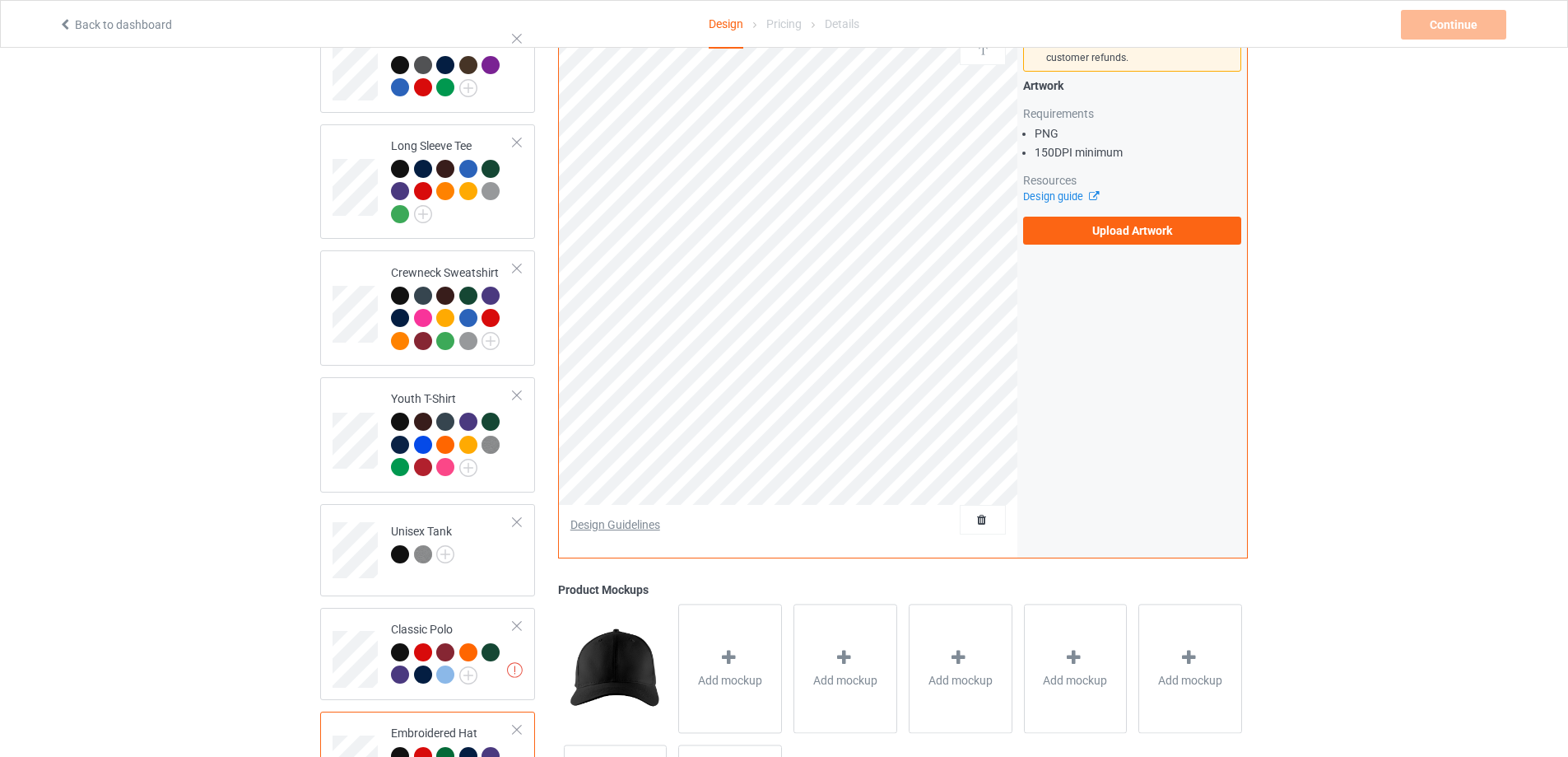
scroll to position [432, 0]
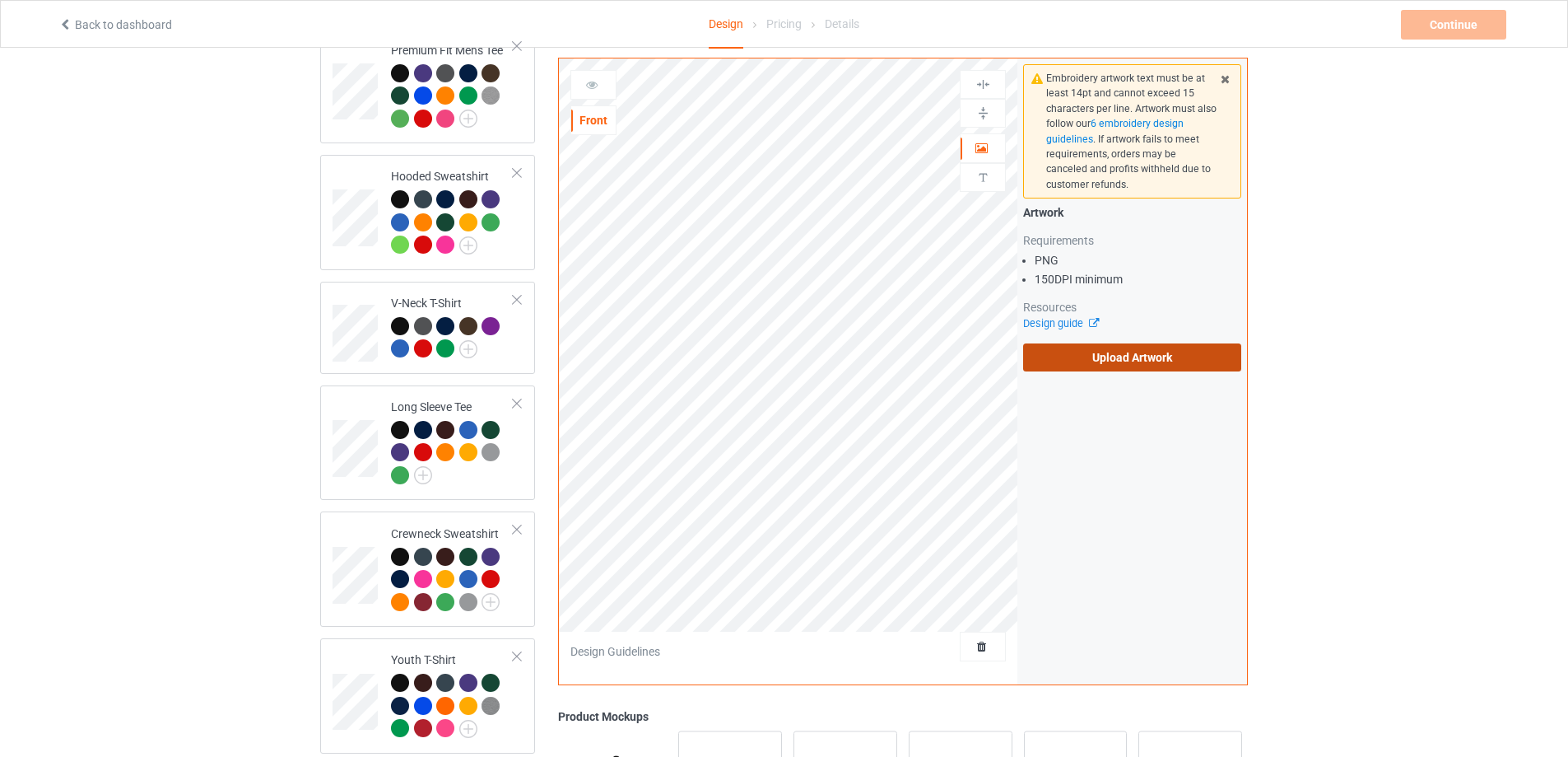
click at [1091, 347] on label "Upload Artwork" at bounding box center [1132, 357] width 218 height 28
click at [0, 0] on input "Upload Artwork" at bounding box center [0, 0] width 0 height 0
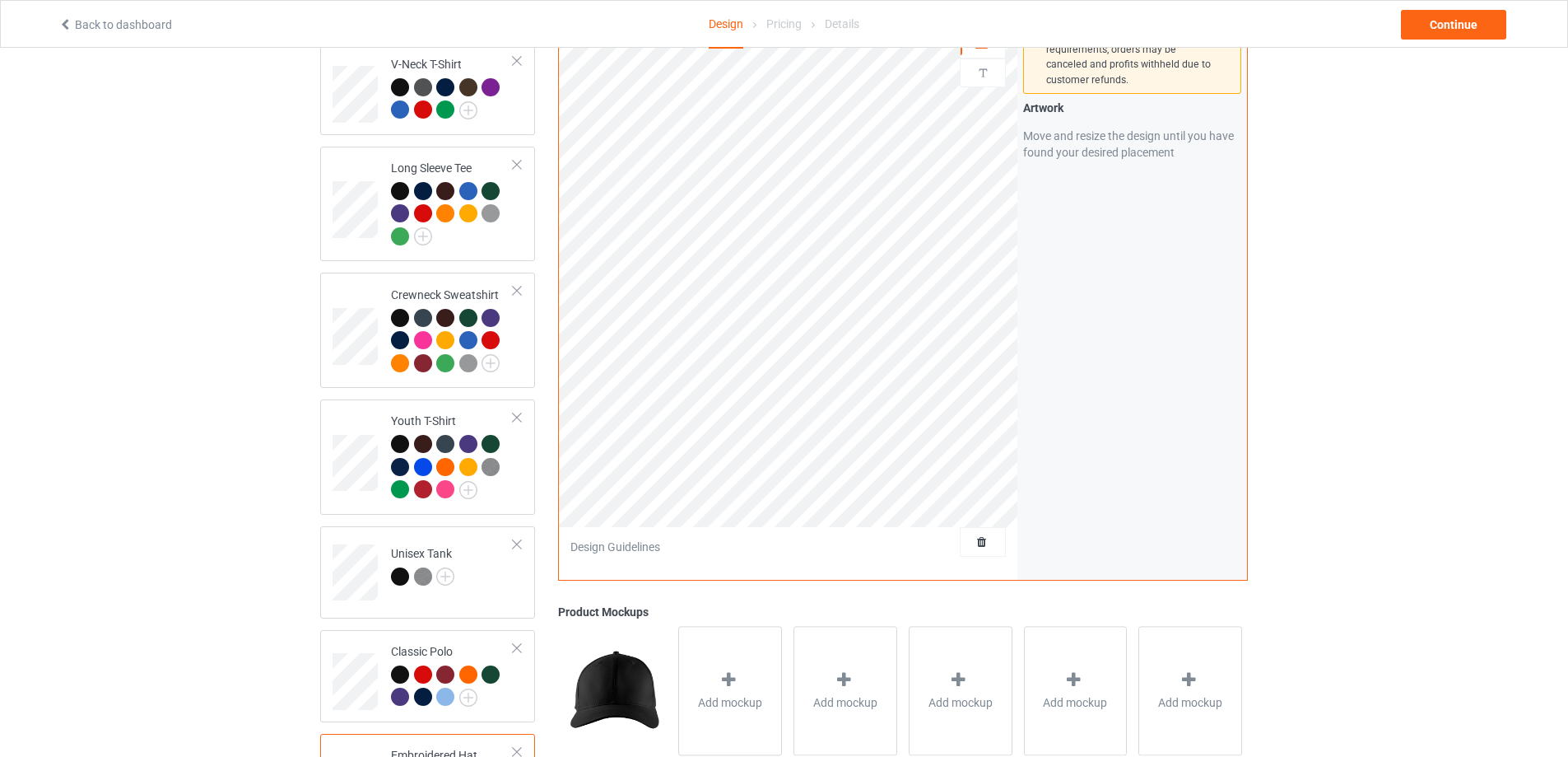
scroll to position [843, 0]
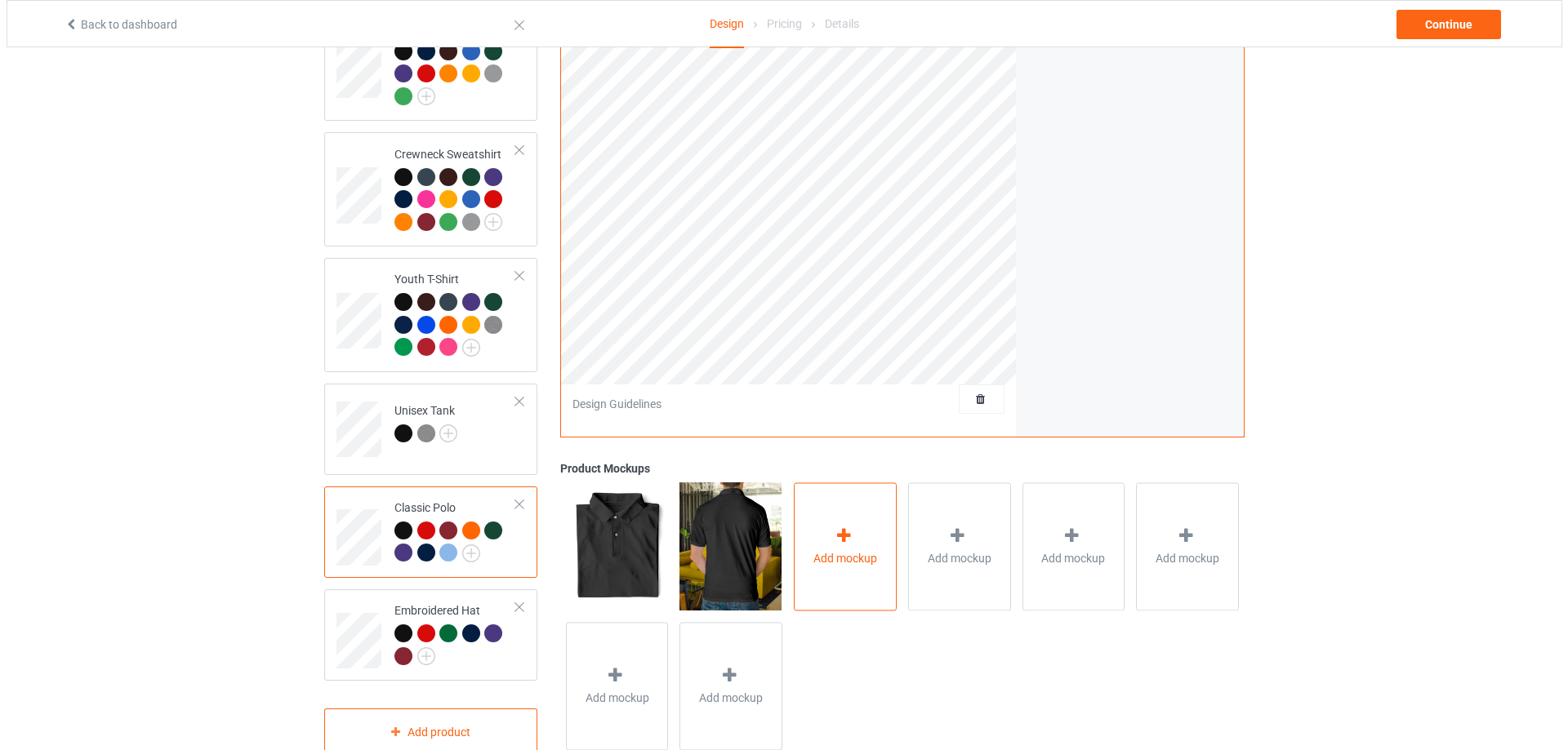
scroll to position [836, 0]
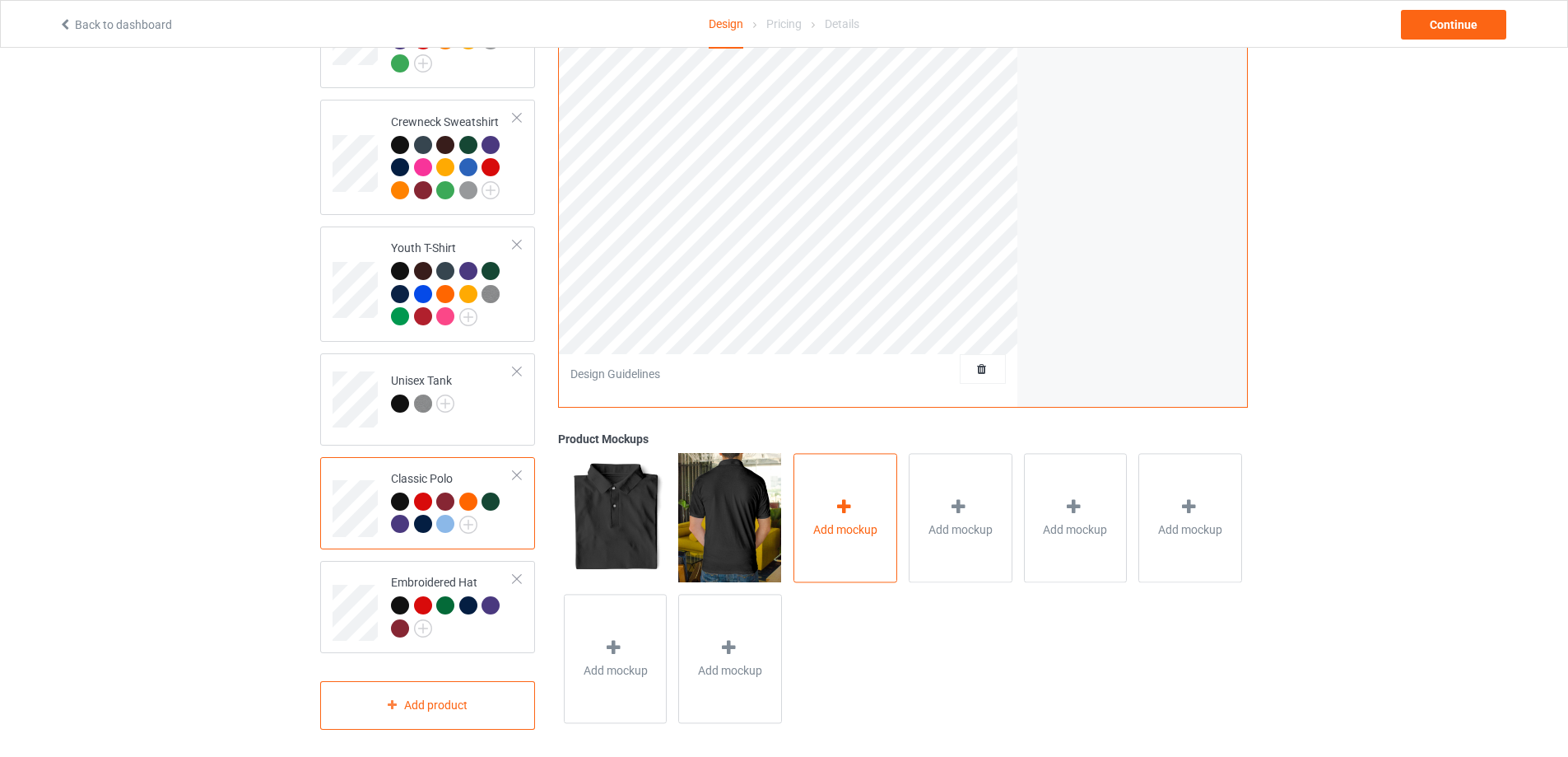
click at [837, 509] on div at bounding box center [845, 511] width 23 height 24
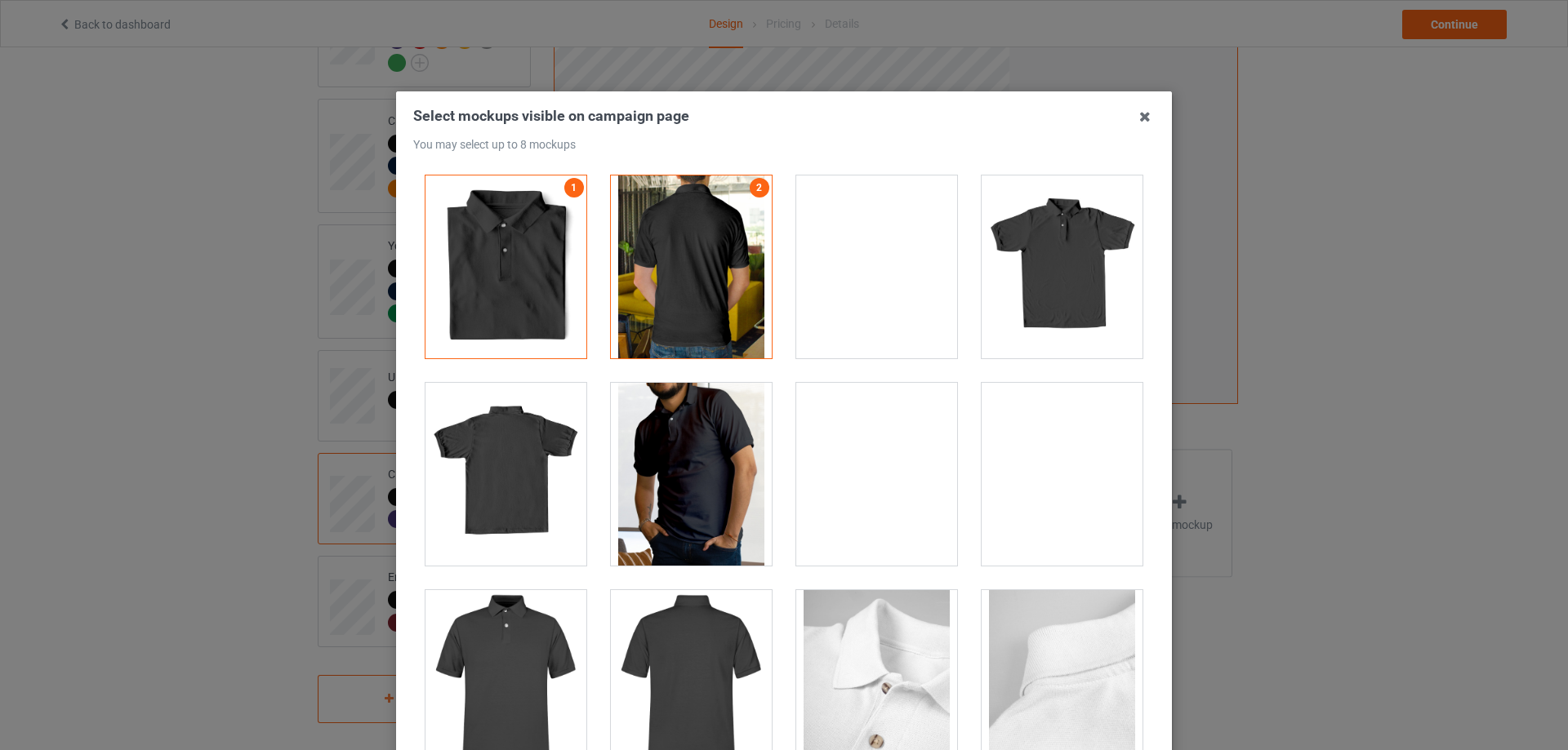
click at [1063, 274] on div at bounding box center [1062, 266] width 160 height 182
click at [722, 458] on div at bounding box center [690, 474] width 160 height 182
click at [516, 650] on div at bounding box center [505, 681] width 160 height 182
click at [879, 299] on div at bounding box center [877, 266] width 160 height 182
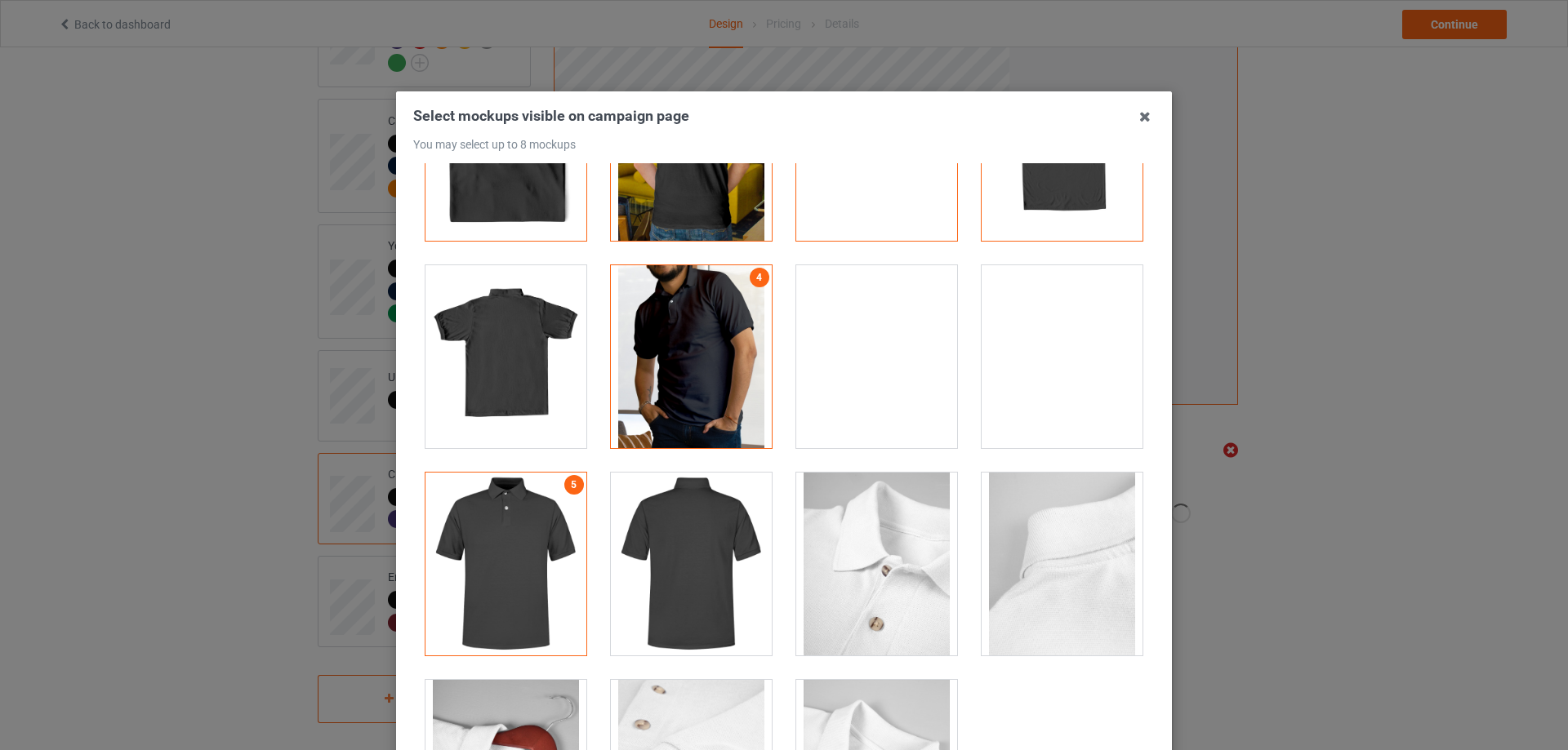
scroll to position [229, 0]
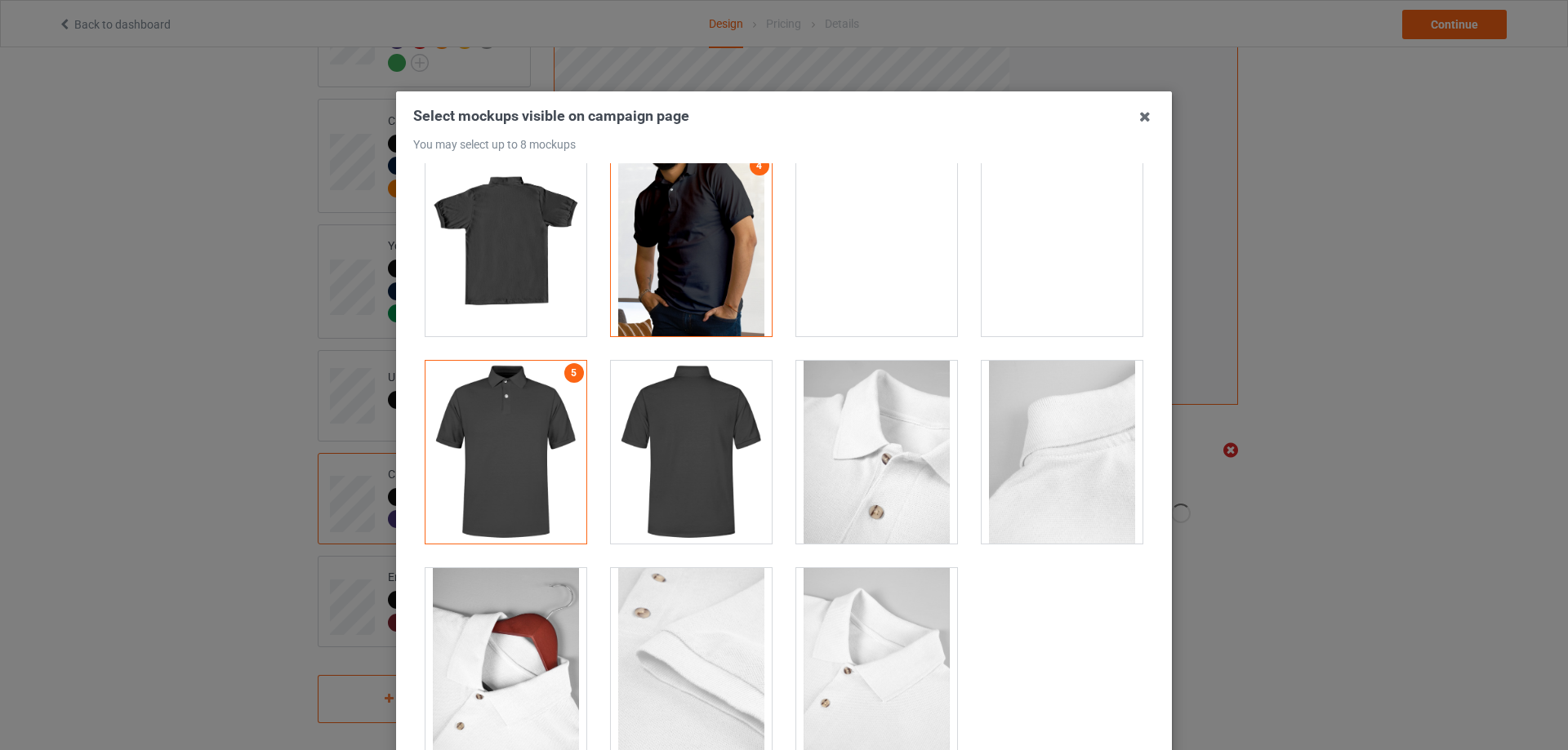
click at [515, 668] on div at bounding box center [505, 659] width 160 height 182
click at [855, 457] on div at bounding box center [877, 451] width 160 height 182
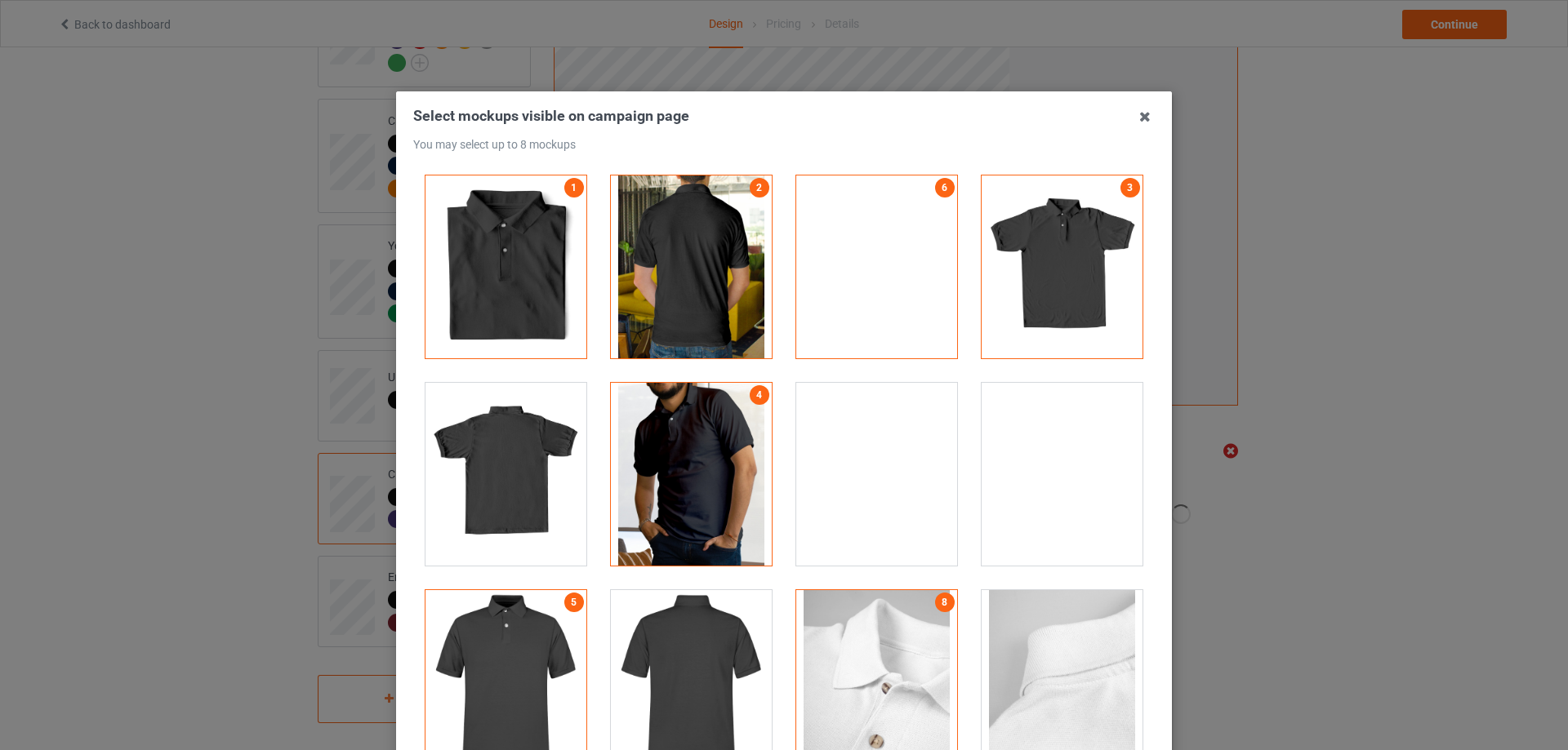
click at [855, 457] on div at bounding box center [877, 474] width 160 height 182
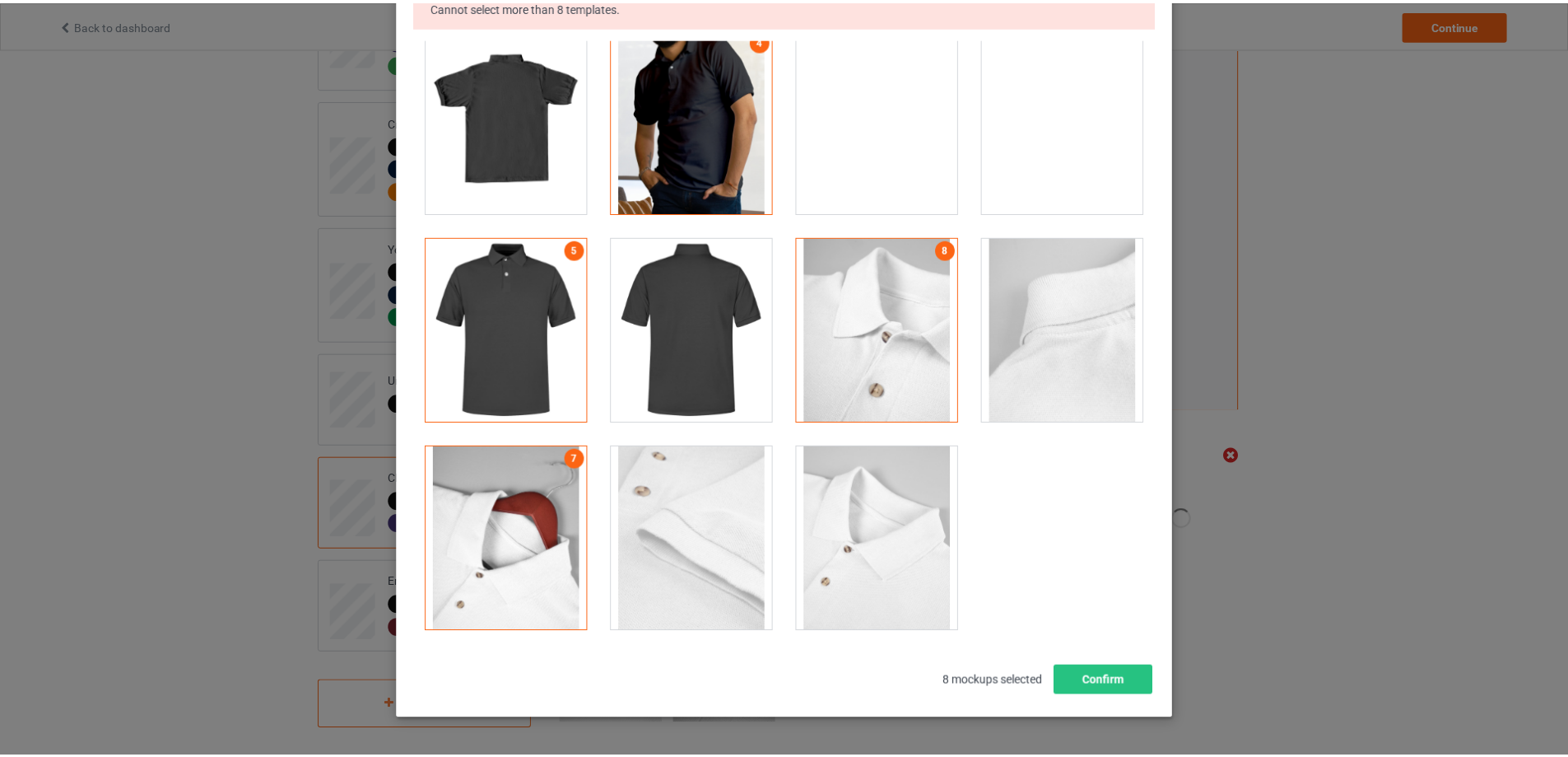
scroll to position [232, 0]
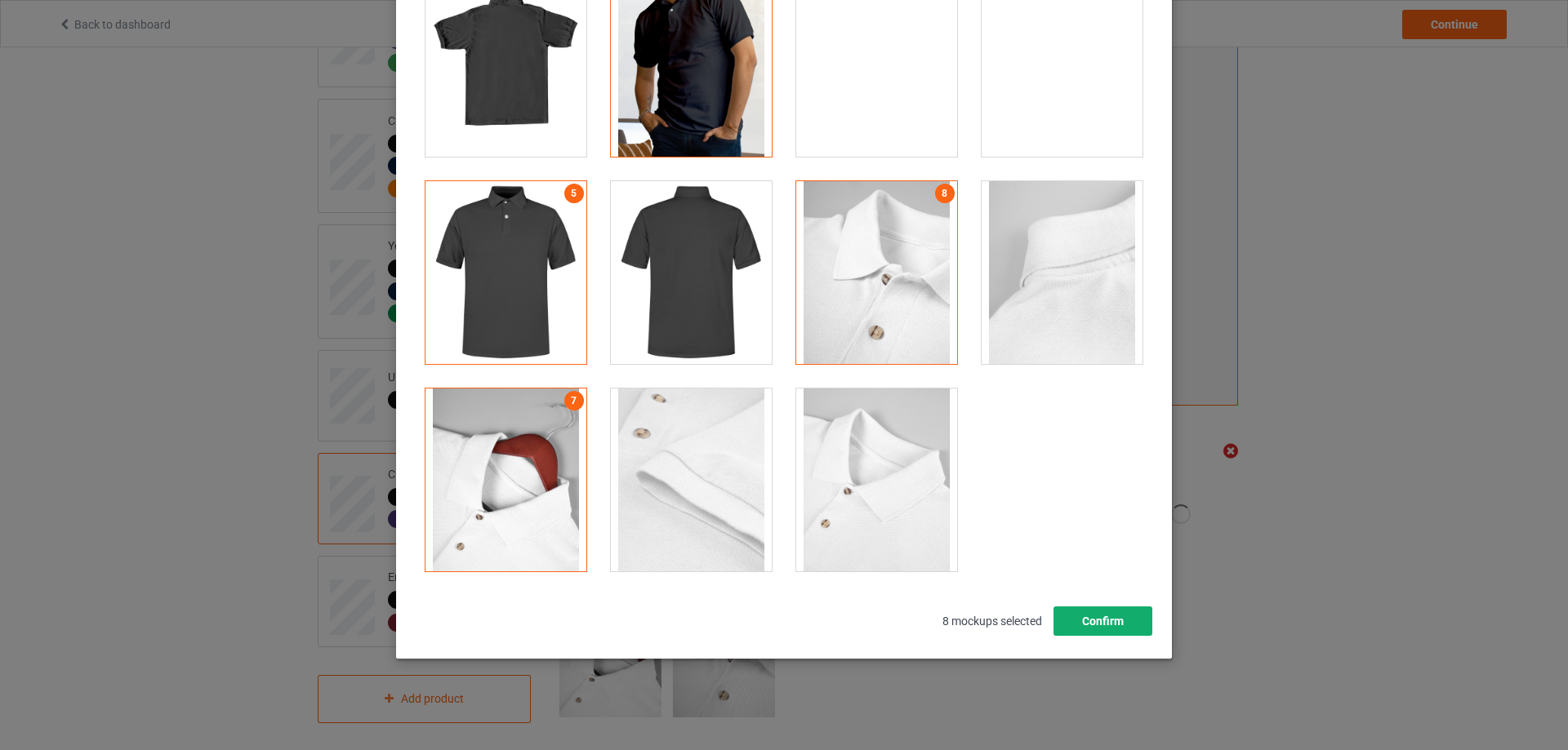
click at [1100, 615] on button "Confirm" at bounding box center [1102, 621] width 99 height 29
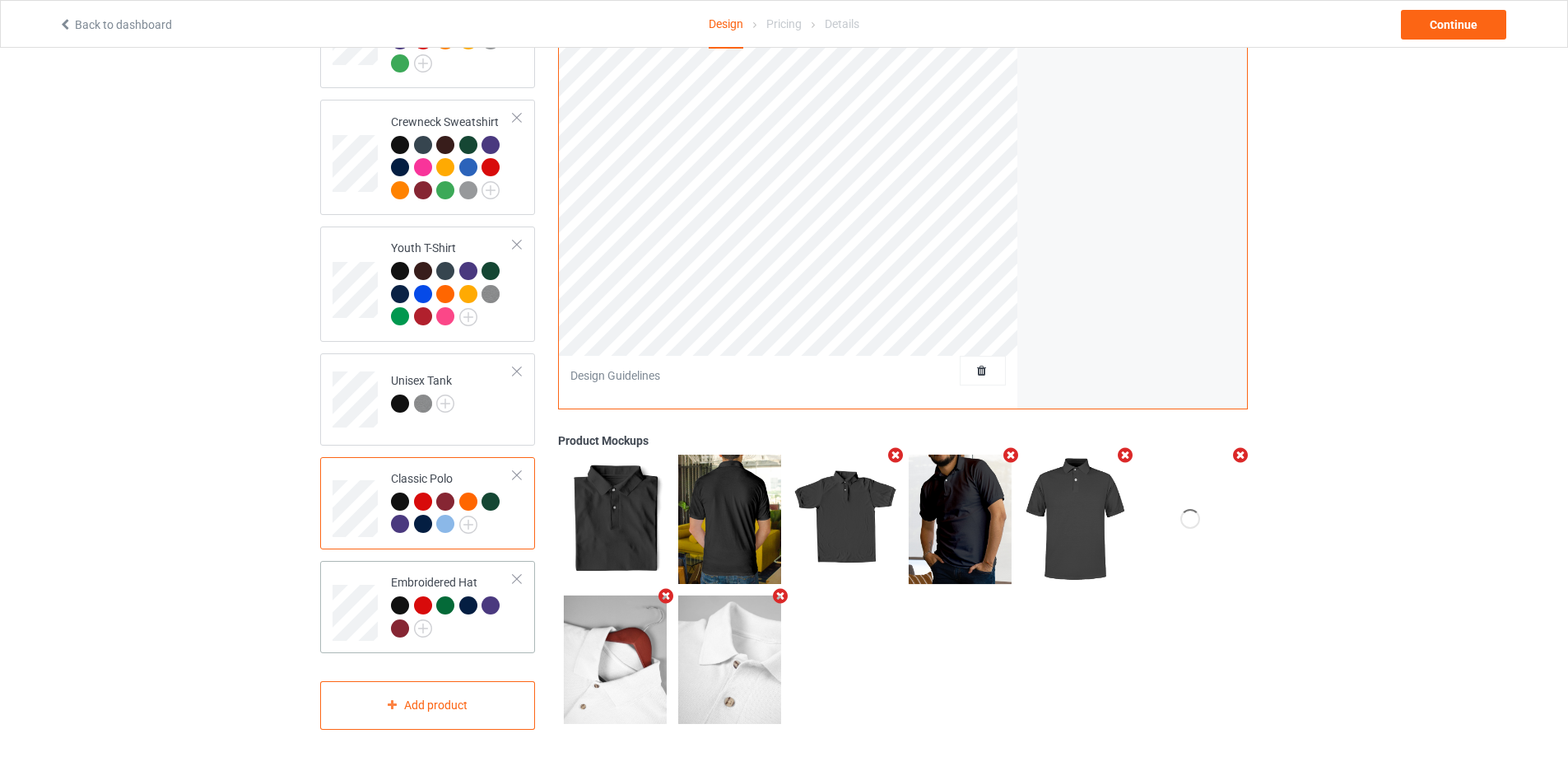
click at [506, 618] on div at bounding box center [453, 618] width 123 height 46
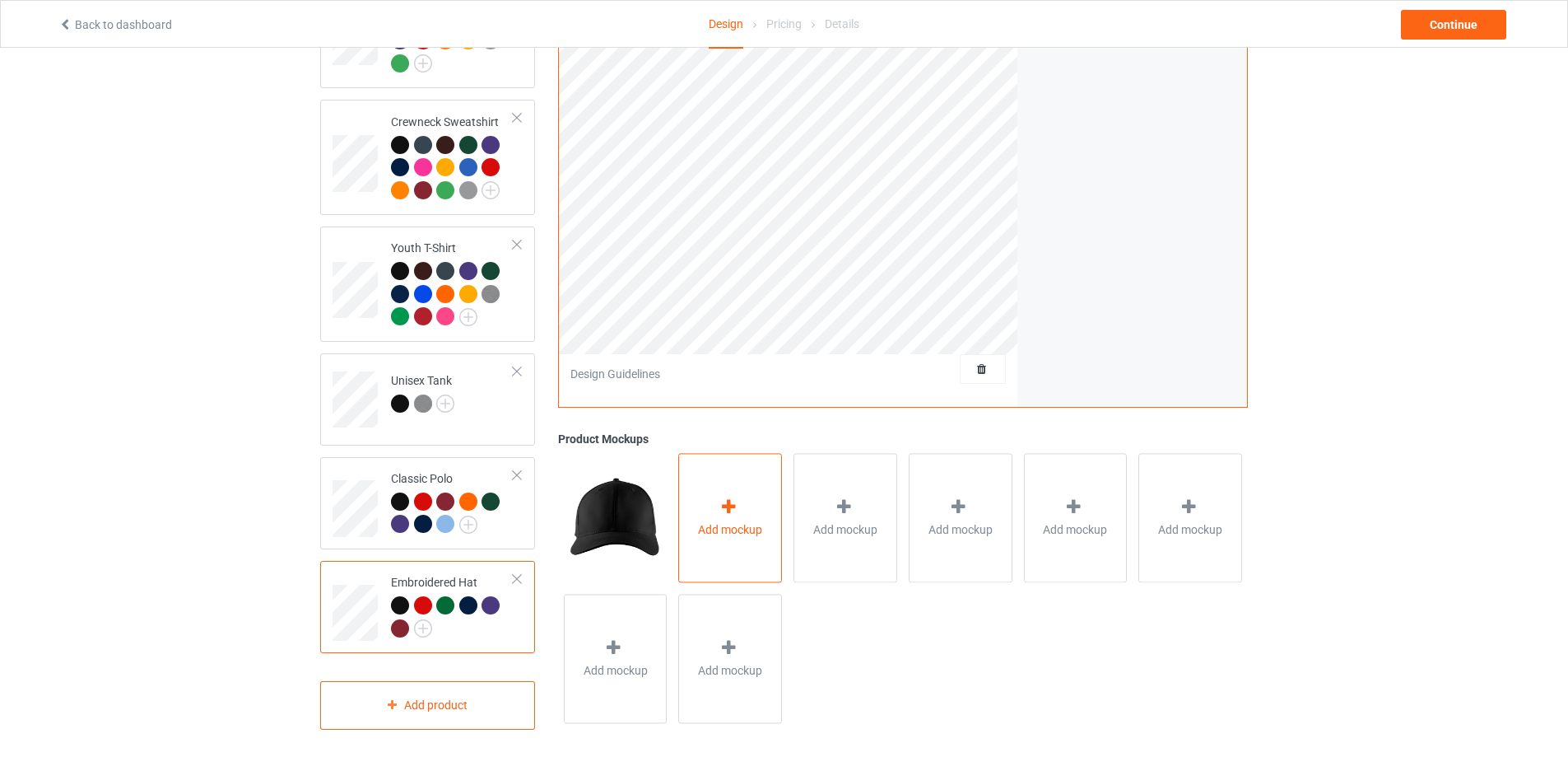
click at [734, 512] on div at bounding box center [730, 511] width 23 height 24
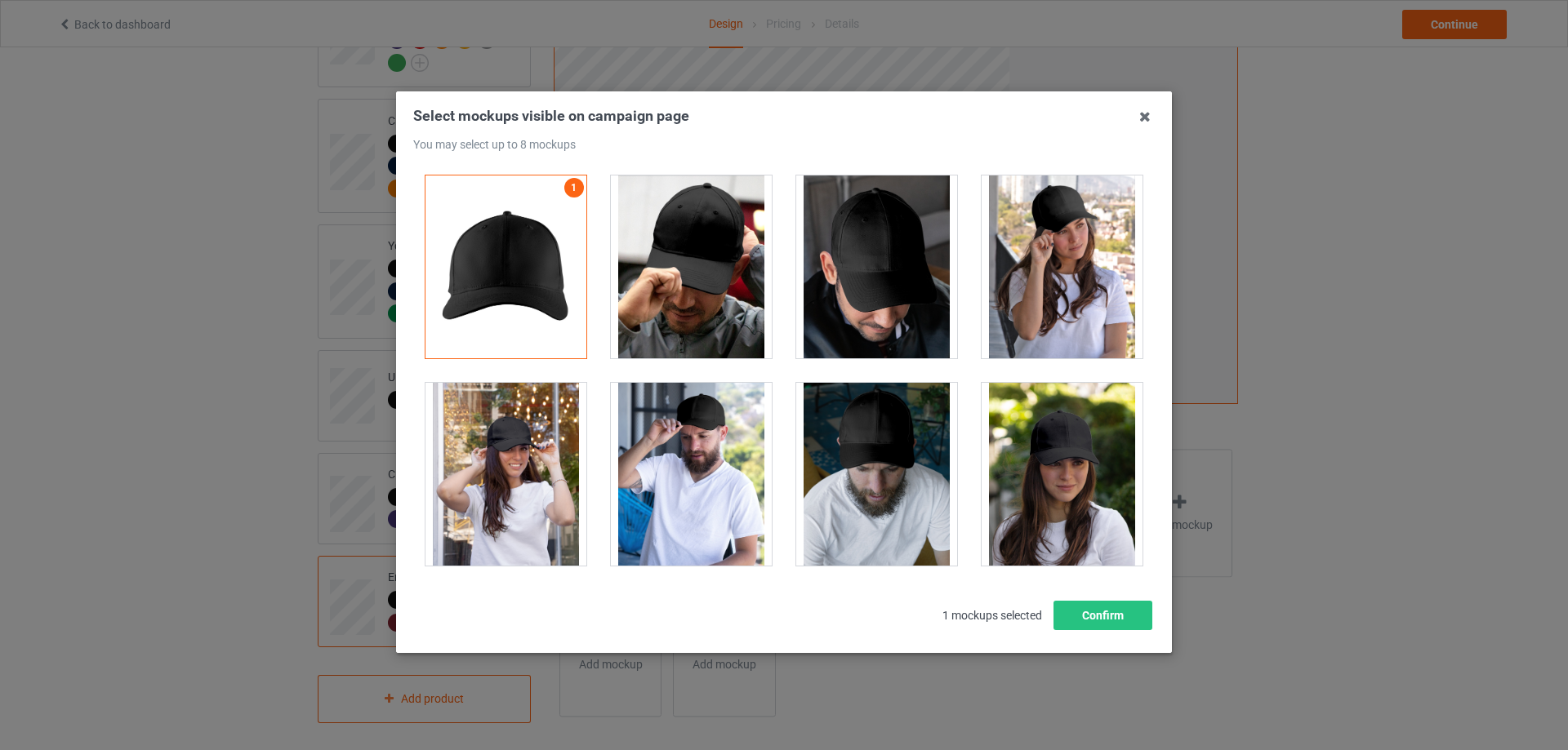
click at [747, 295] on div at bounding box center [690, 266] width 160 height 182
click at [864, 266] on div at bounding box center [877, 266] width 160 height 182
click at [873, 470] on div at bounding box center [877, 474] width 160 height 182
click at [683, 470] on div at bounding box center [690, 474] width 160 height 182
click at [515, 449] on div at bounding box center [505, 474] width 160 height 182
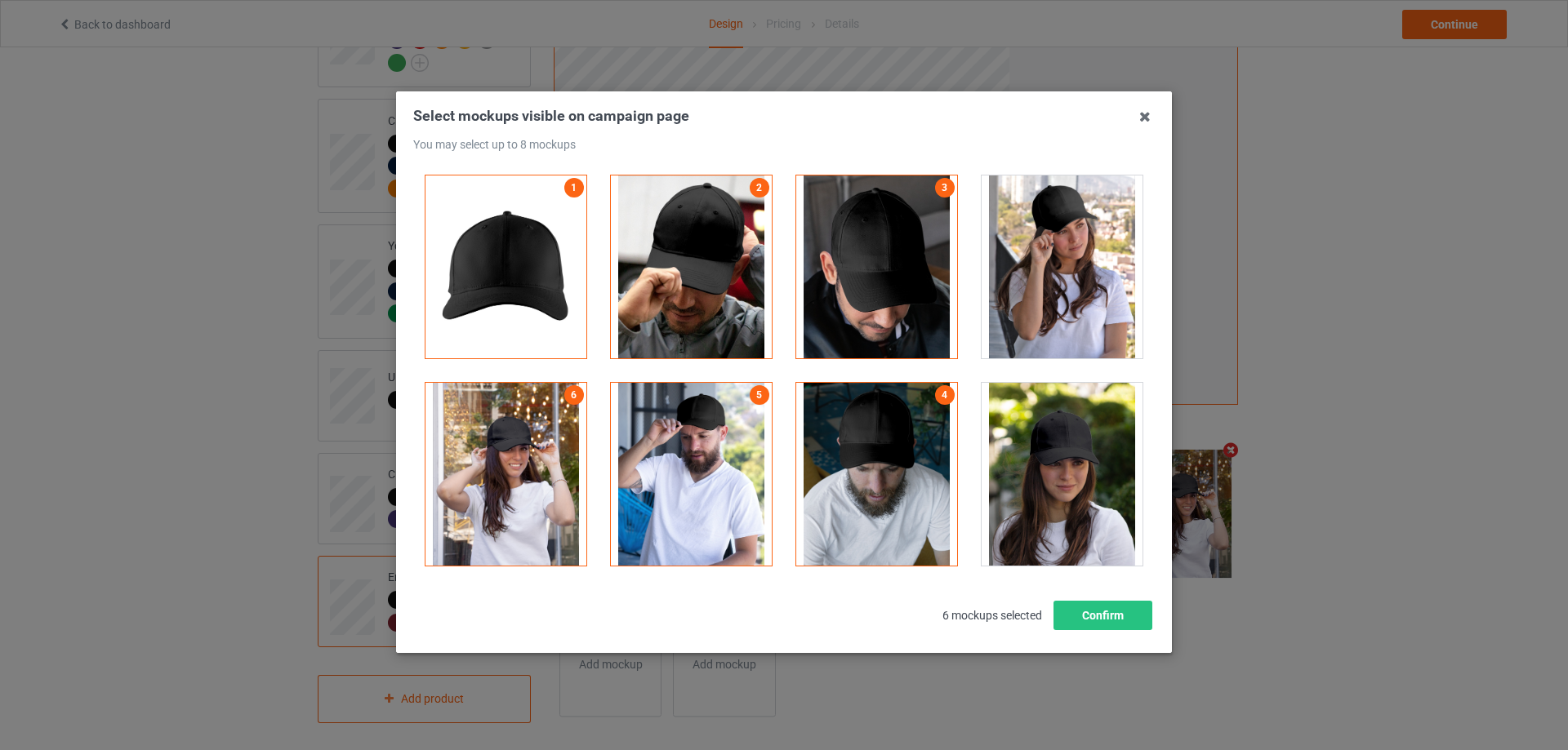
drag, startPoint x: 1030, startPoint y: 482, endPoint x: 1057, endPoint y: 525, distance: 50.8
click at [1031, 482] on div at bounding box center [1062, 474] width 160 height 182
click at [1095, 614] on button "Confirm" at bounding box center [1102, 615] width 99 height 29
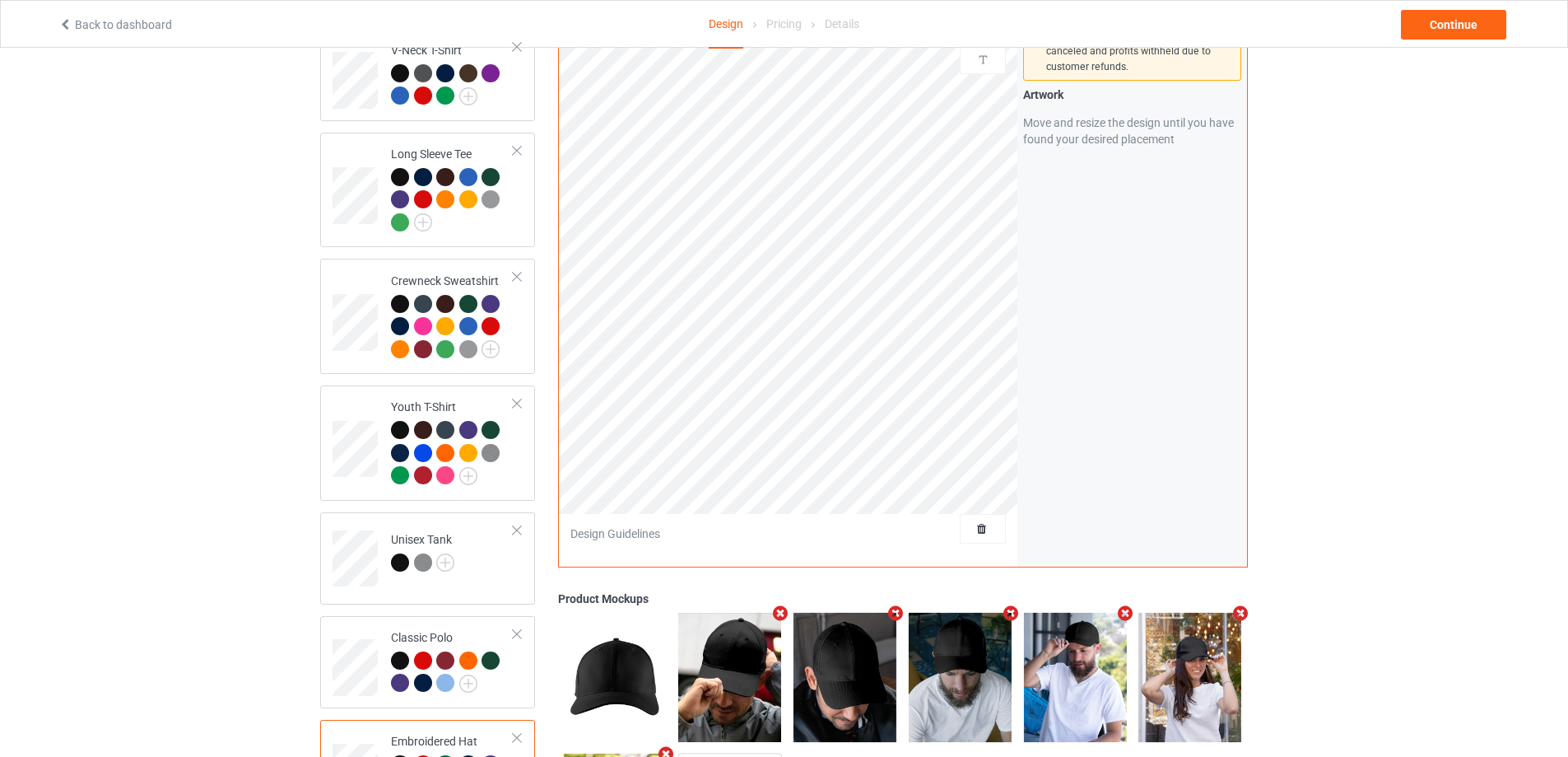
scroll to position [679, 0]
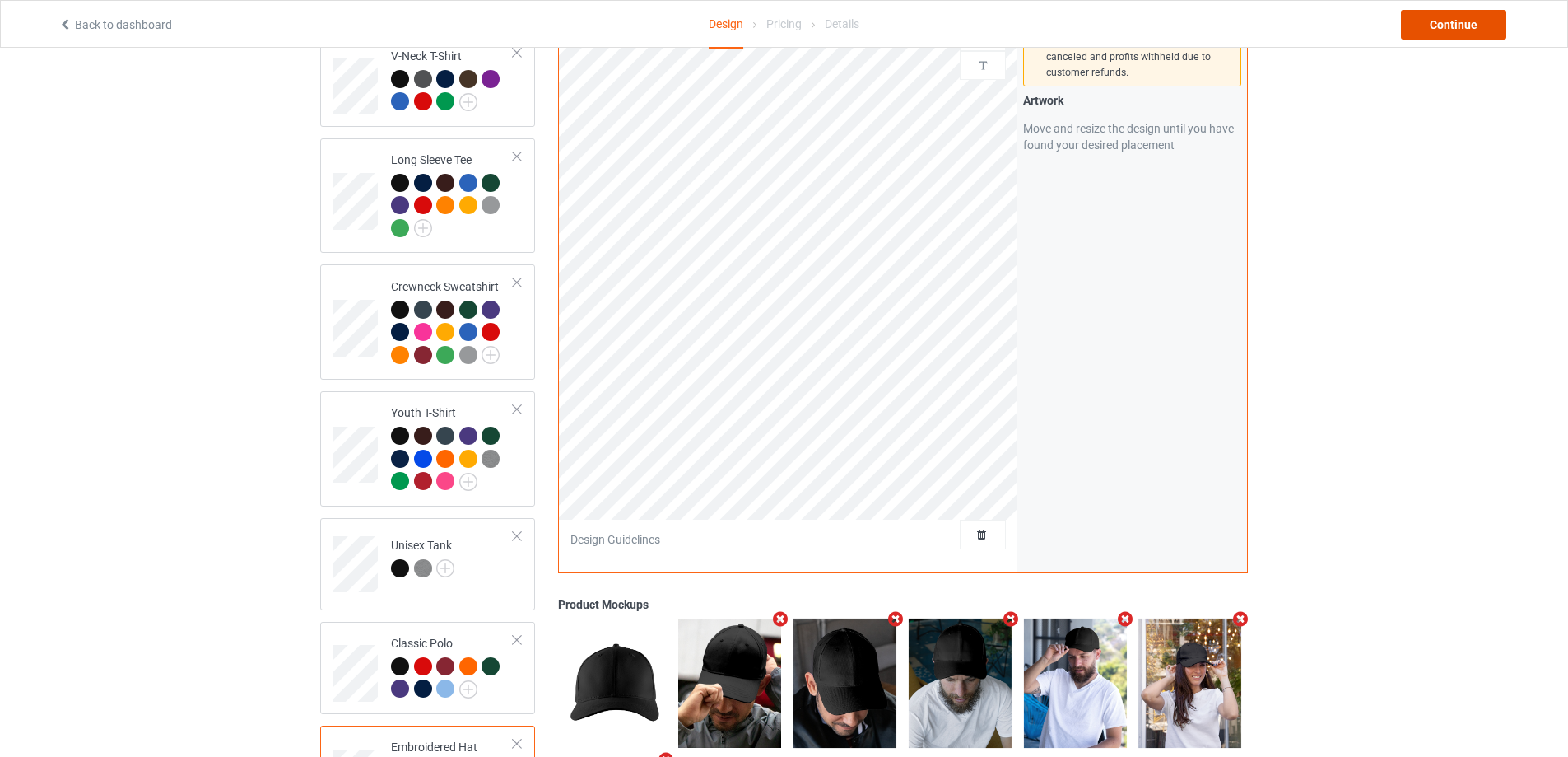
click at [1422, 34] on div "Continue" at bounding box center [1453, 25] width 105 height 30
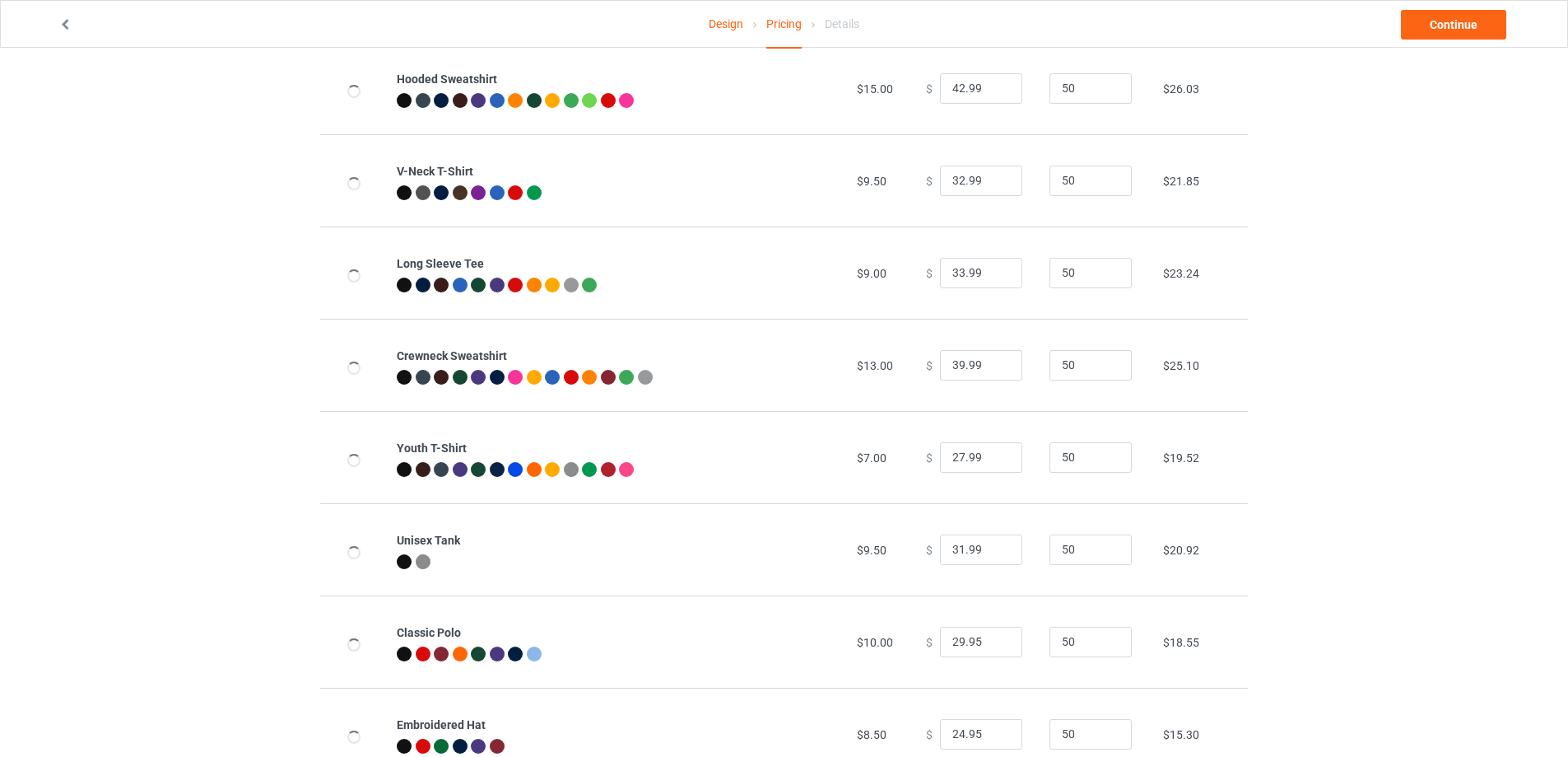
scroll to position [564, 0]
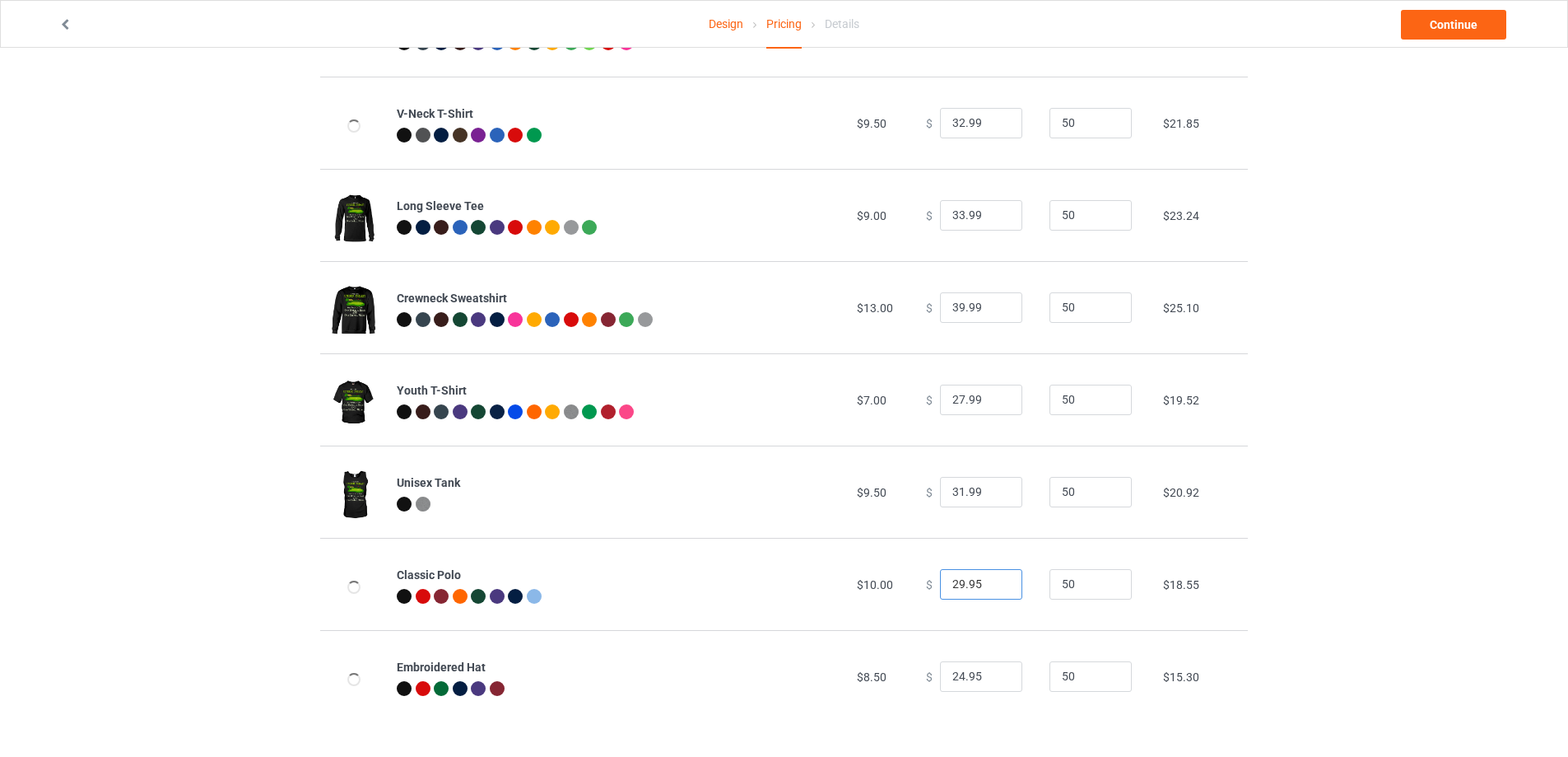
drag, startPoint x: 957, startPoint y: 580, endPoint x: 843, endPoint y: 561, distance: 115.6
click at [850, 569] on tr "Classic Polo $10.00 $ 29.95 50 $18.55" at bounding box center [784, 583] width 928 height 92
drag, startPoint x: 970, startPoint y: 581, endPoint x: 962, endPoint y: 583, distance: 8.2
click at [962, 583] on input "32.95" at bounding box center [981, 585] width 83 height 32
type input "32.99"
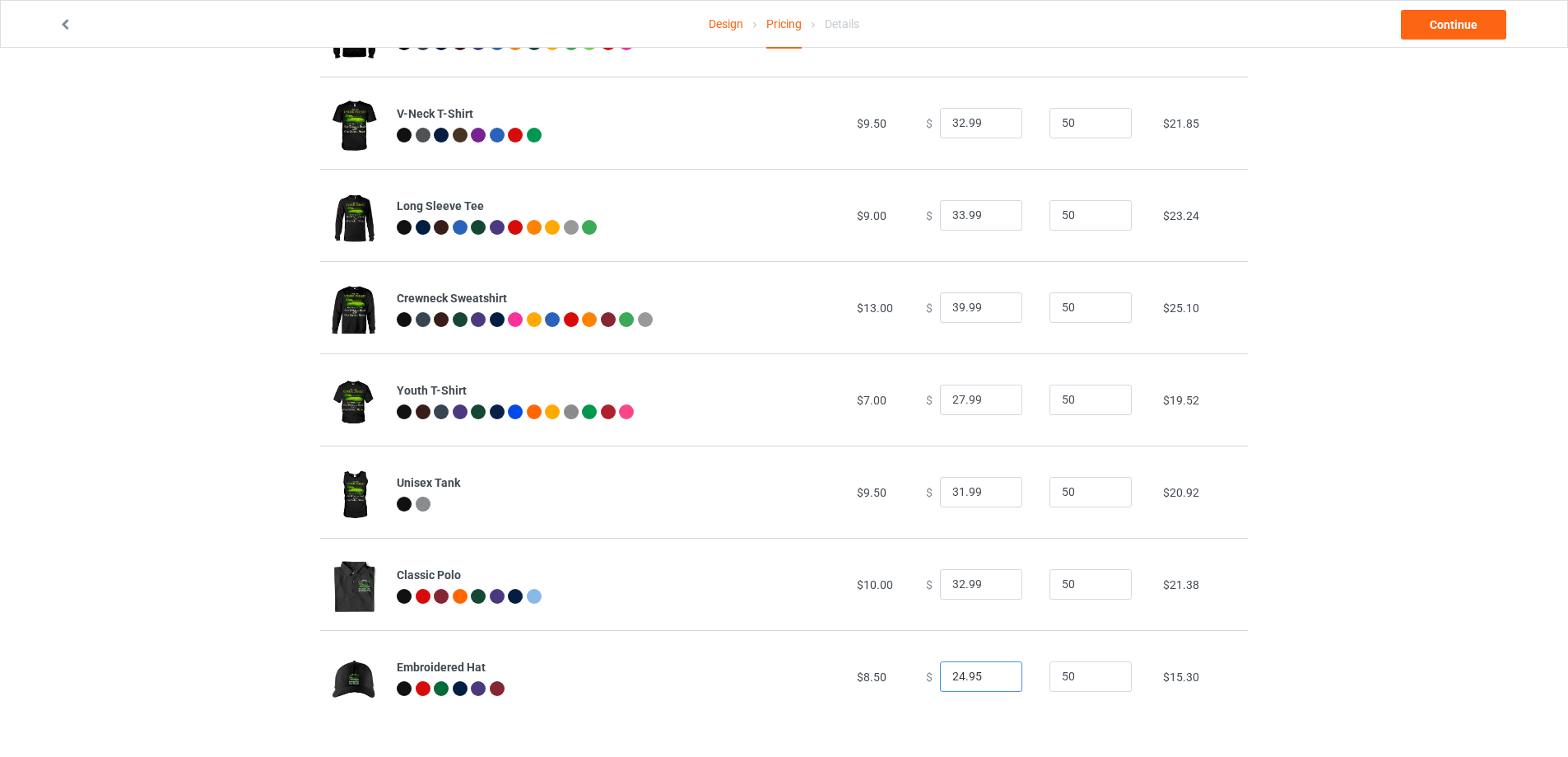
click at [955, 682] on input "24.95" at bounding box center [981, 677] width 83 height 32
drag, startPoint x: 965, startPoint y: 676, endPoint x: 1003, endPoint y: 679, distance: 38.1
click at [1003, 679] on input "29.95" at bounding box center [981, 677] width 83 height 32
type input "29.99"
click at [1432, 24] on link "Continue" at bounding box center [1453, 25] width 105 height 30
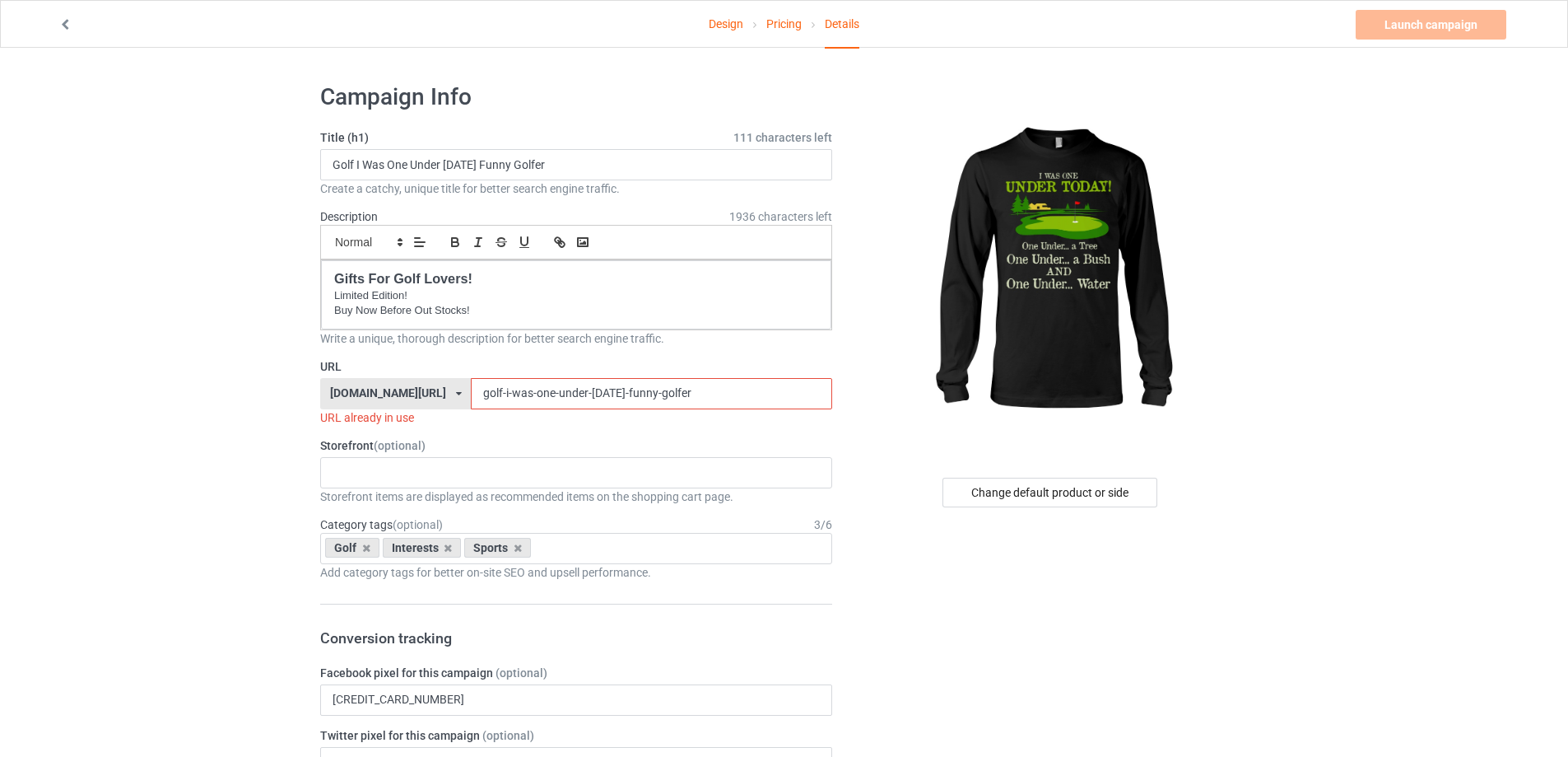
drag, startPoint x: 636, startPoint y: 395, endPoint x: 686, endPoint y: 393, distance: 50.0
click at [686, 393] on input "golf-i-was-one-under-[DATE]-funny-golfer" at bounding box center [652, 394] width 361 height 32
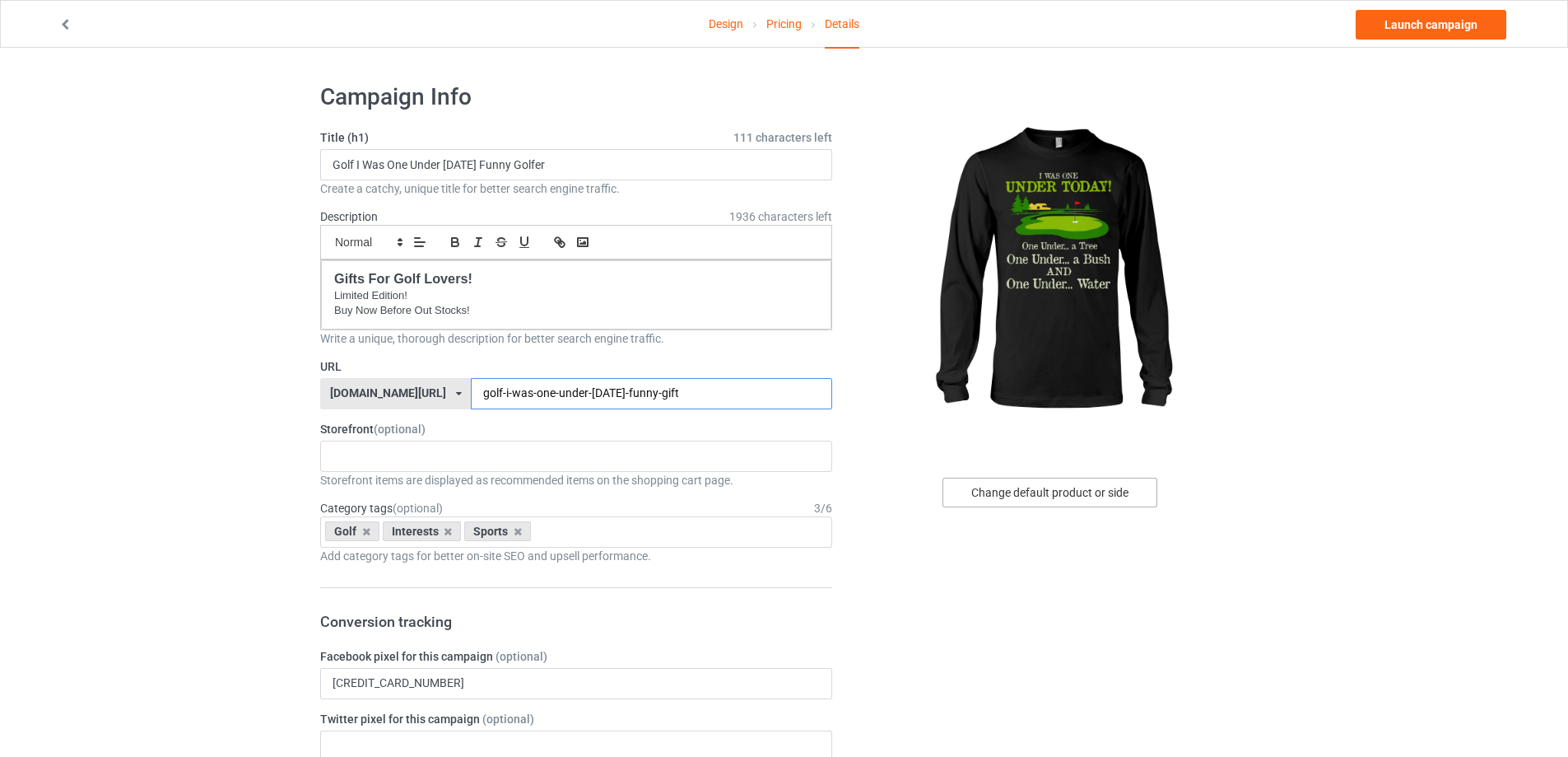
type input "golf-i-was-one-under-[DATE]-funny-gift"
click at [972, 490] on div "Change default product or side" at bounding box center [1049, 493] width 215 height 30
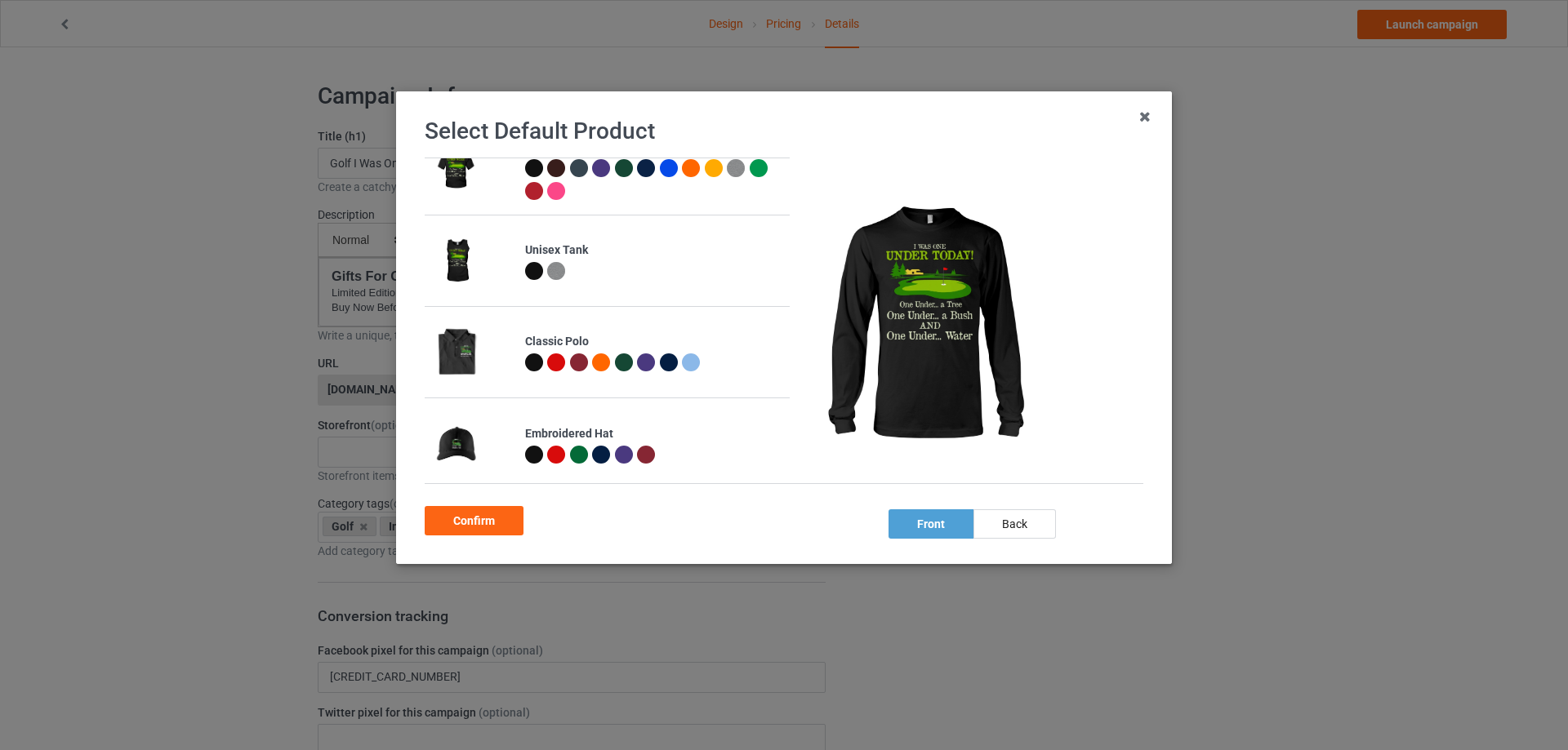
scroll to position [686, 0]
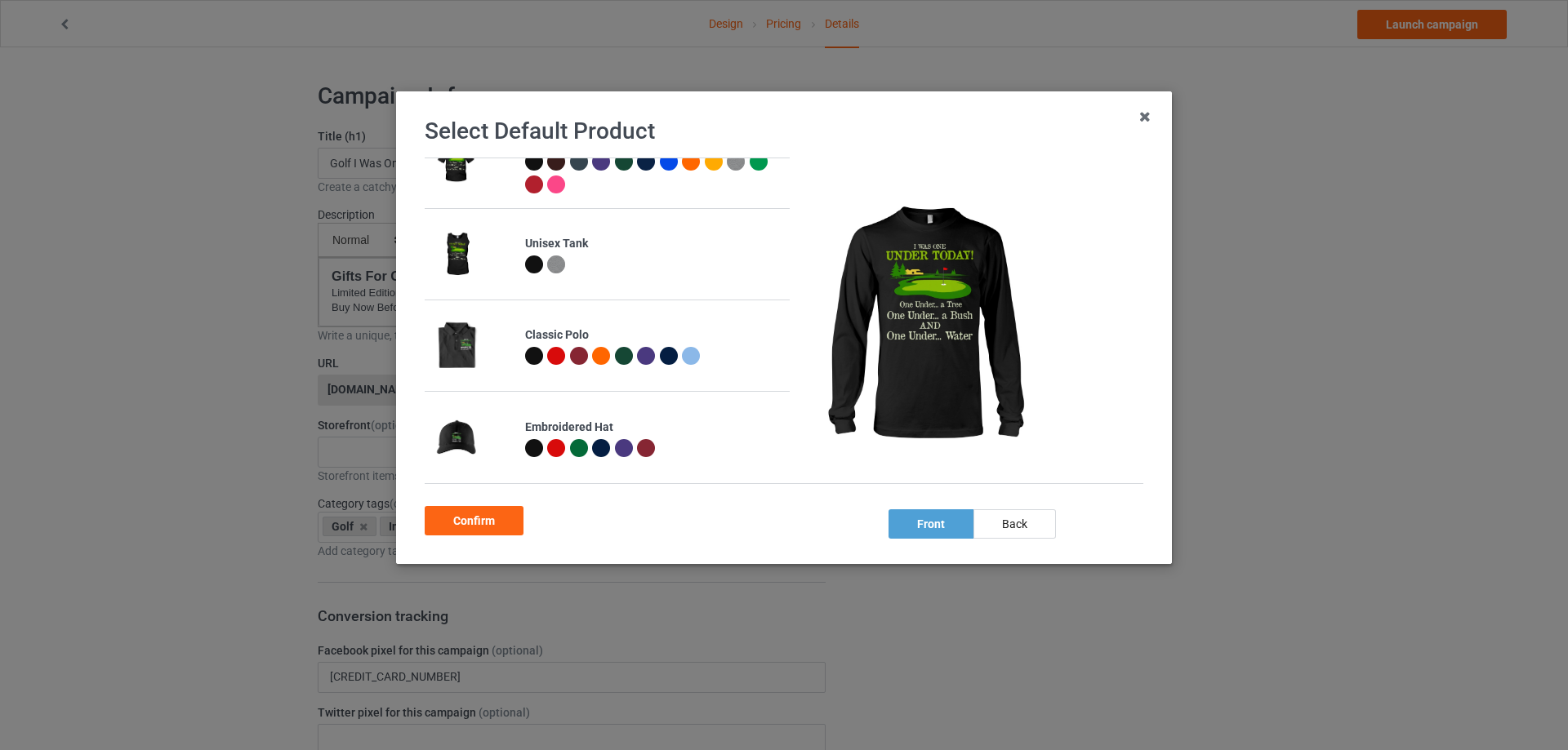
click at [530, 349] on div at bounding box center [533, 355] width 18 height 18
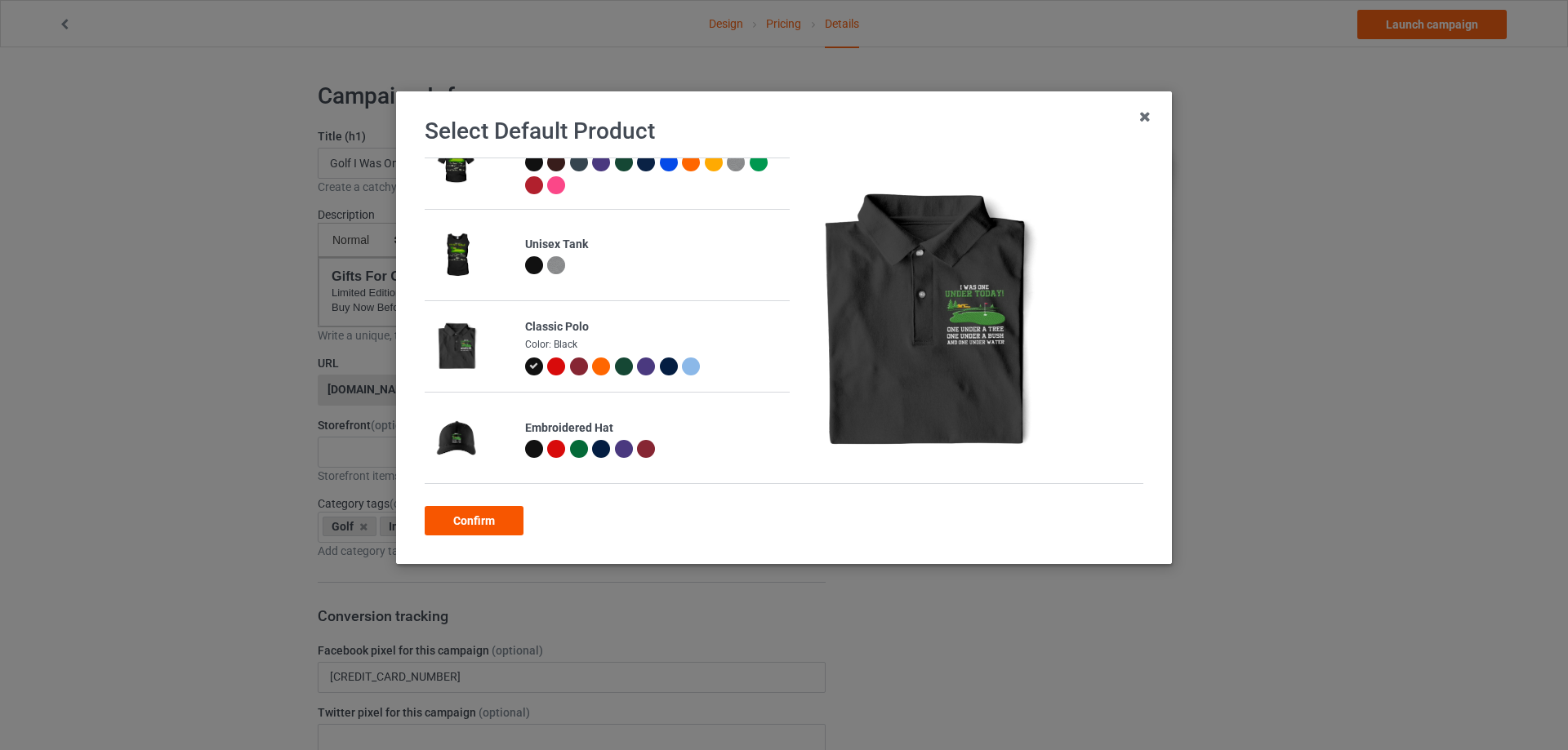
click at [490, 513] on div "Confirm" at bounding box center [474, 521] width 99 height 29
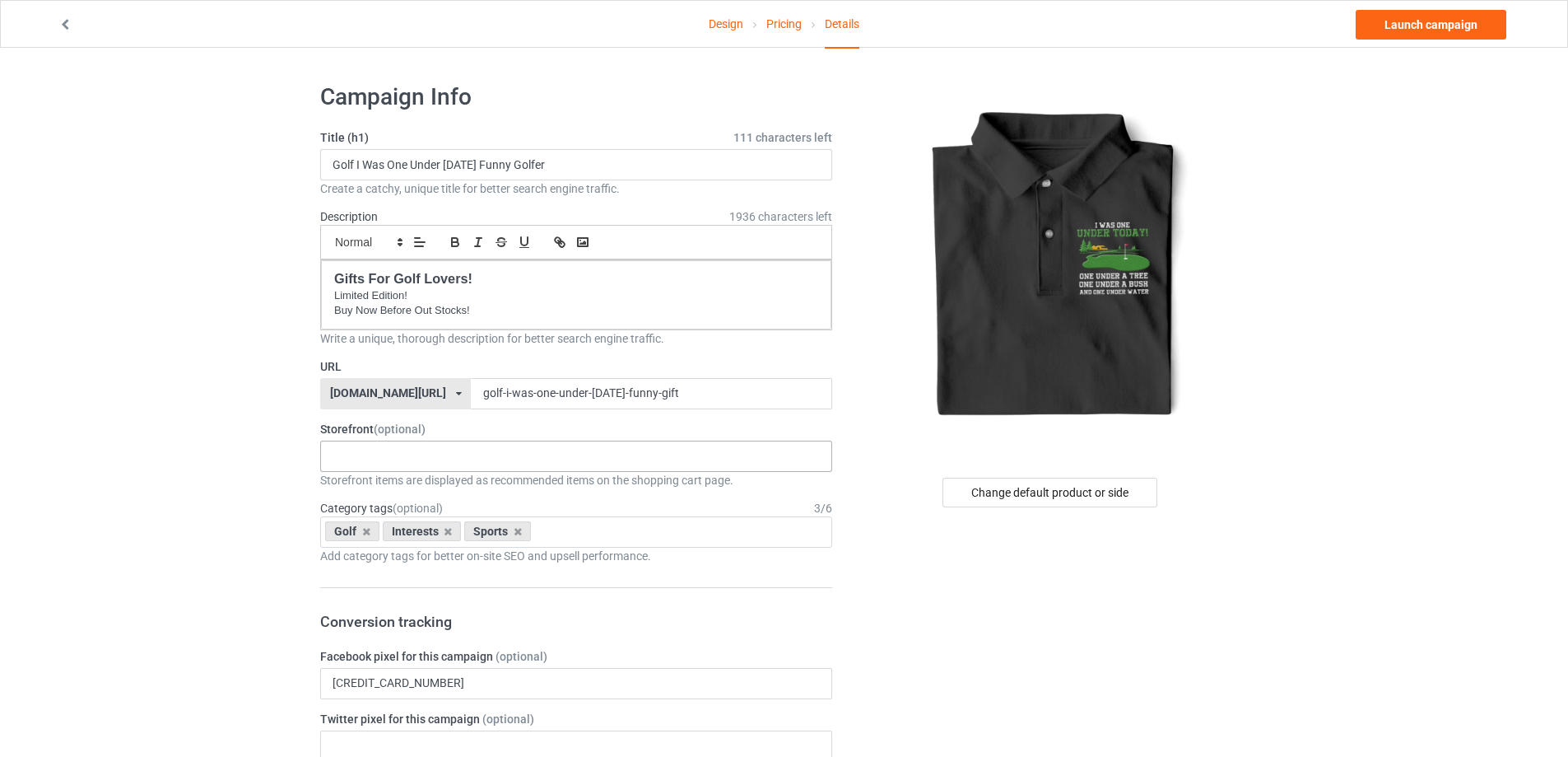
click at [417, 458] on div "Gifts For Hunter 2025 Gifts For Bikers No Hobby [DATE] Hide And Seek World Cham…" at bounding box center [576, 457] width 512 height 32
type input "golf"
click at [362, 484] on div "I Love Golf" at bounding box center [575, 486] width 510 height 31
click at [1393, 27] on link "Launch campaign" at bounding box center [1431, 25] width 151 height 30
